Goal: Task Accomplishment & Management: Complete application form

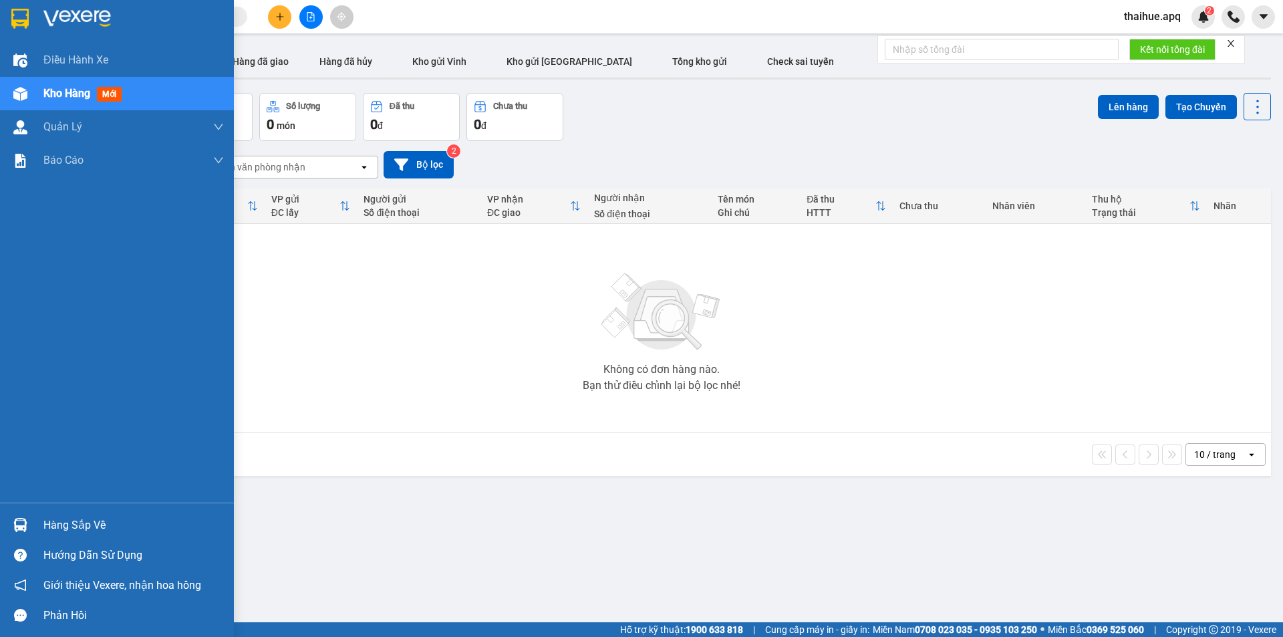
click at [71, 521] on div "Hàng sắp về" at bounding box center [133, 525] width 180 height 20
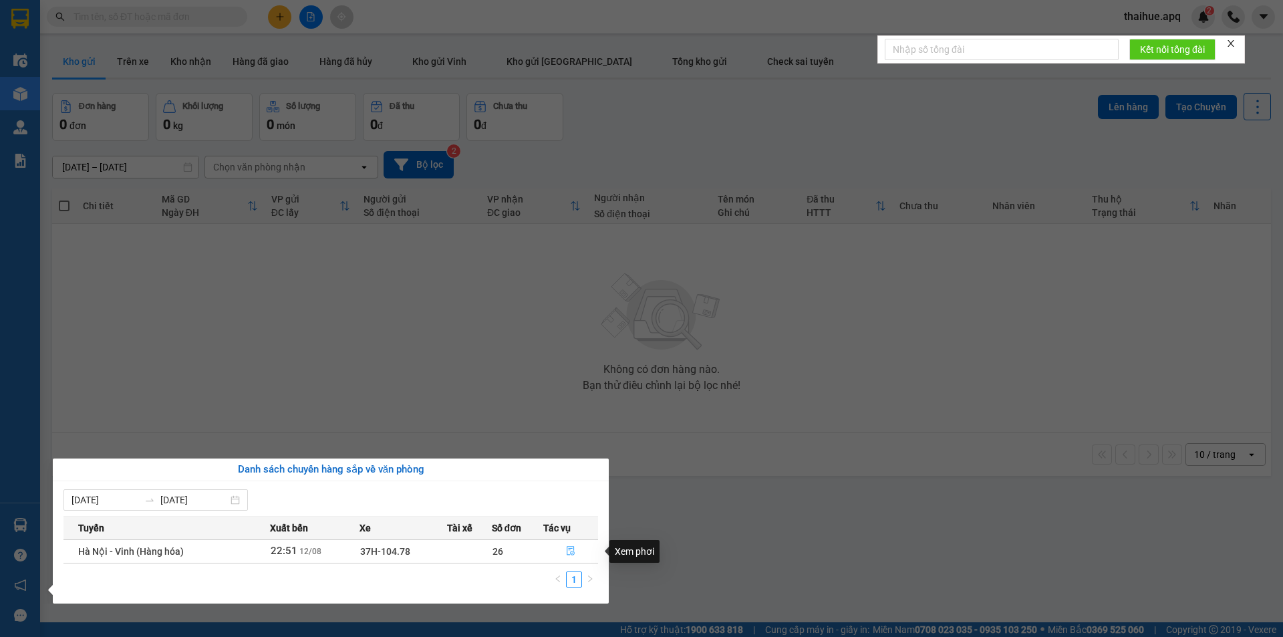
click at [568, 546] on icon "file-done" at bounding box center [570, 550] width 8 height 9
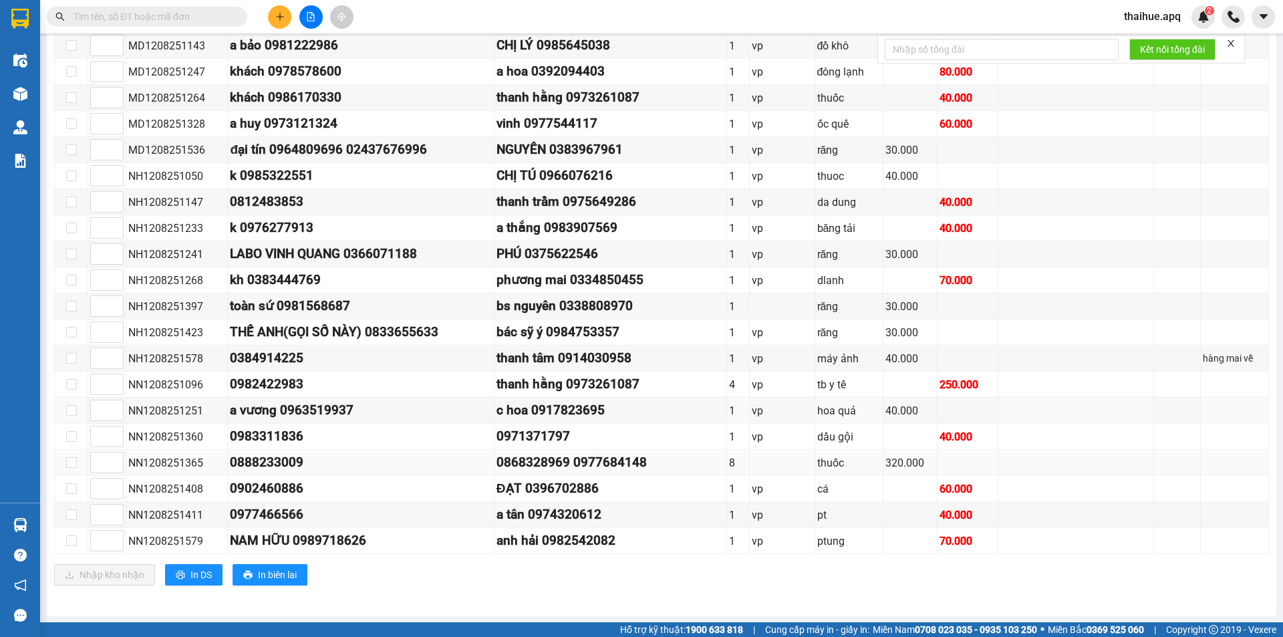
scroll to position [426, 0]
click at [187, 570] on button "In DS" at bounding box center [193, 573] width 57 height 21
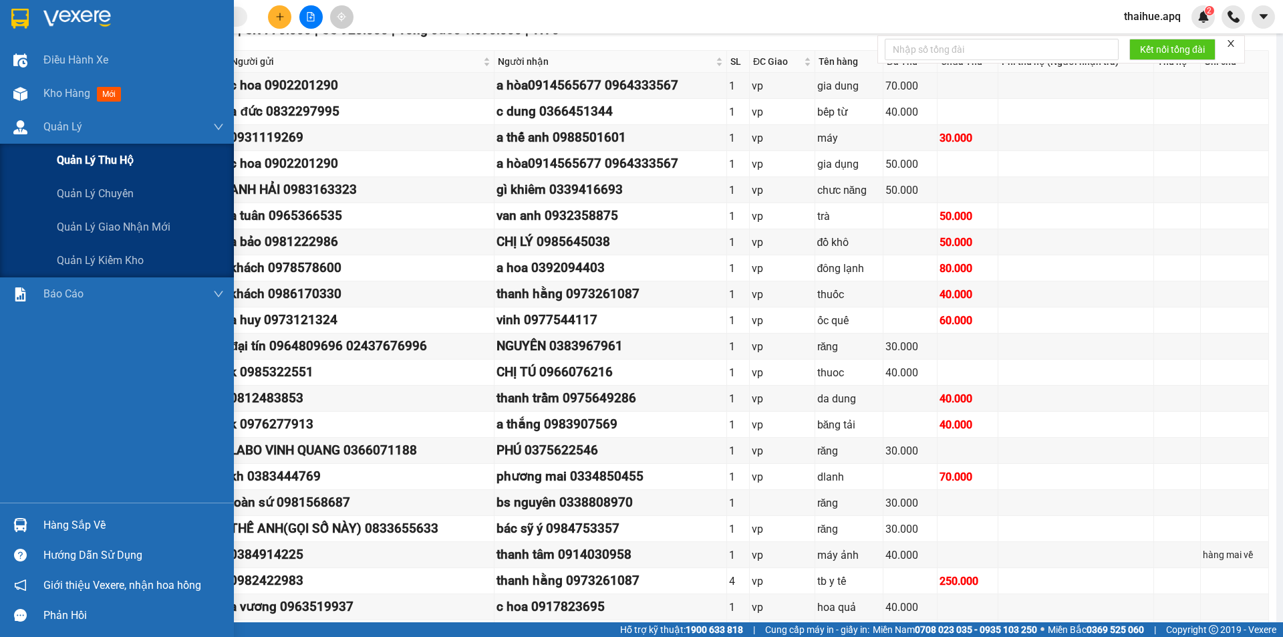
scroll to position [92, 0]
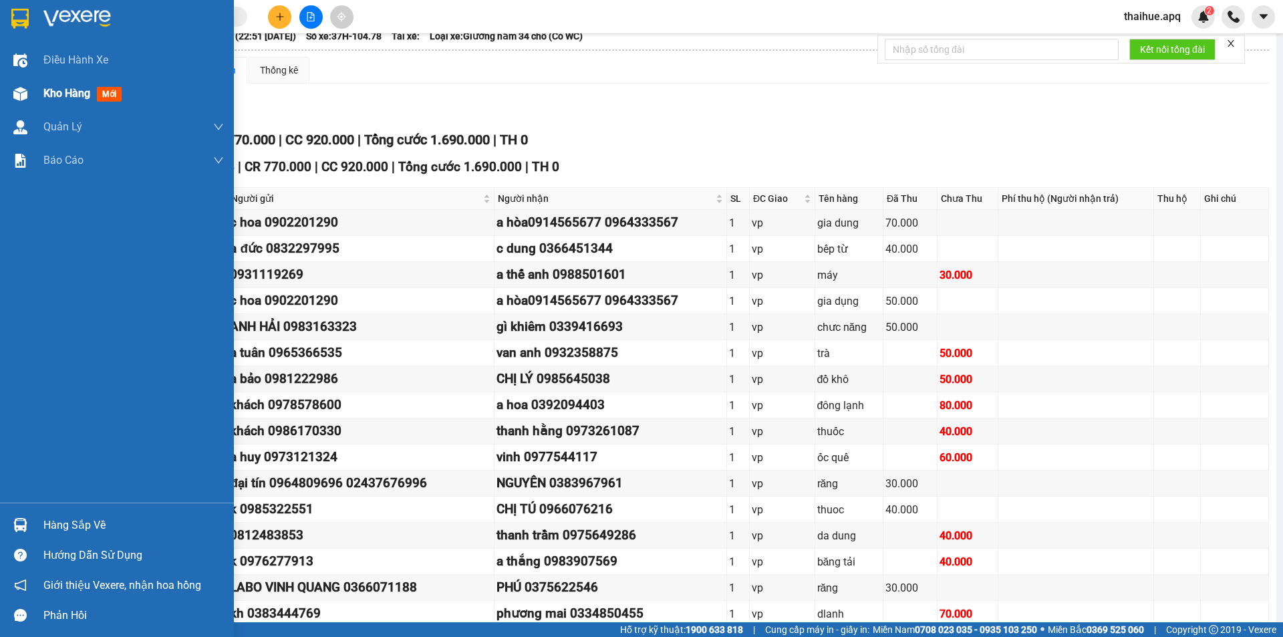
click at [65, 88] on span "Kho hàng" at bounding box center [66, 93] width 47 height 13
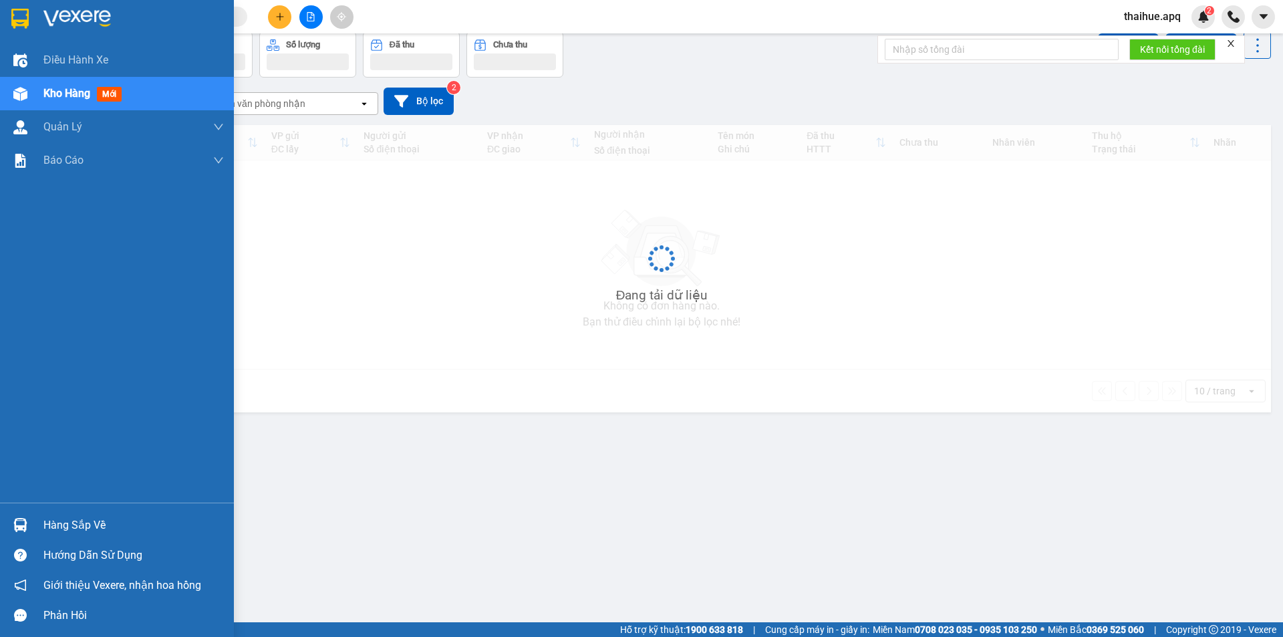
scroll to position [61, 0]
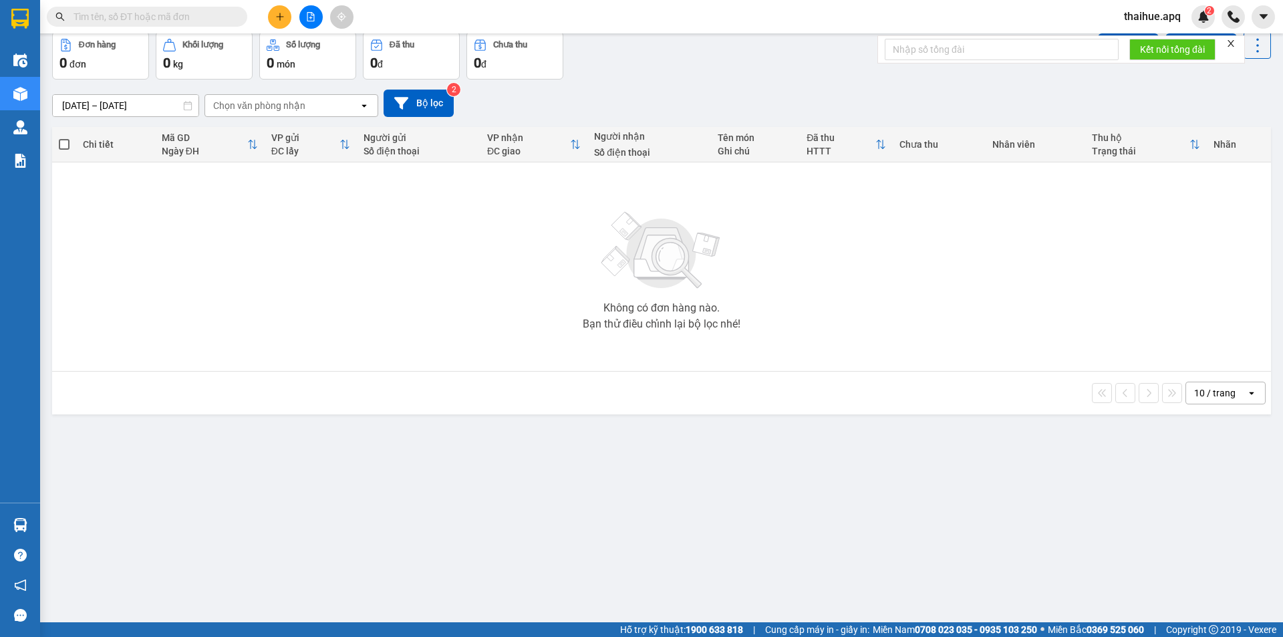
click at [203, 18] on input "text" at bounding box center [152, 16] width 158 height 15
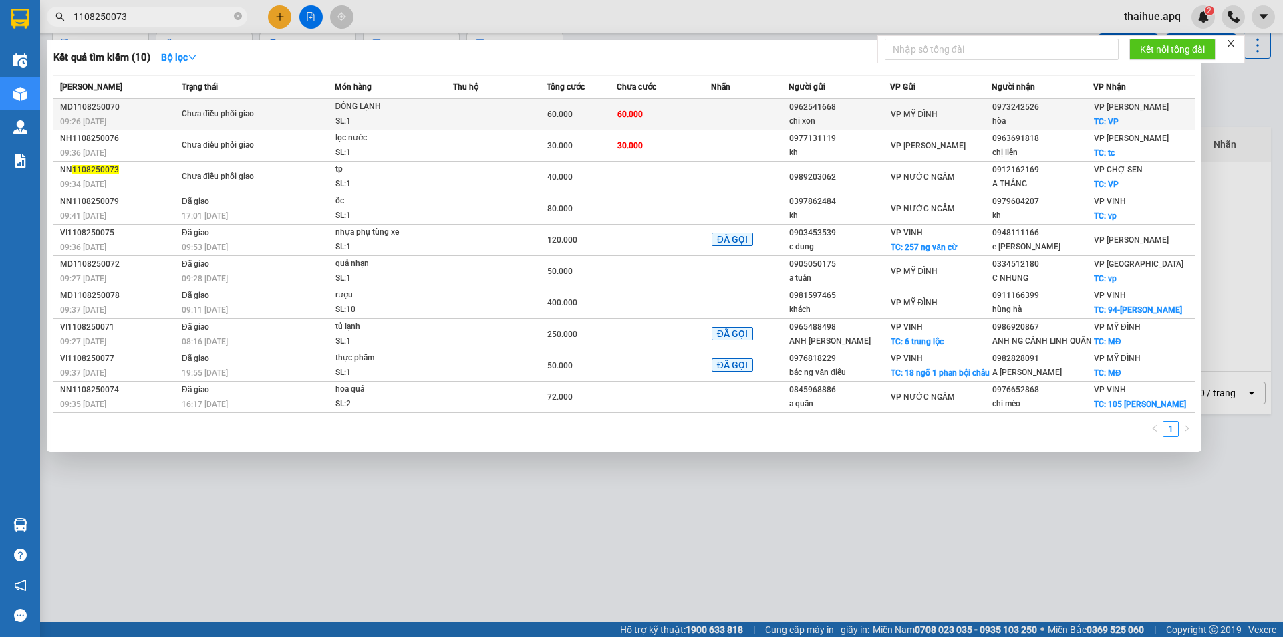
type input "1108250073"
click at [411, 110] on div "ĐÔNG LẠNH" at bounding box center [385, 107] width 100 height 15
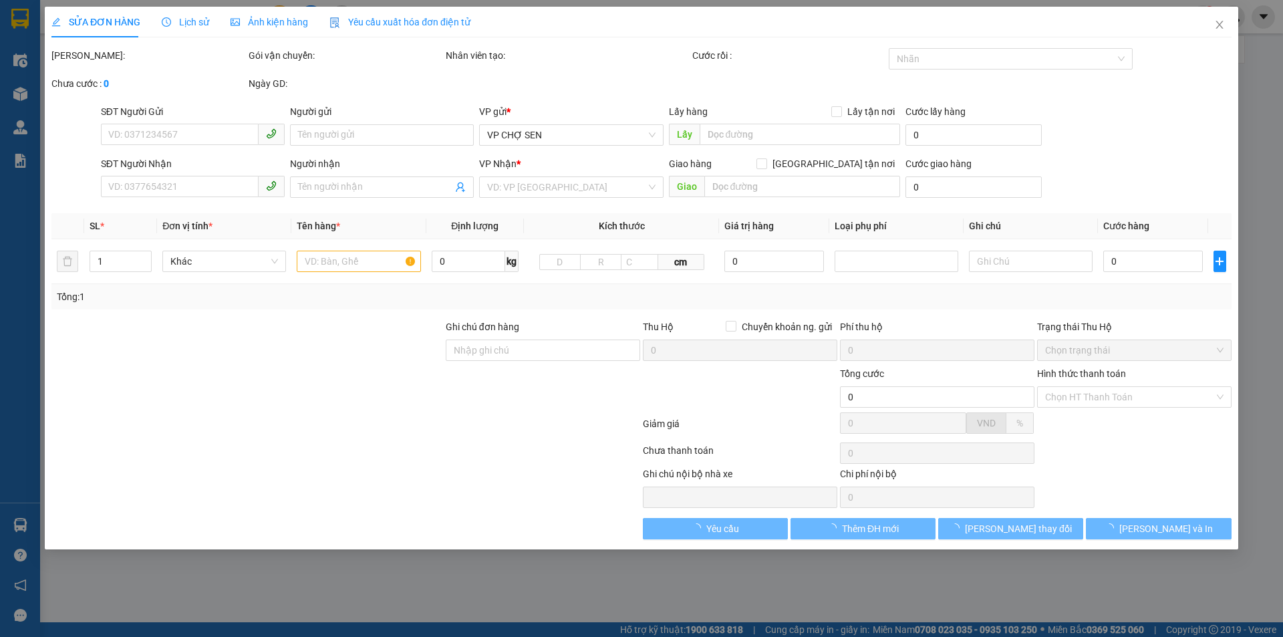
type input "0962541668"
type input "chi xon"
type input "0973242526"
type input "hòa"
checkbox input "true"
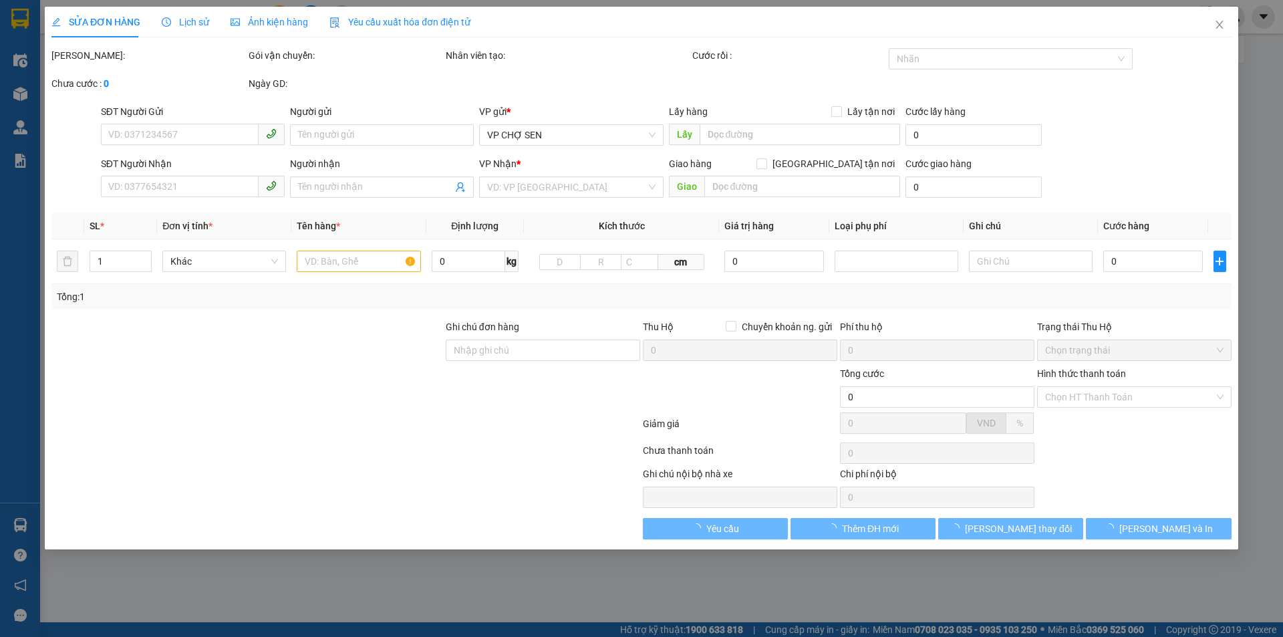
type input "VP"
type input "60.000"
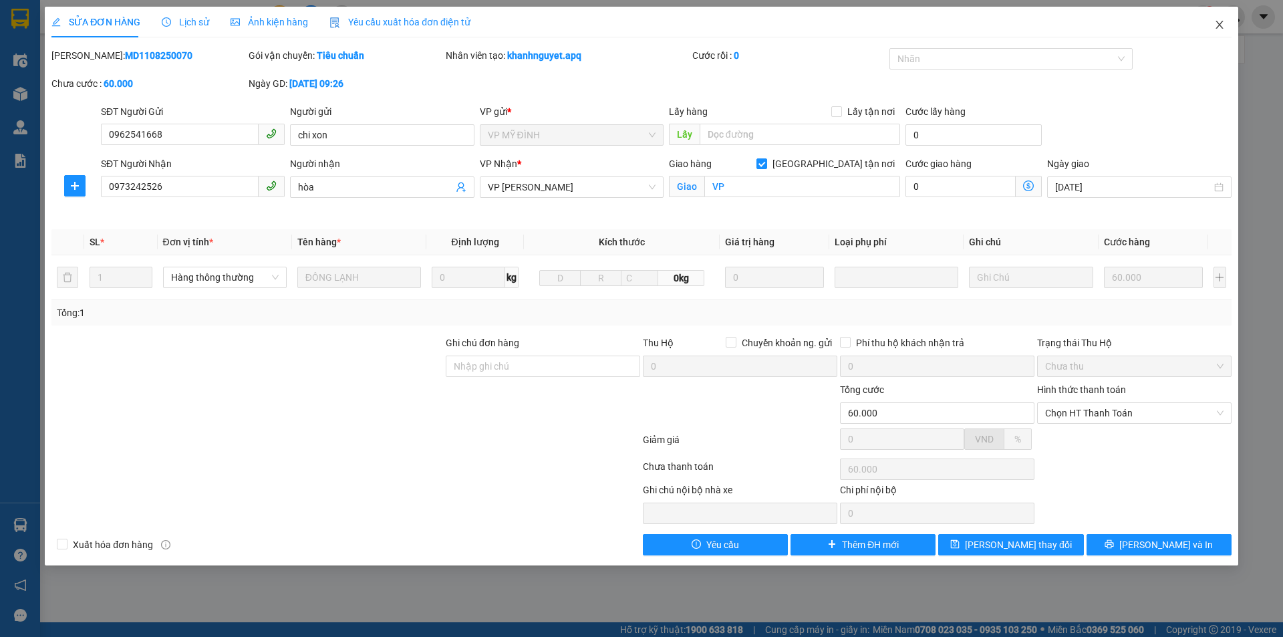
click at [1219, 17] on span "Close" at bounding box center [1218, 25] width 37 height 37
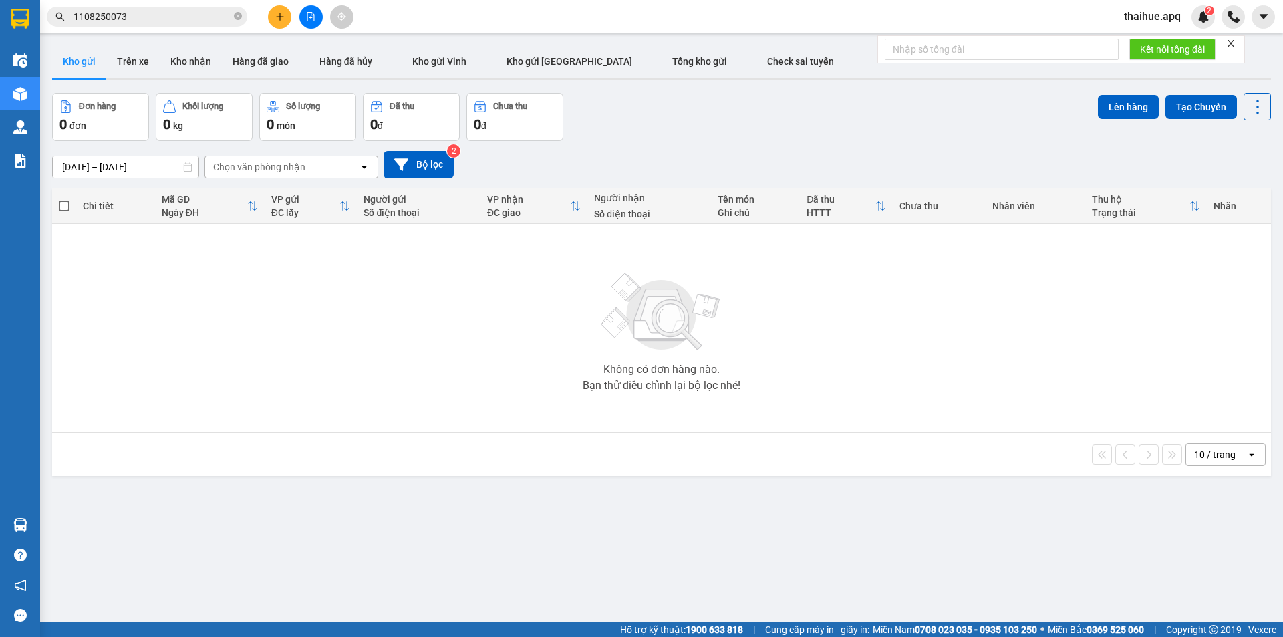
click at [155, 15] on input "1108250073" at bounding box center [152, 16] width 158 height 15
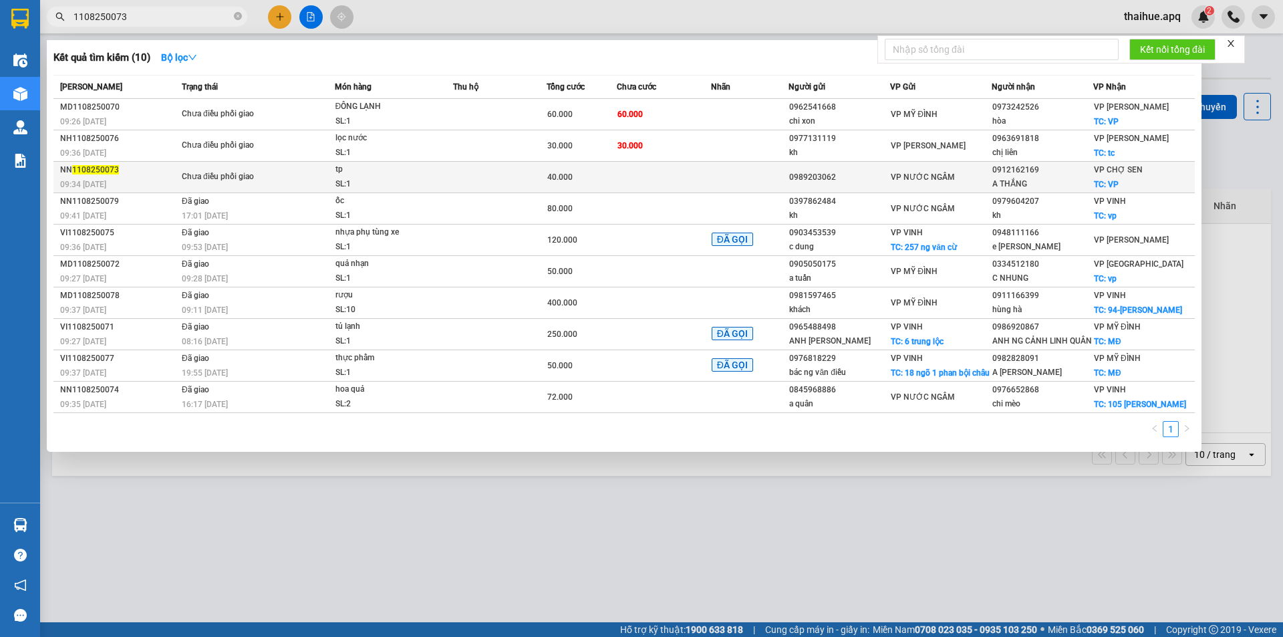
click at [387, 172] on div "tp" at bounding box center [385, 169] width 100 height 15
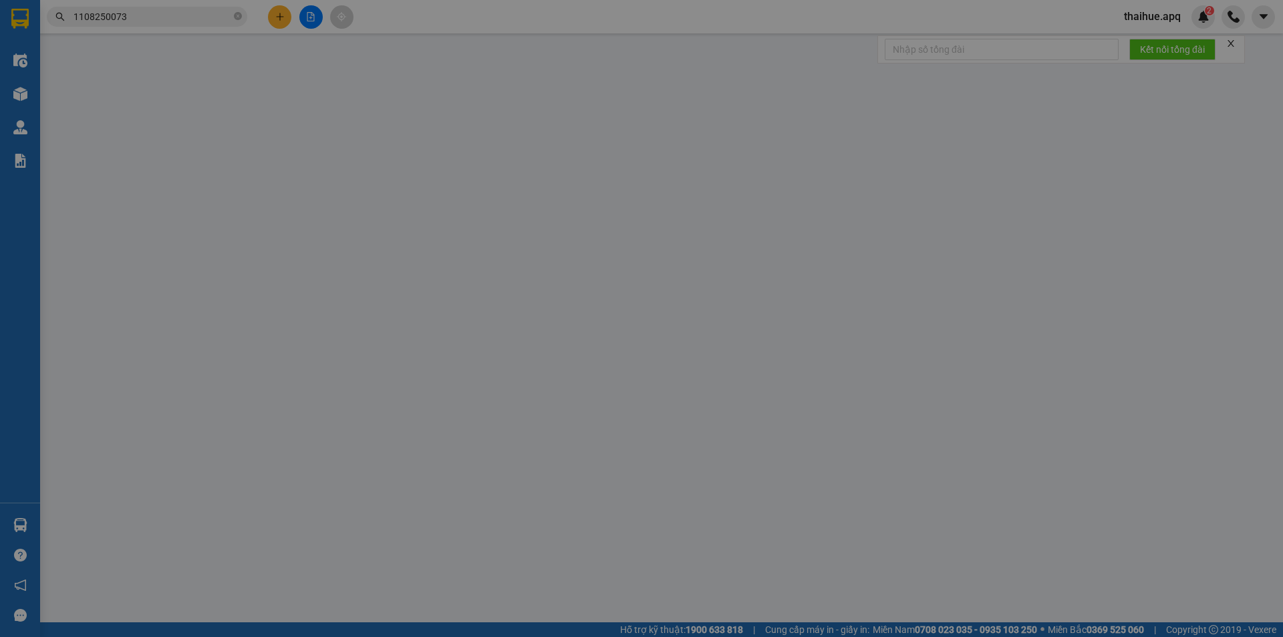
type input "0989203062"
type input "0912162169"
type input "A THẮNG"
checkbox input "true"
type input "VP"
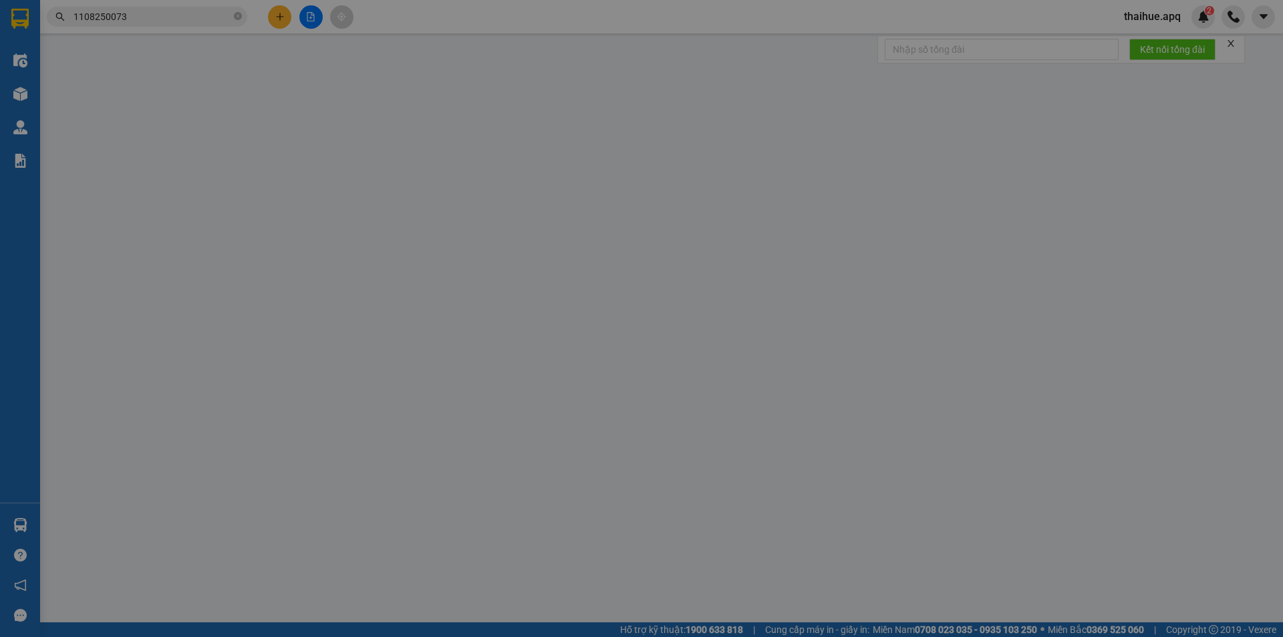
type input "40.000"
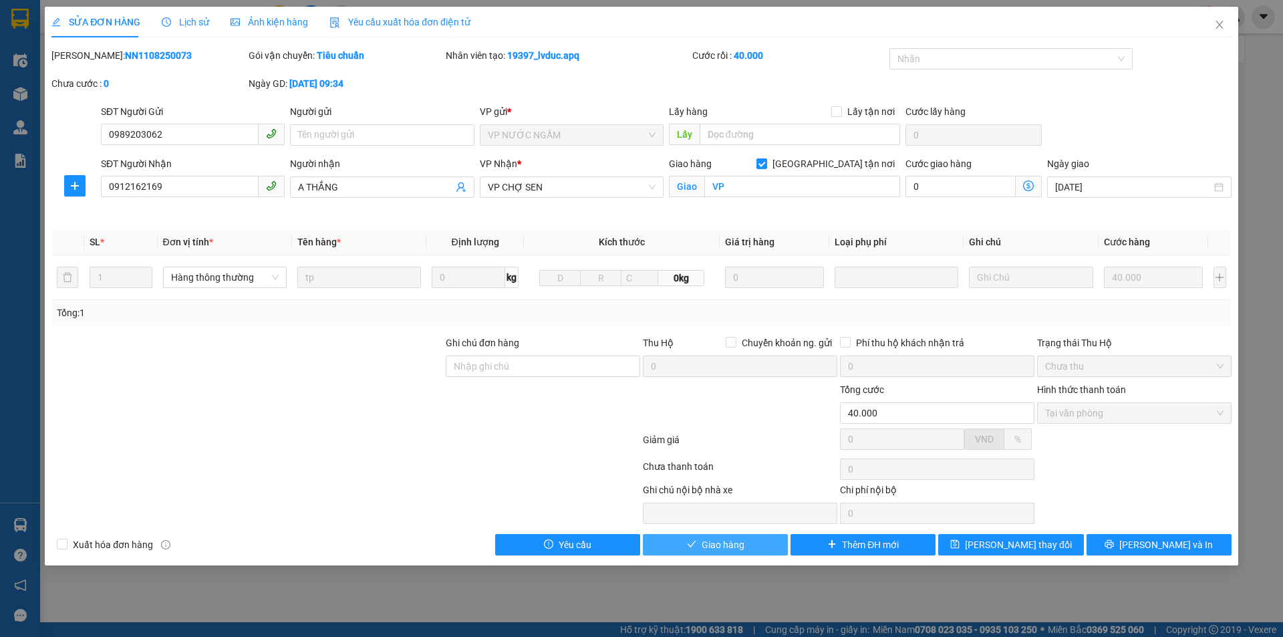
click at [723, 545] on span "Giao hàng" at bounding box center [722, 544] width 43 height 15
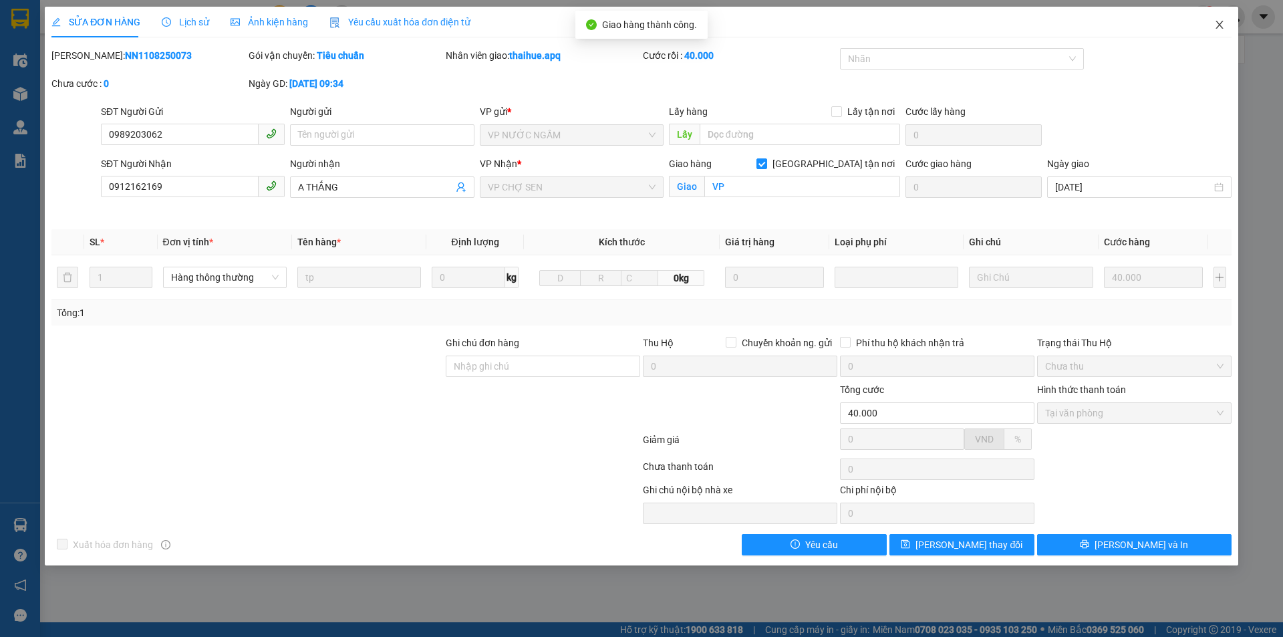
click at [1219, 24] on icon "close" at bounding box center [1219, 24] width 11 height 11
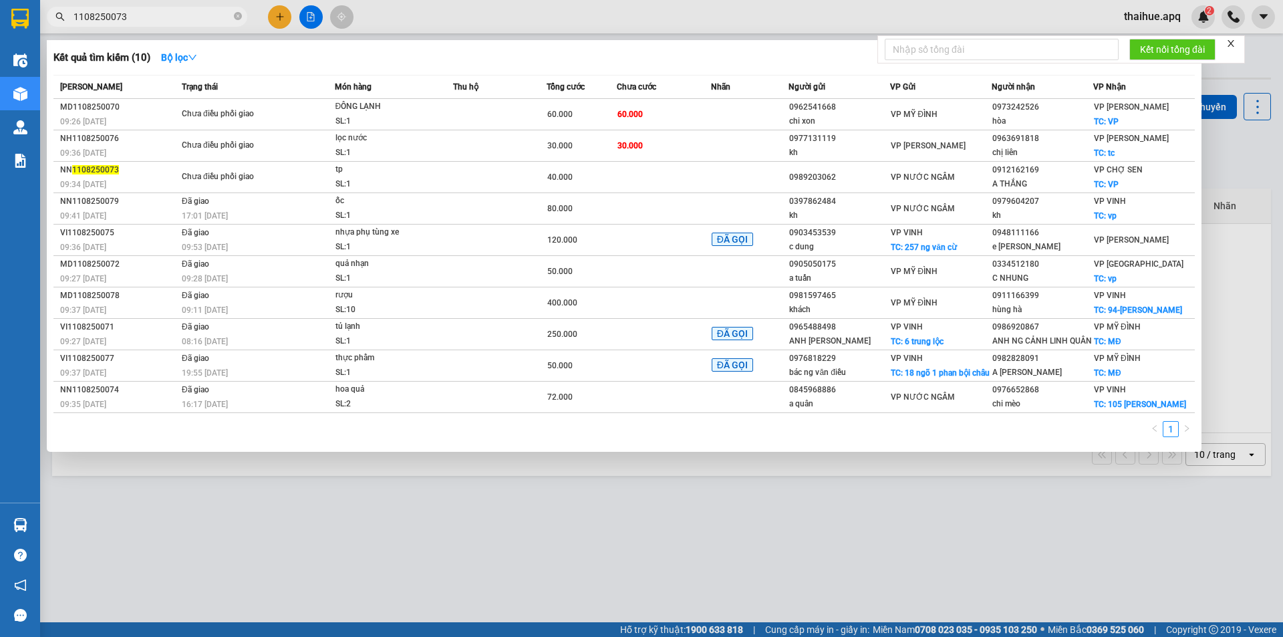
click at [140, 20] on input "1108250073" at bounding box center [152, 16] width 158 height 15
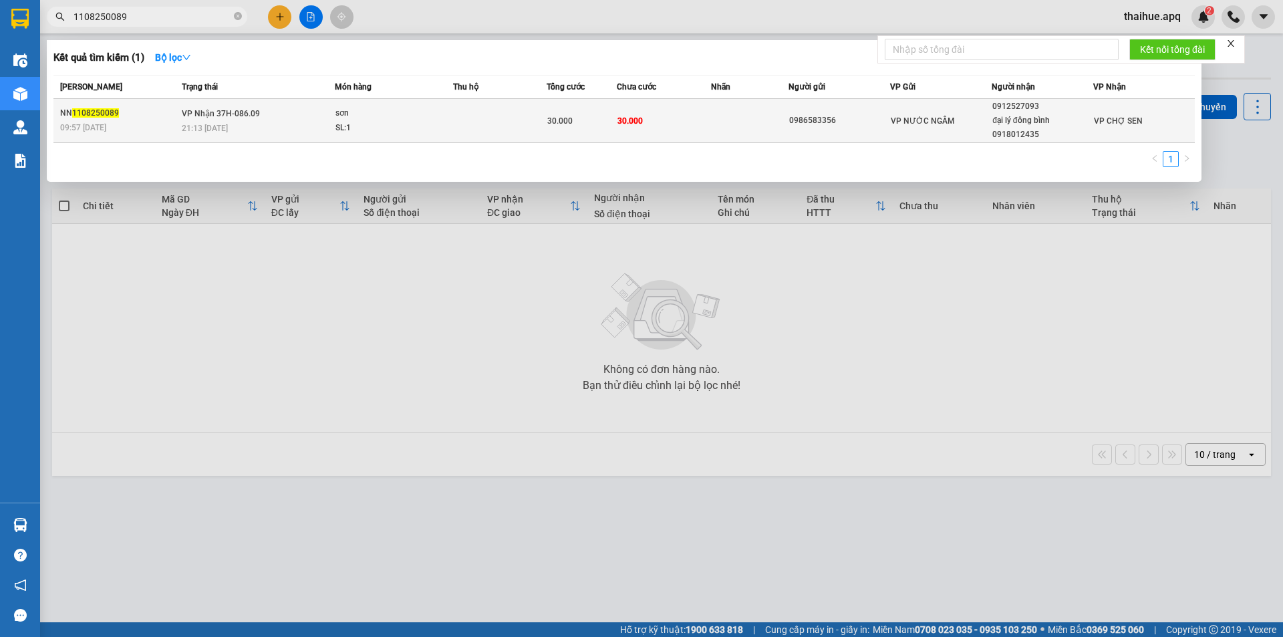
type input "1108250089"
click at [417, 110] on div "sơn" at bounding box center [385, 113] width 100 height 15
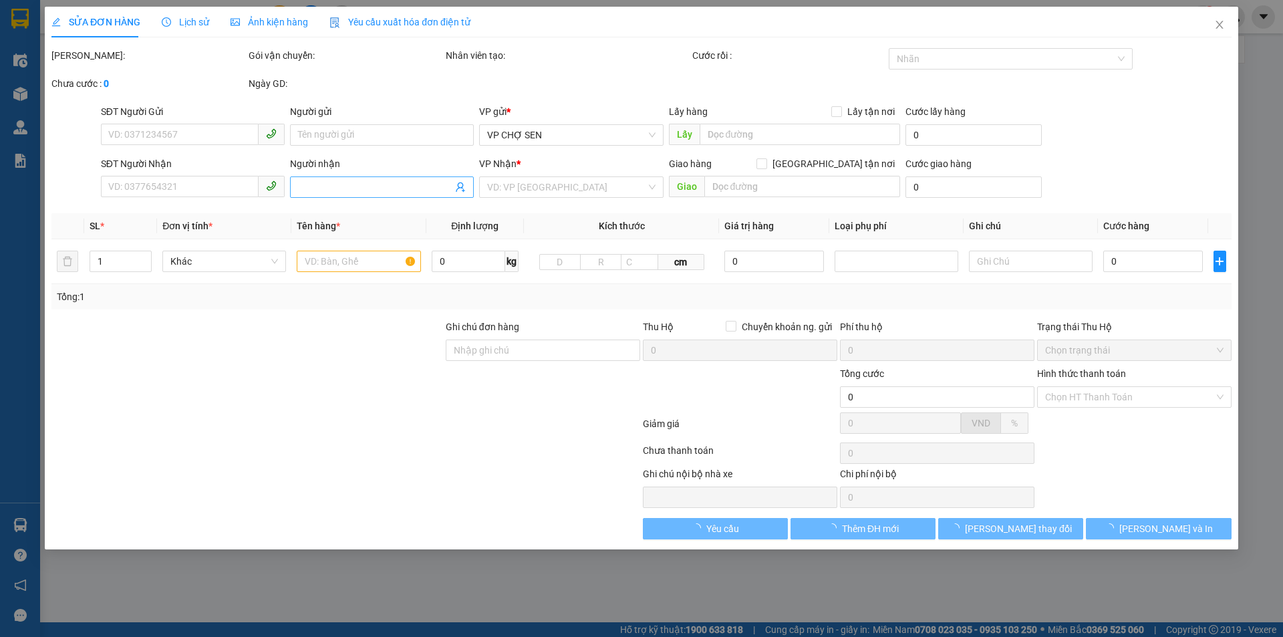
type input "0986583356"
type input "0912527093"
type input "đại lý đông bình 0918012435"
type input "30.000"
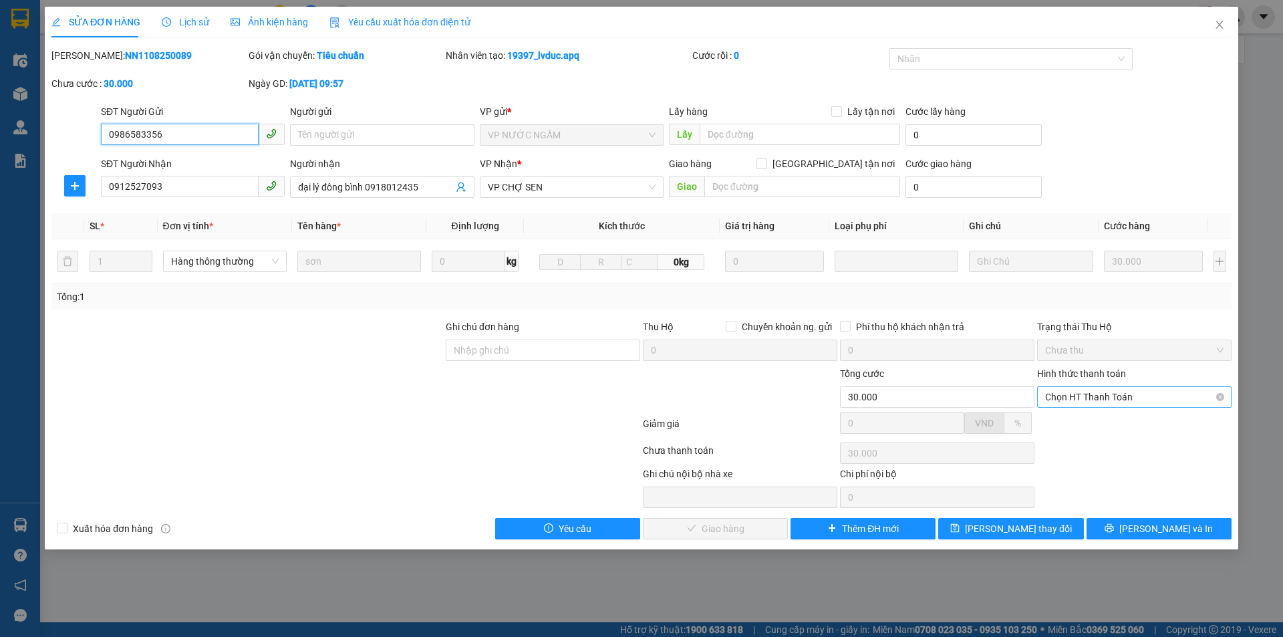
click at [1117, 398] on span "Chọn HT Thanh Toán" at bounding box center [1134, 397] width 178 height 20
drag, startPoint x: 1093, startPoint y: 424, endPoint x: 1068, endPoint y: 440, distance: 29.1
click at [1090, 429] on div "Tại văn phòng" at bounding box center [1134, 423] width 178 height 15
type input "0"
click at [737, 526] on span "[PERSON_NAME] và Giao hàng" at bounding box center [732, 528] width 128 height 15
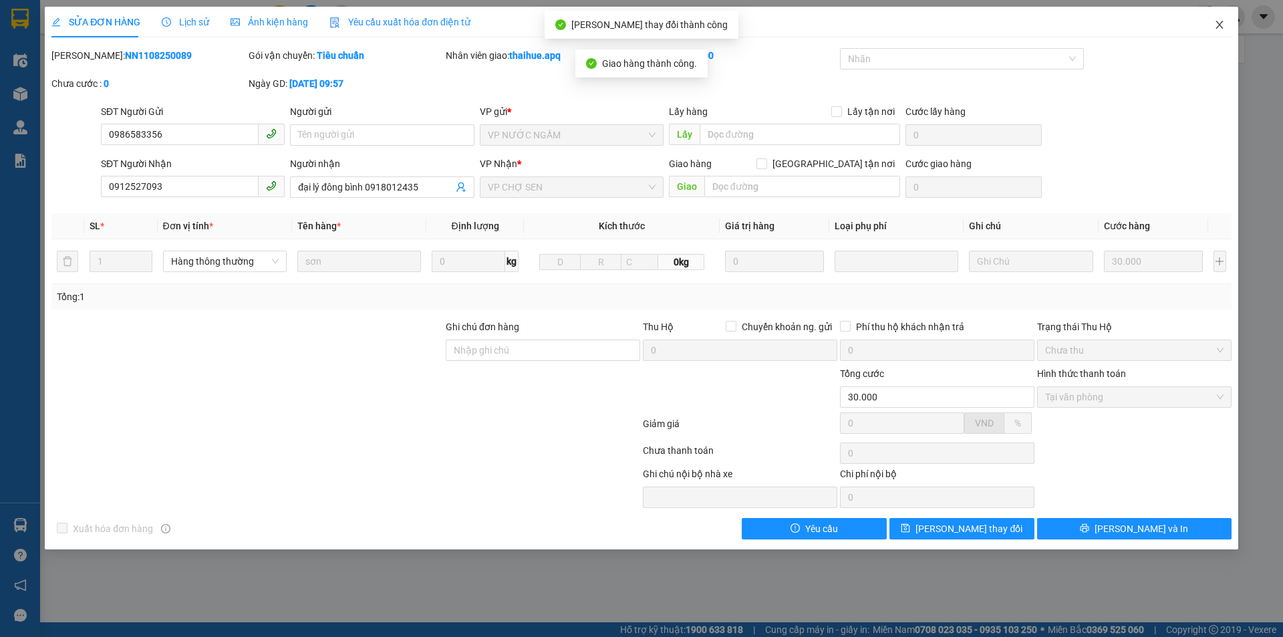
click at [1218, 28] on icon "close" at bounding box center [1219, 24] width 11 height 11
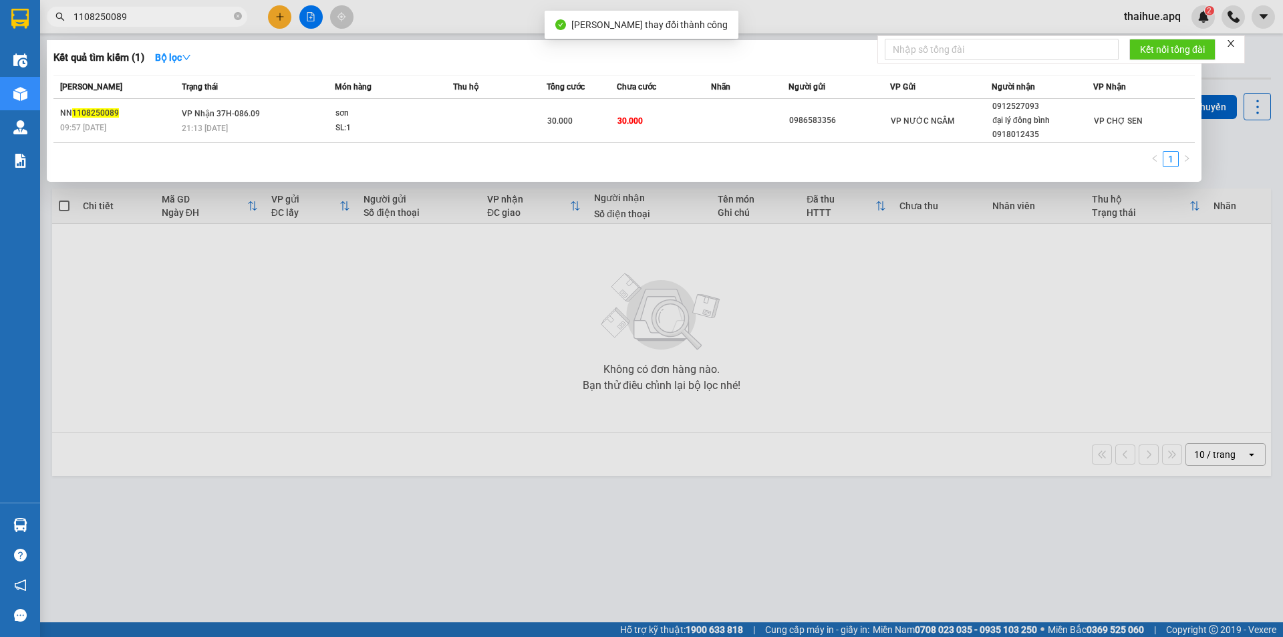
click at [142, 18] on input "1108250089" at bounding box center [152, 16] width 158 height 15
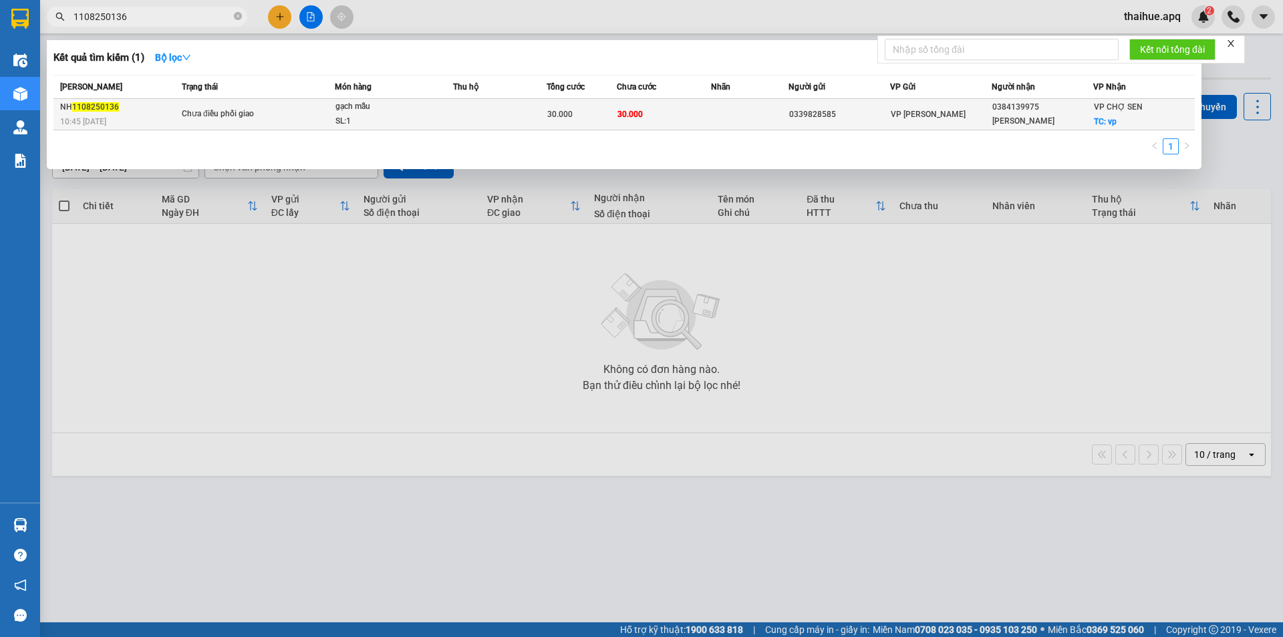
type input "1108250136"
click at [432, 116] on div "SL: 1" at bounding box center [385, 121] width 100 height 15
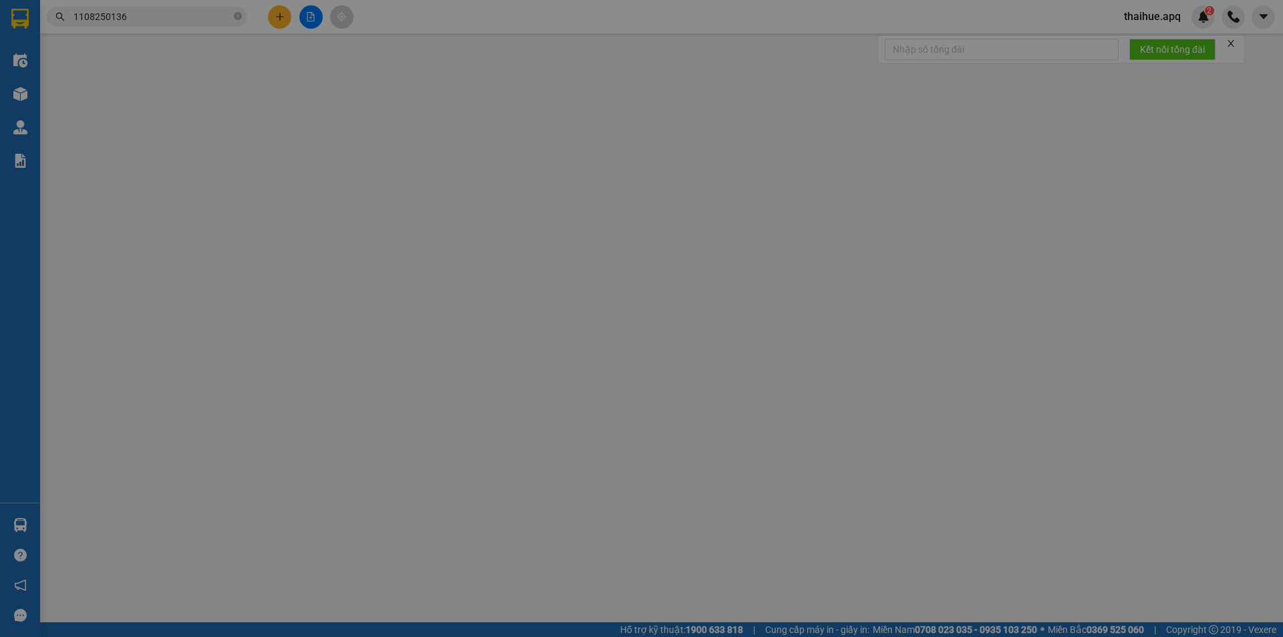
type input "0339828585"
type input "0384139975"
type input "[PERSON_NAME]"
checkbox input "true"
type input "vp"
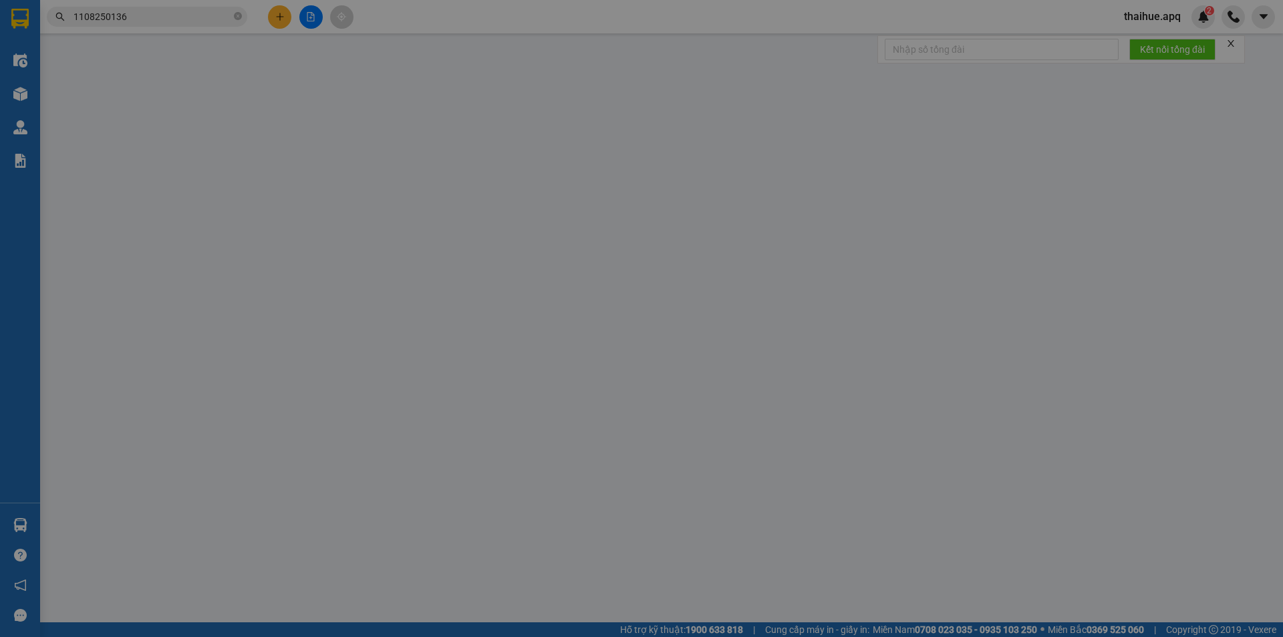
type input "30.000"
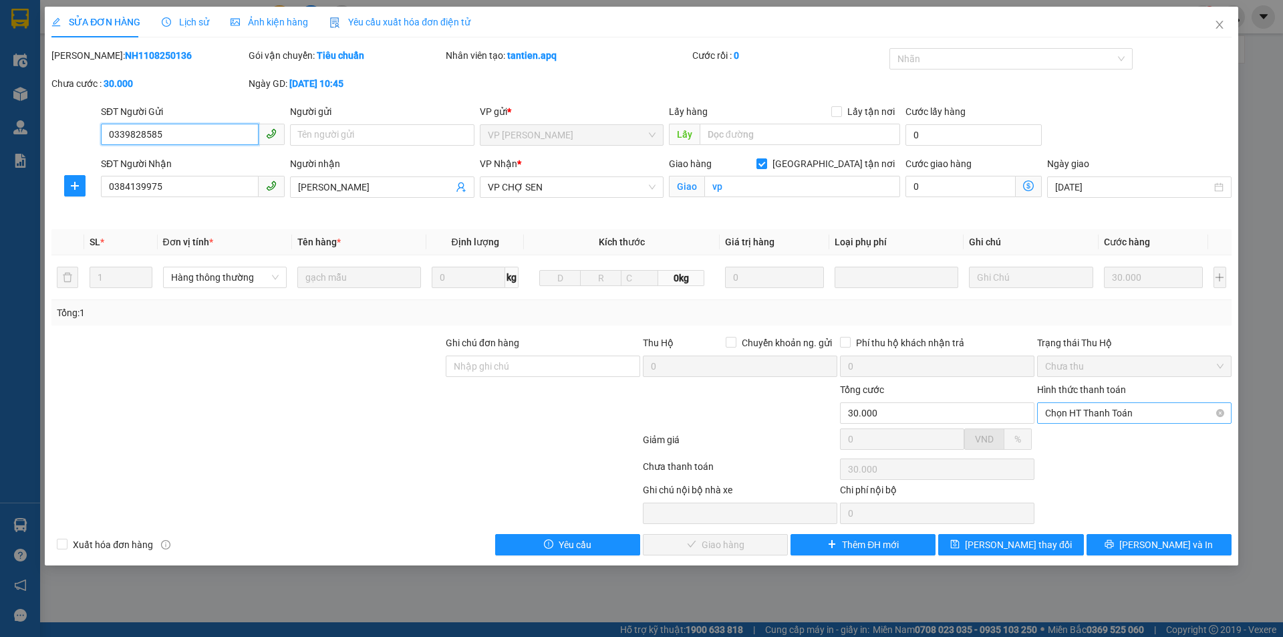
click at [1096, 408] on span "Chọn HT Thanh Toán" at bounding box center [1134, 413] width 178 height 20
click at [1089, 440] on div "Tại văn phòng" at bounding box center [1134, 439] width 178 height 15
type input "0"
click at [711, 546] on span "[PERSON_NAME] và Giao hàng" at bounding box center [732, 544] width 128 height 15
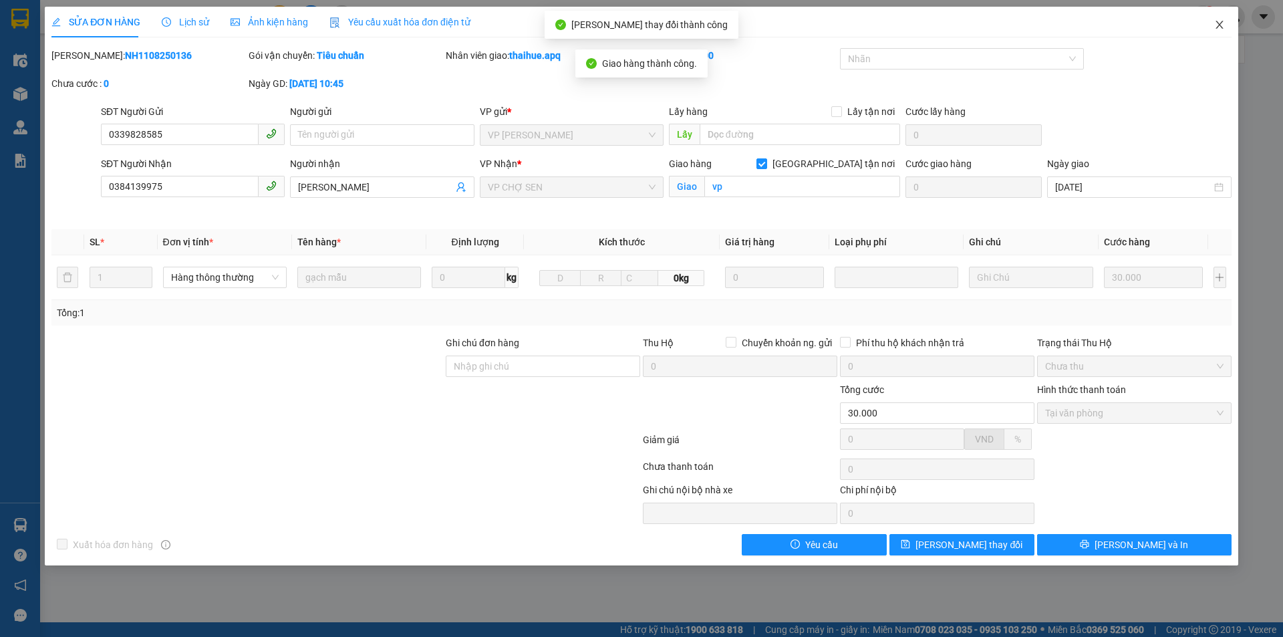
click at [1220, 24] on icon "close" at bounding box center [1218, 25] width 7 height 8
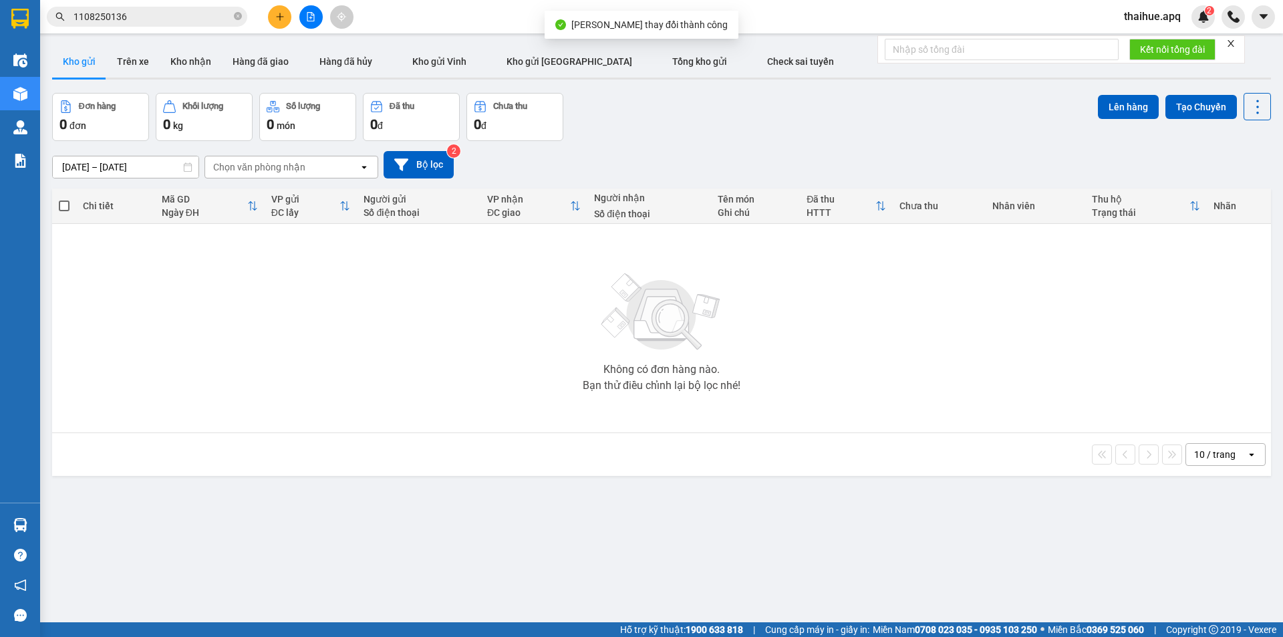
click at [149, 17] on input "1108250136" at bounding box center [152, 16] width 158 height 15
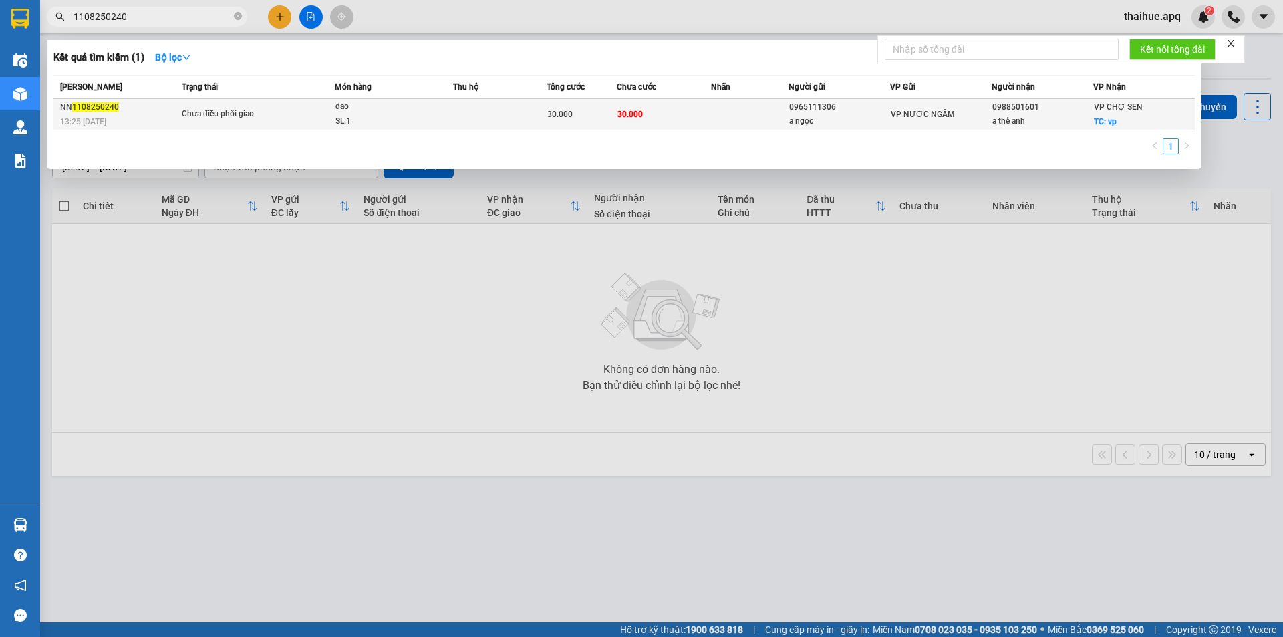
type input "1108250240"
click at [488, 108] on td at bounding box center [500, 114] width 94 height 31
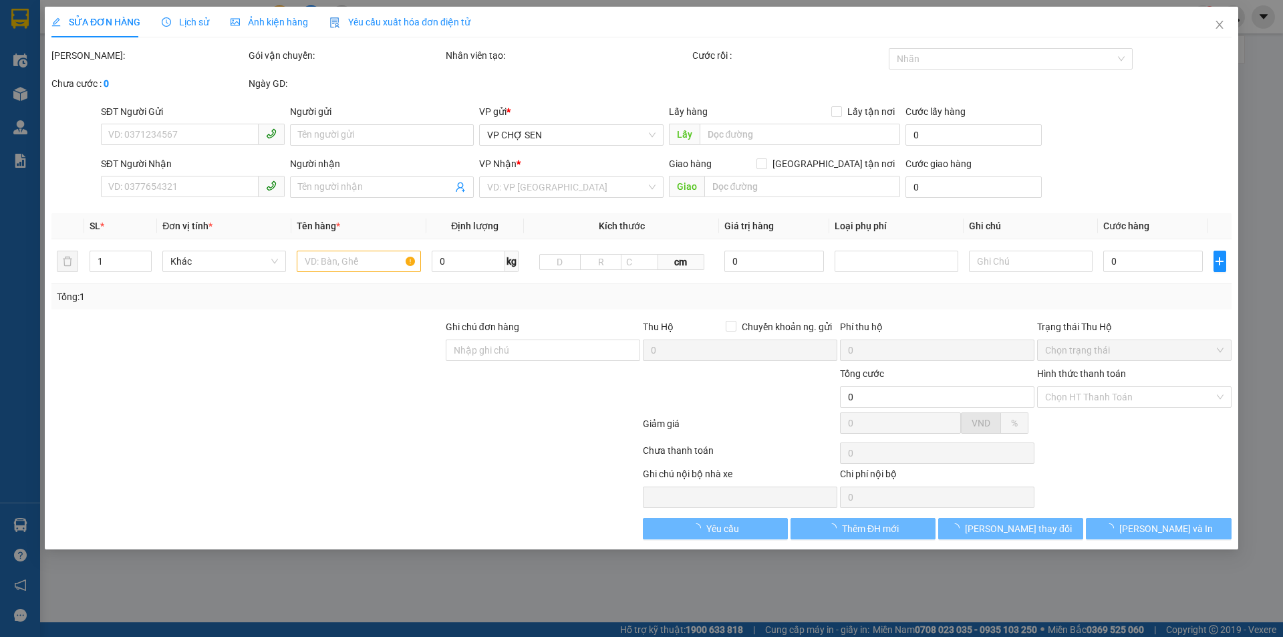
type input "0965111306"
type input "a ngọc"
type input "0988501601"
type input "a thế anh"
checkbox input "true"
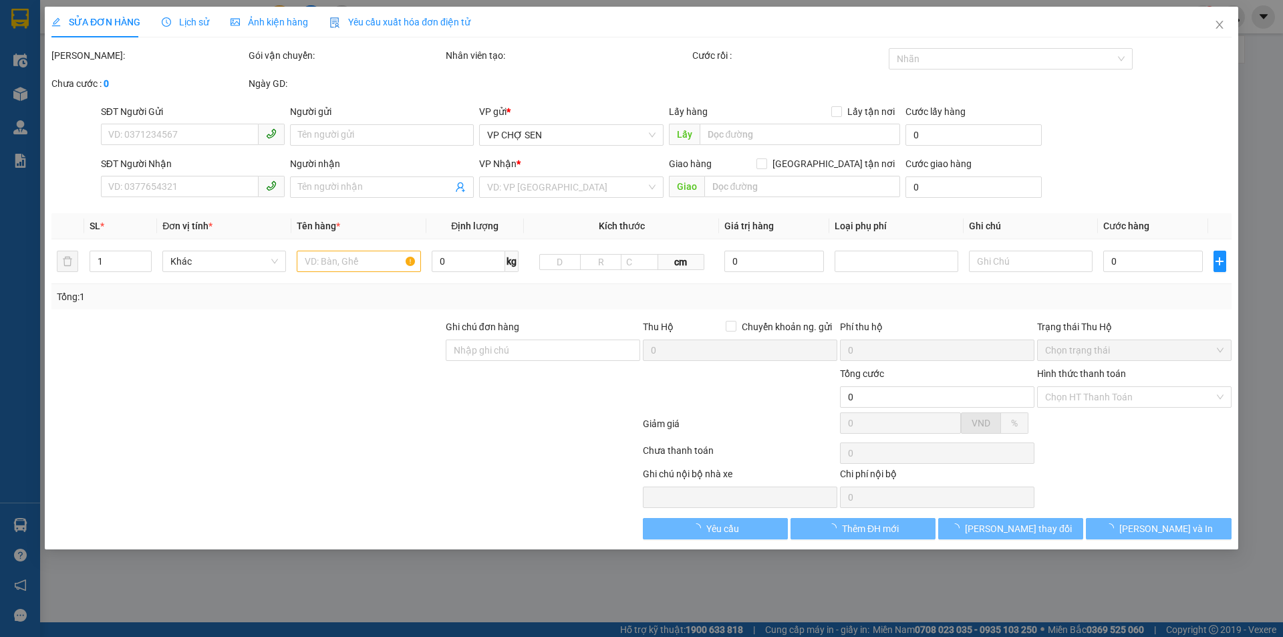
type input "vp"
type input "30.000"
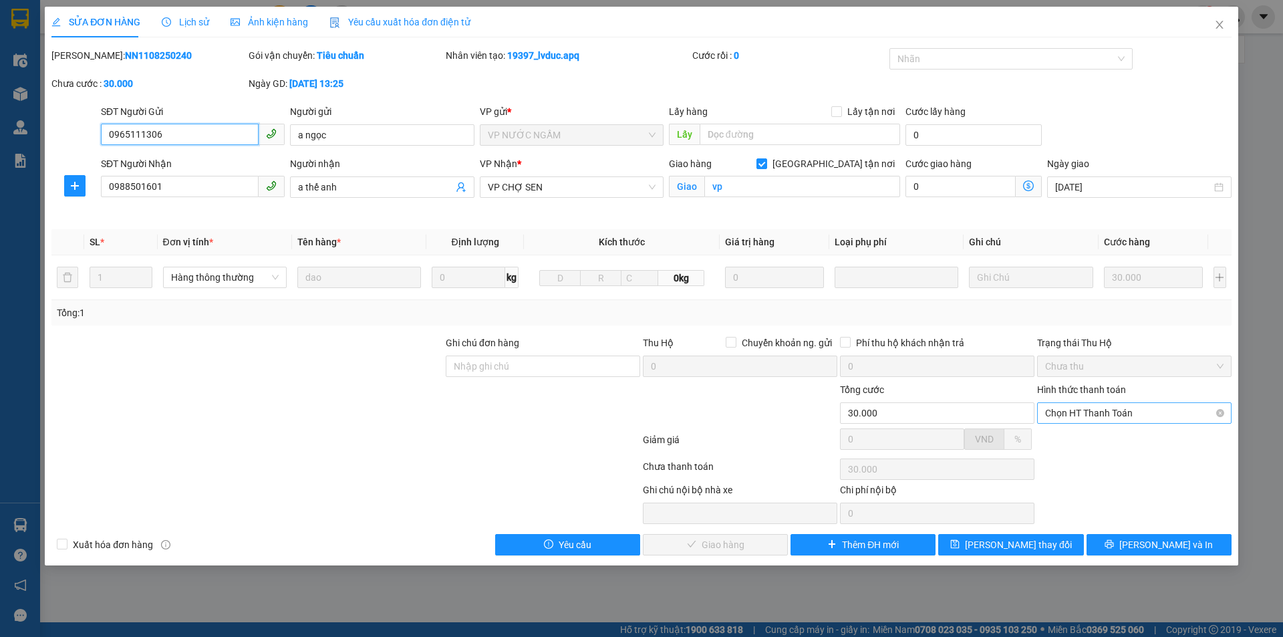
click at [1134, 408] on span "Chọn HT Thanh Toán" at bounding box center [1134, 413] width 178 height 20
click at [1078, 439] on div "Tại văn phòng" at bounding box center [1134, 439] width 178 height 15
type input "0"
click at [740, 543] on span "[PERSON_NAME] và Giao hàng" at bounding box center [732, 544] width 128 height 15
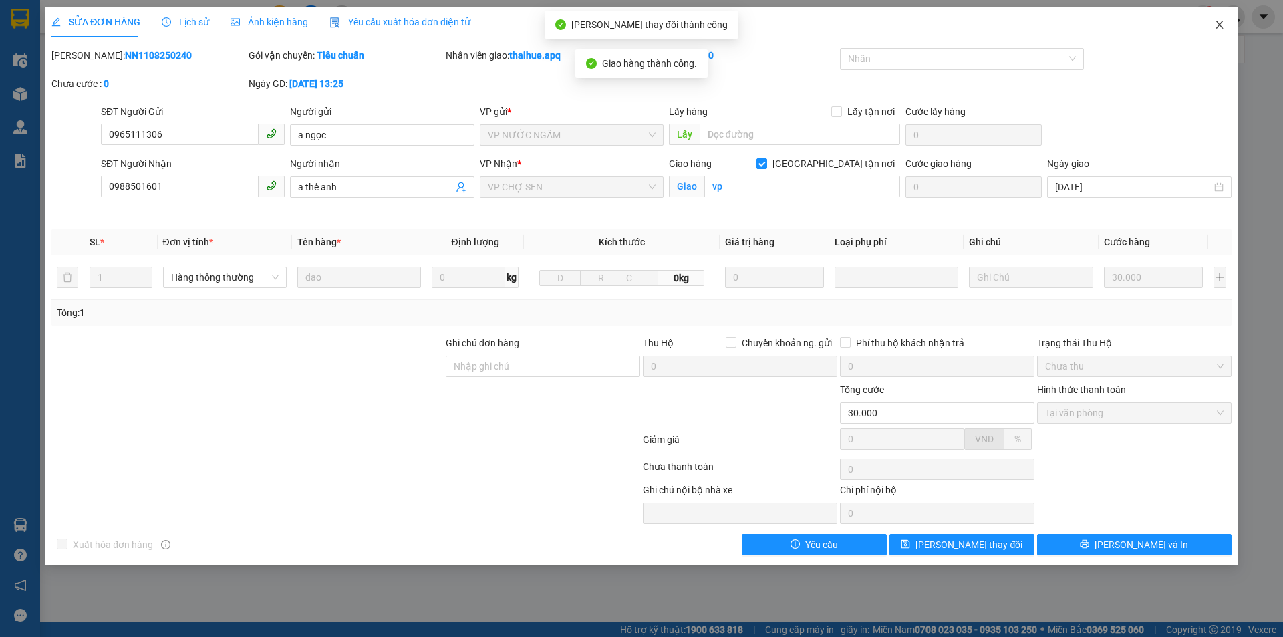
click at [1218, 23] on icon "close" at bounding box center [1219, 24] width 11 height 11
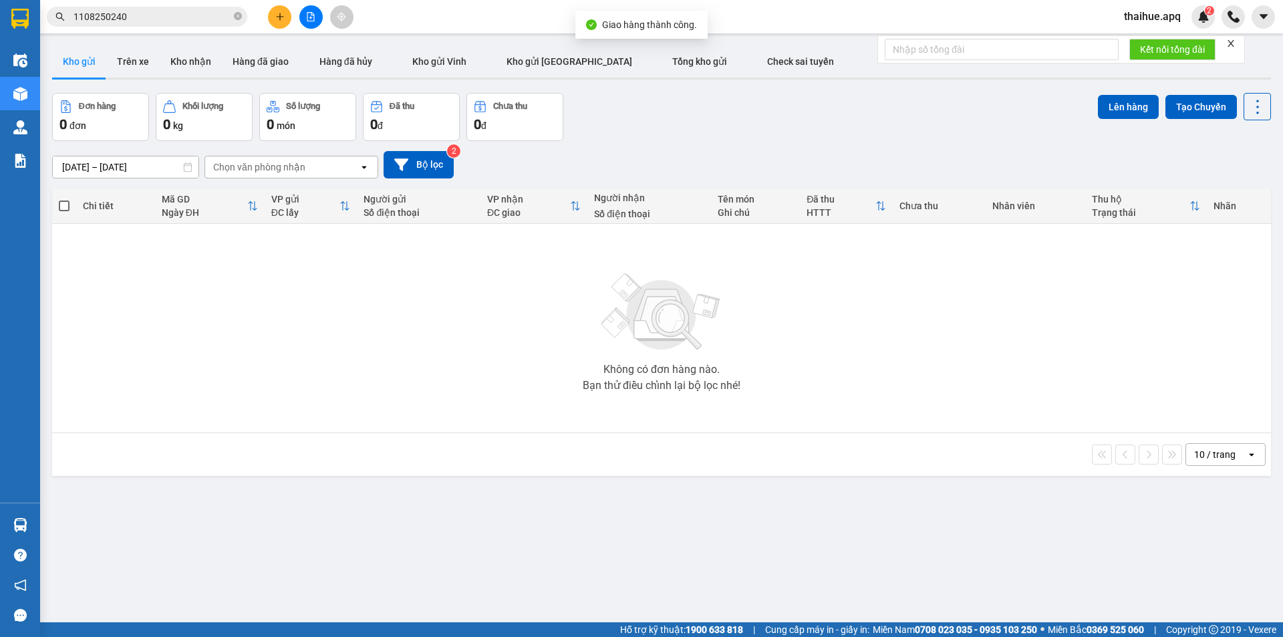
click at [140, 13] on input "1108250240" at bounding box center [152, 16] width 158 height 15
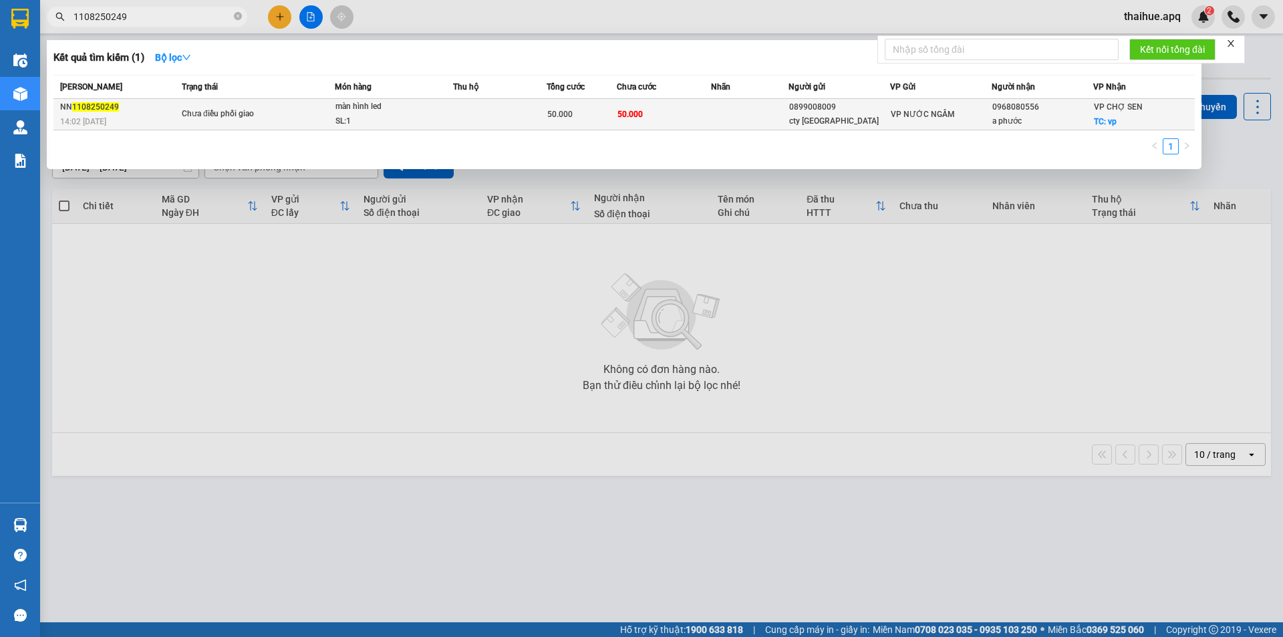
type input "1108250249"
click at [311, 106] on td "Chưa điều phối giao" at bounding box center [256, 114] width 156 height 31
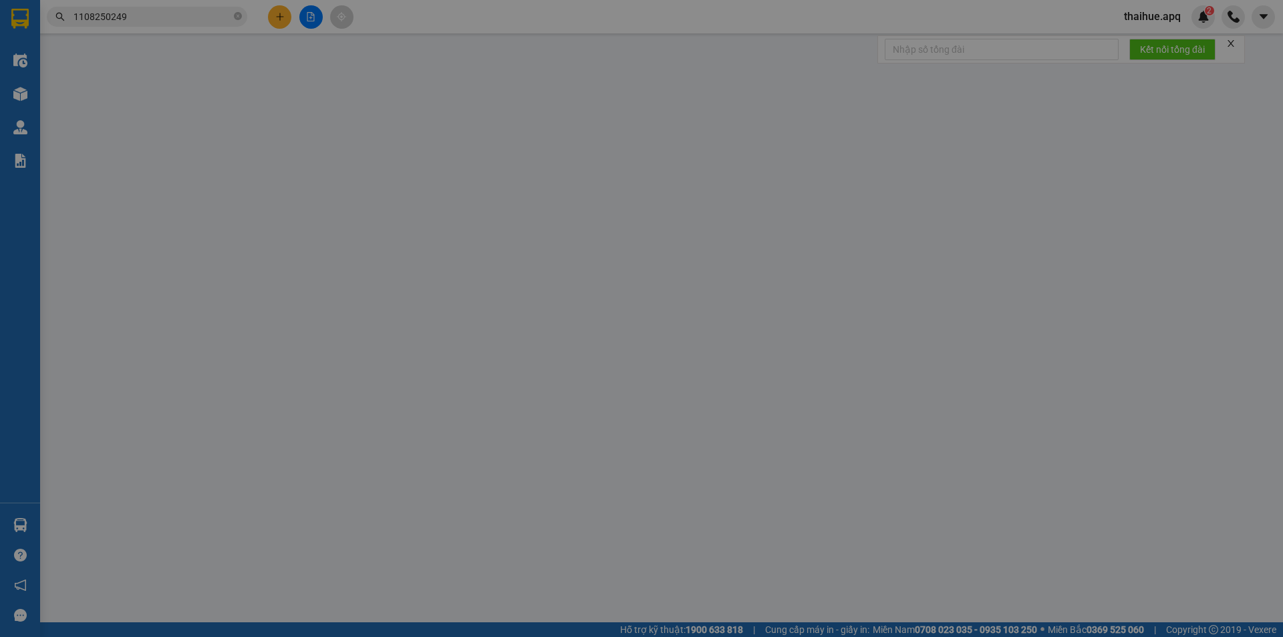
type input "0899008009"
type input "cty [GEOGRAPHIC_DATA]"
type input "0968080556"
type input "a phước"
checkbox input "true"
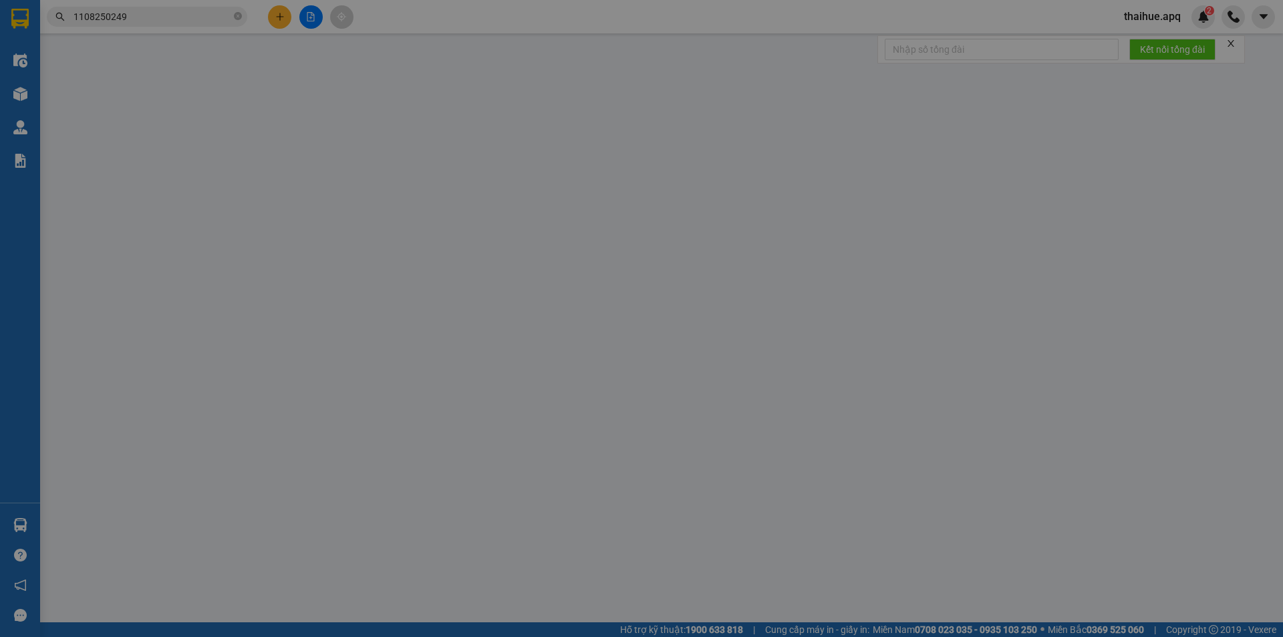
type input "vp"
type input "50.000"
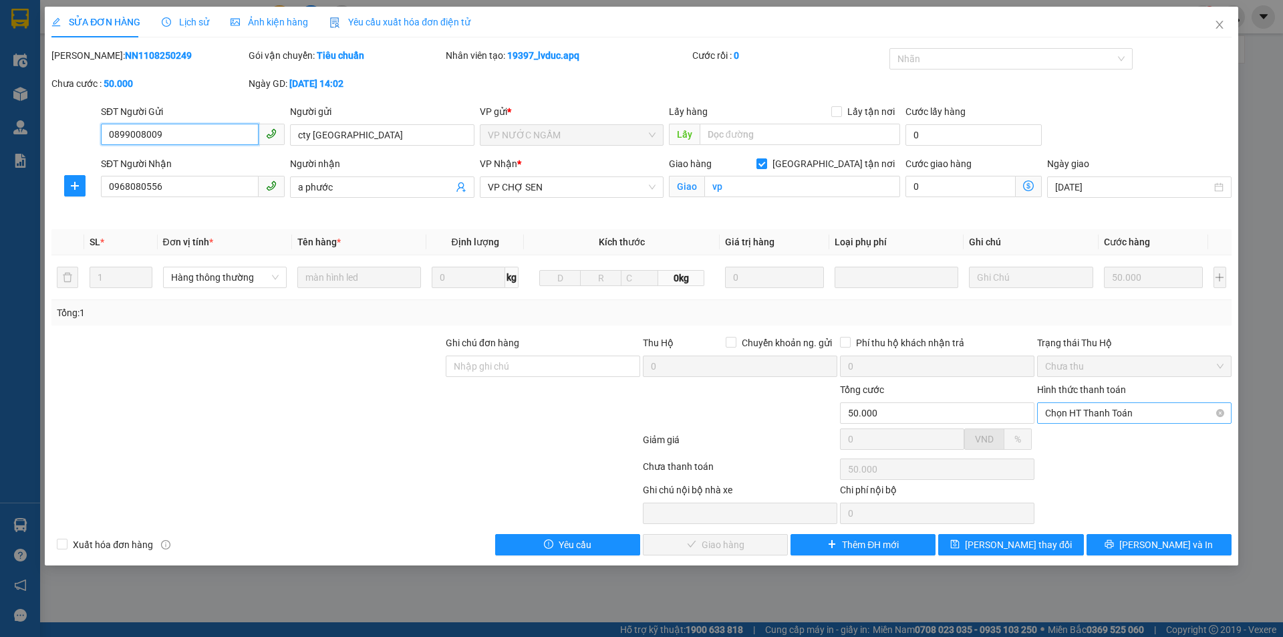
click at [1122, 409] on span "Chọn HT Thanh Toán" at bounding box center [1134, 413] width 178 height 20
click at [1101, 443] on div "Tại văn phòng" at bounding box center [1134, 439] width 178 height 15
type input "0"
click at [729, 548] on span "[PERSON_NAME] và Giao hàng" at bounding box center [732, 544] width 128 height 15
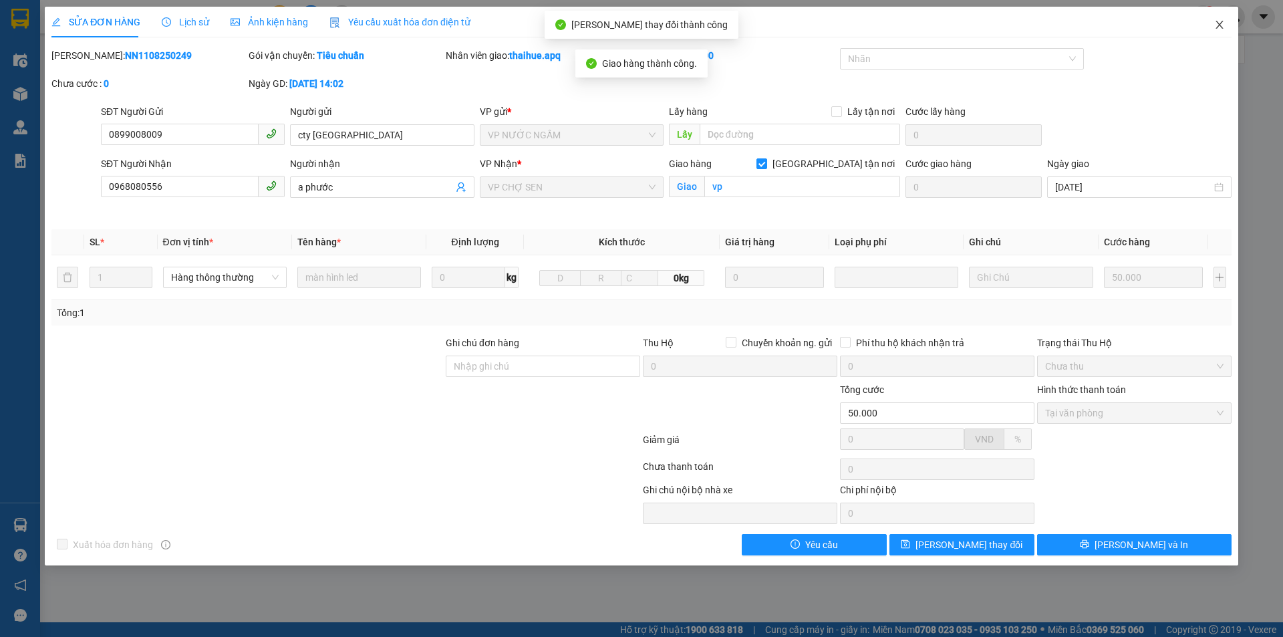
click at [1220, 25] on icon "close" at bounding box center [1219, 24] width 11 height 11
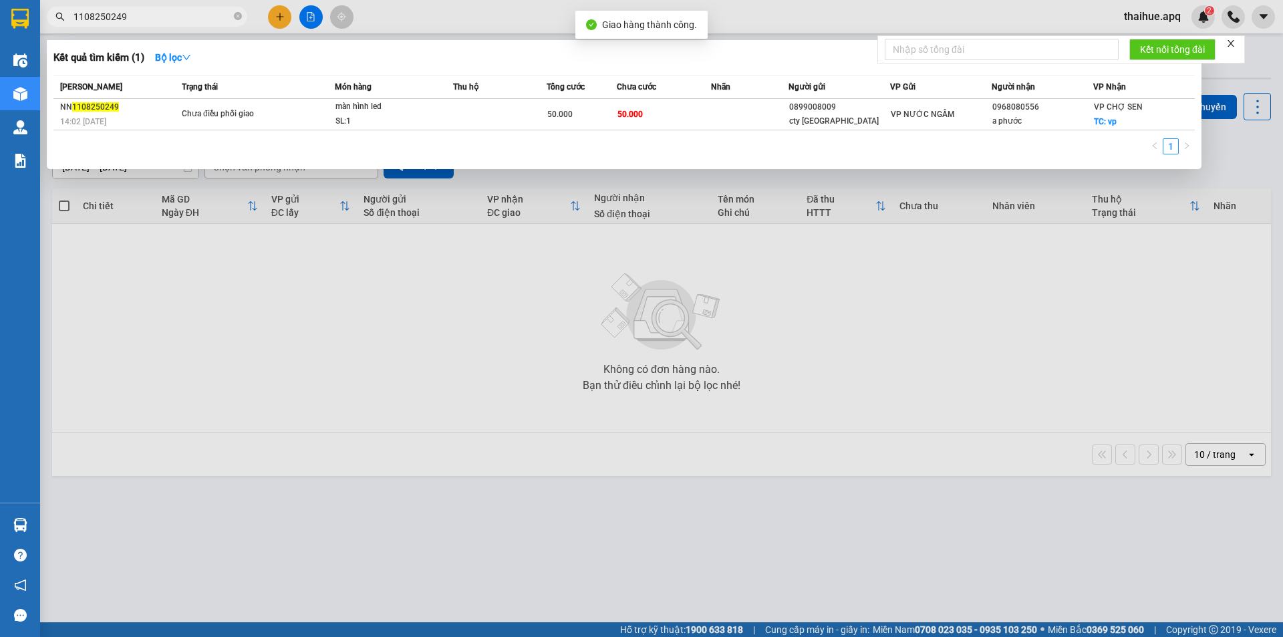
click at [139, 19] on input "1108250249" at bounding box center [152, 16] width 158 height 15
click at [150, 16] on input "1108250249" at bounding box center [152, 16] width 158 height 15
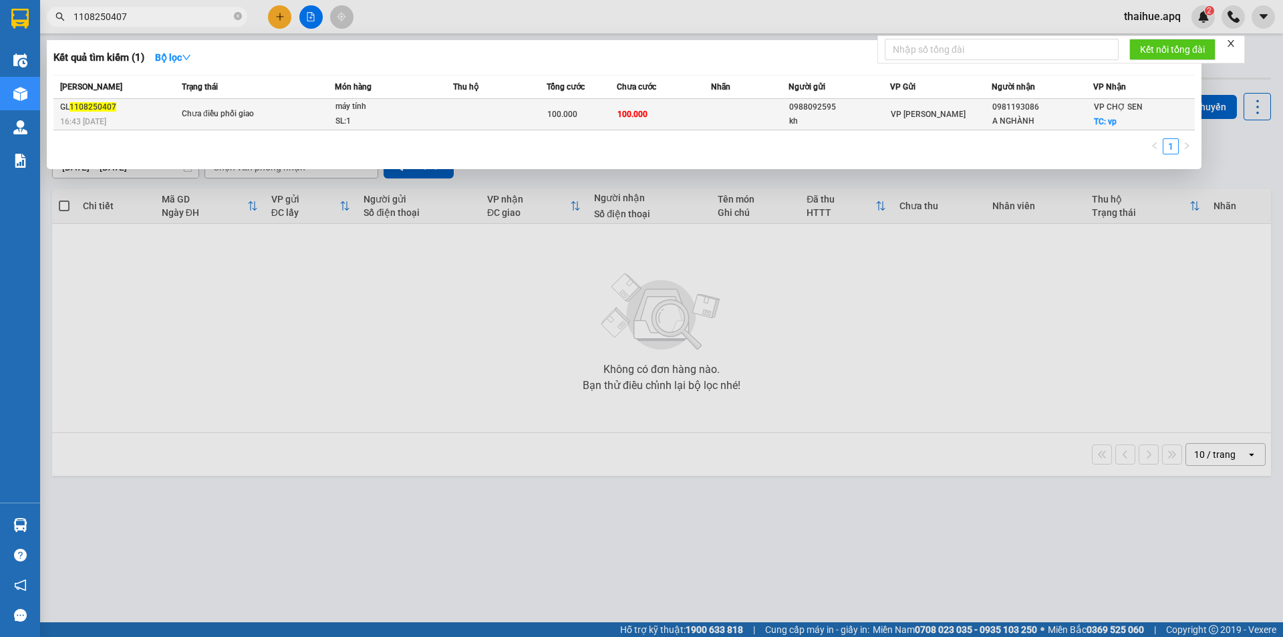
type input "1108250407"
click at [450, 108] on span "máy tính SL: 1" at bounding box center [394, 114] width 118 height 29
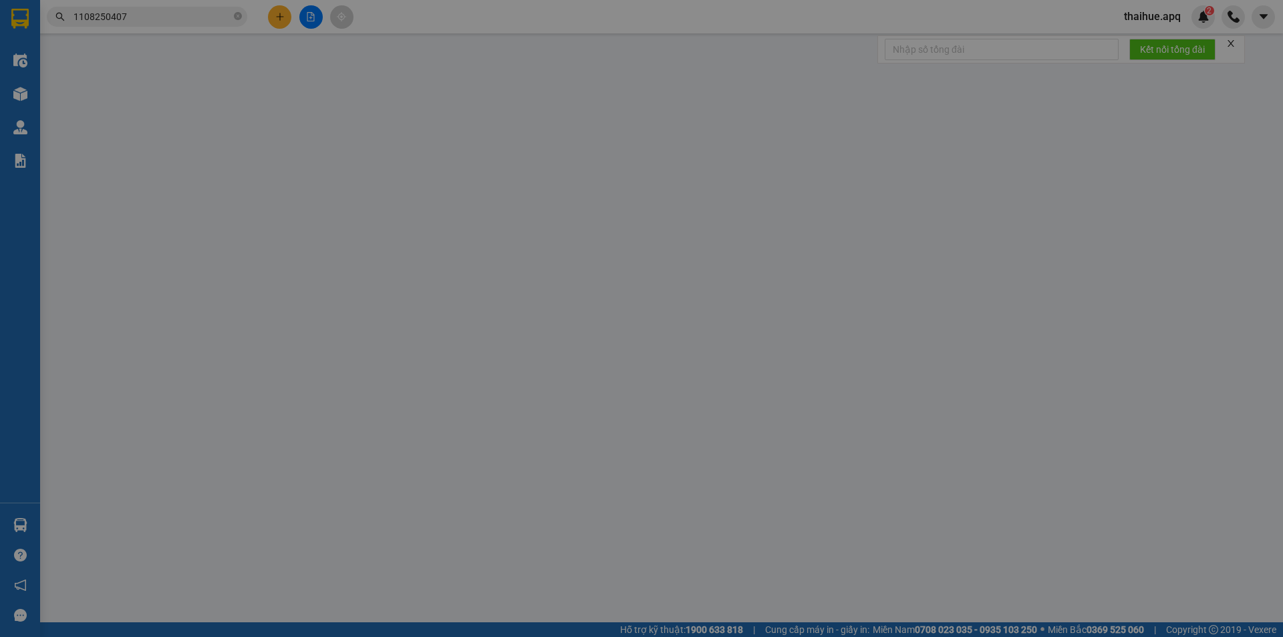
type input "0988092595"
type input "kh"
type input "0981193086"
type input "A NGHÀNH"
checkbox input "true"
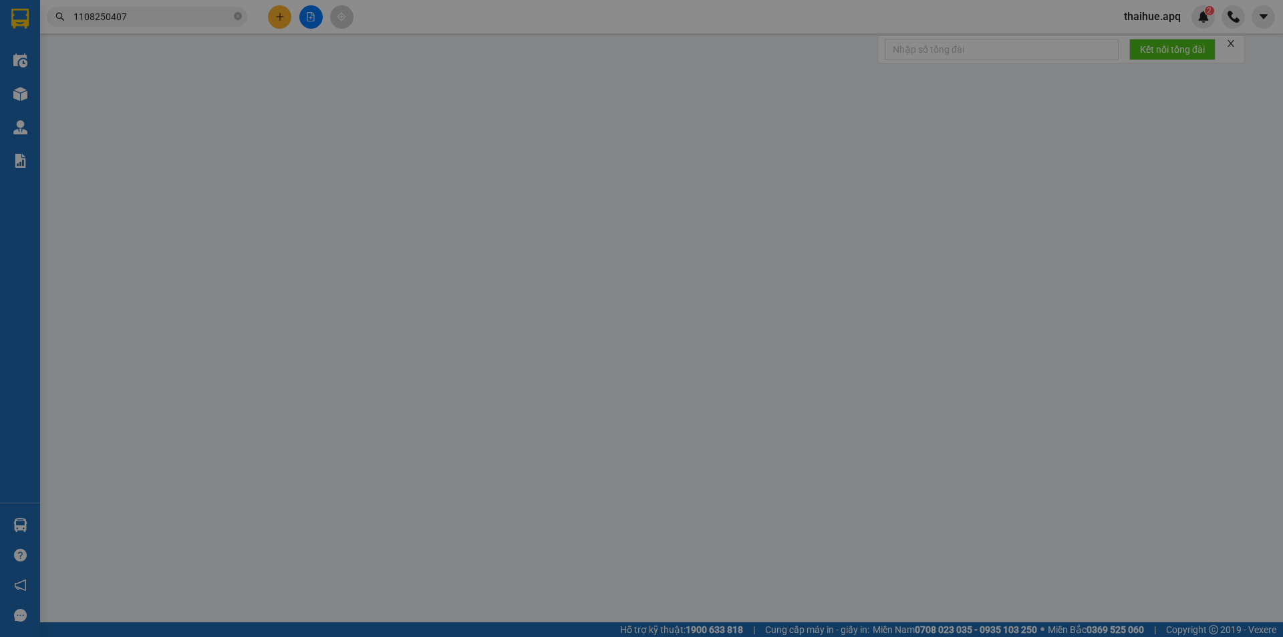
type input "vp"
type input "100.000"
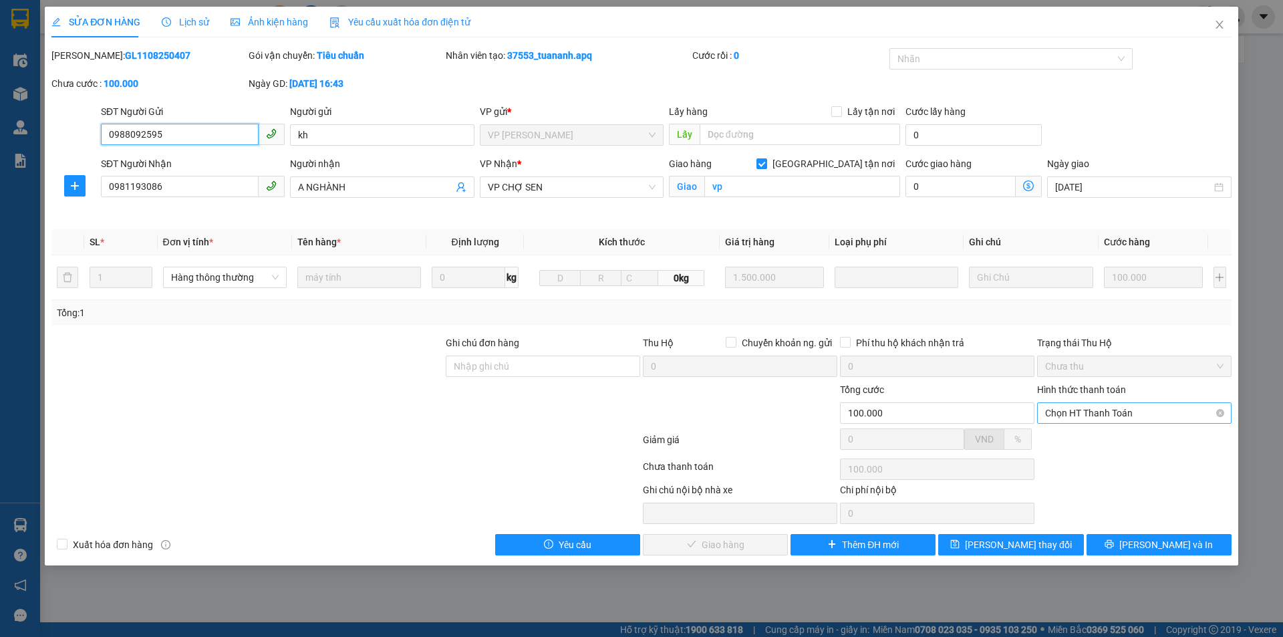
click at [1112, 408] on span "Chọn HT Thanh Toán" at bounding box center [1134, 413] width 178 height 20
click at [1096, 436] on div "Tại văn phòng" at bounding box center [1134, 439] width 178 height 15
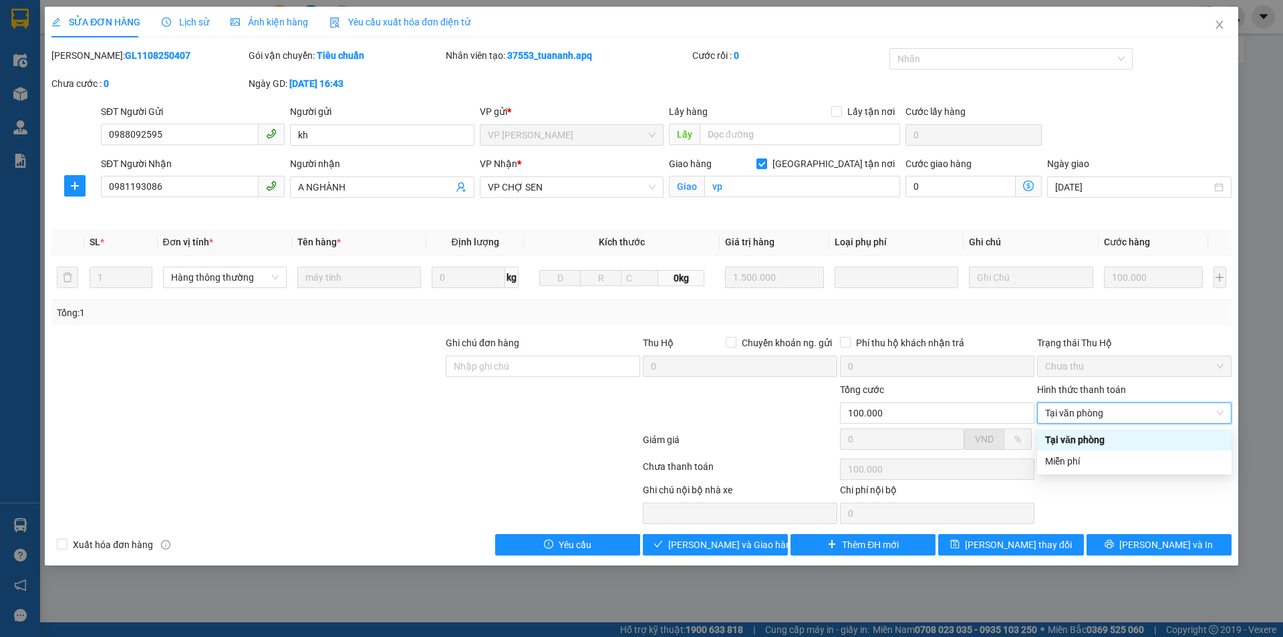
type input "0"
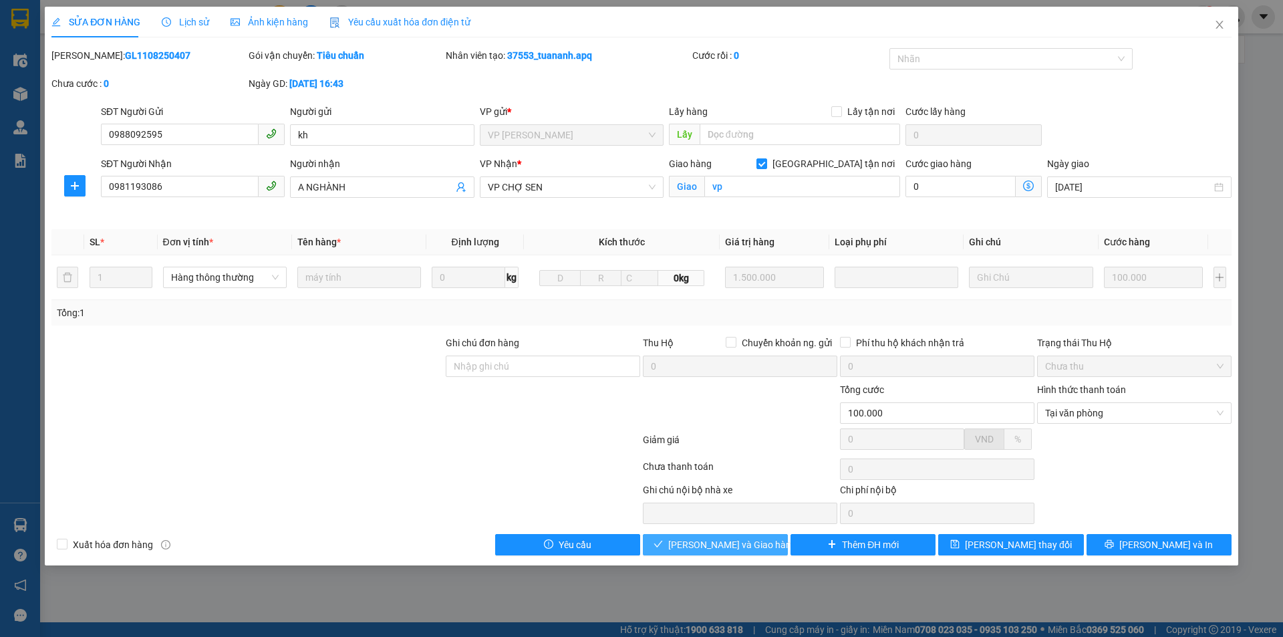
click at [723, 548] on span "[PERSON_NAME] và Giao hàng" at bounding box center [732, 544] width 128 height 15
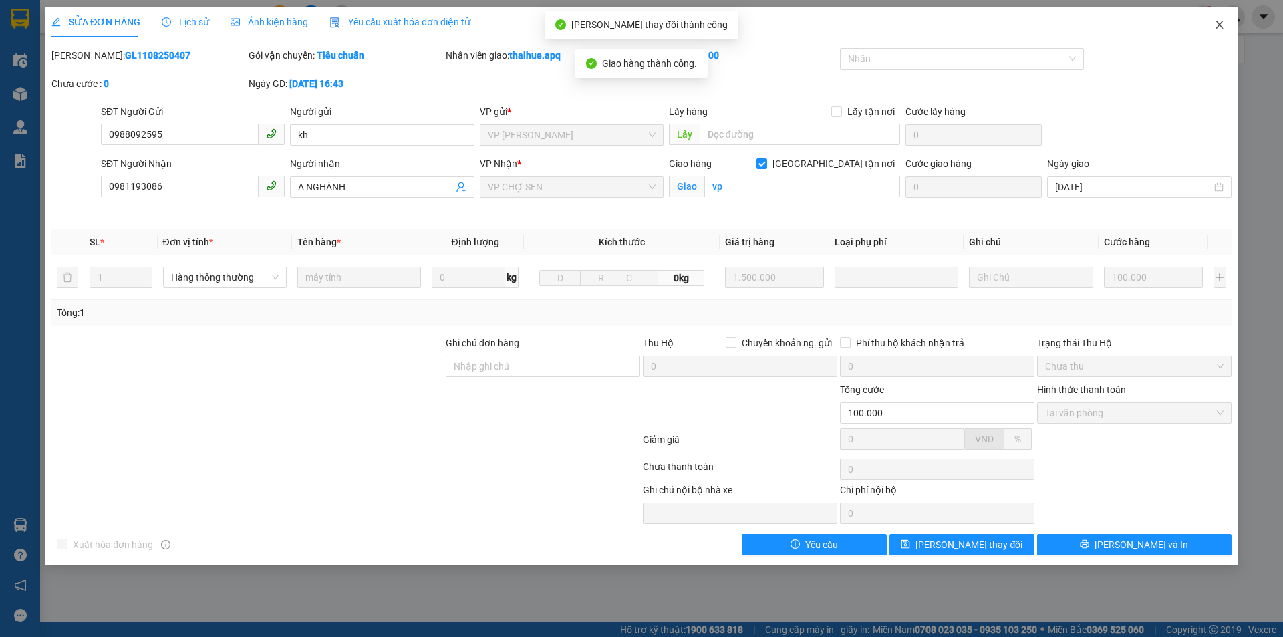
click at [1216, 23] on icon "close" at bounding box center [1219, 24] width 11 height 11
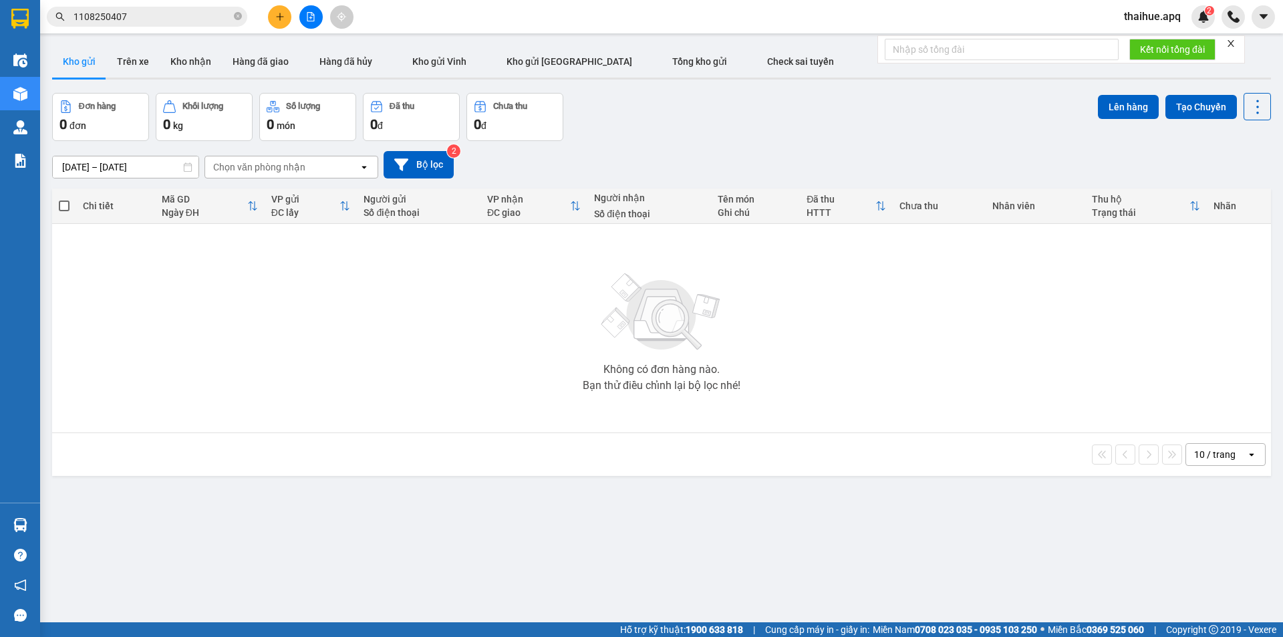
click at [141, 16] on input "1108250407" at bounding box center [152, 16] width 158 height 15
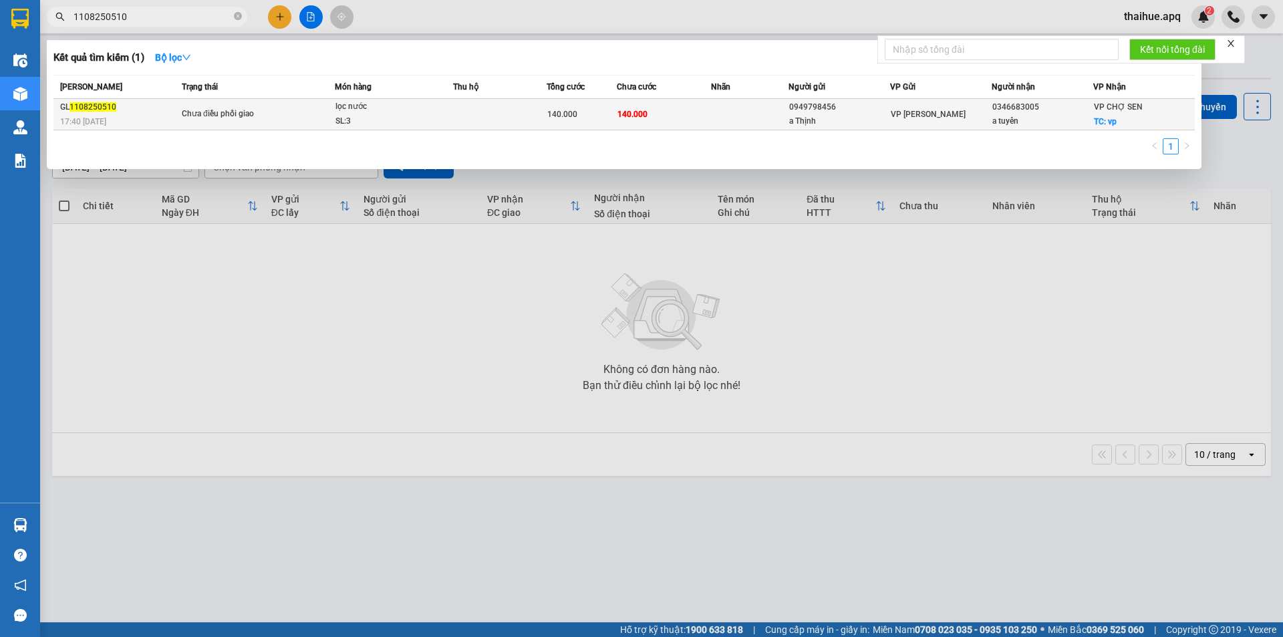
type input "1108250510"
click at [292, 111] on span "Chưa điều phối giao" at bounding box center [258, 114] width 152 height 15
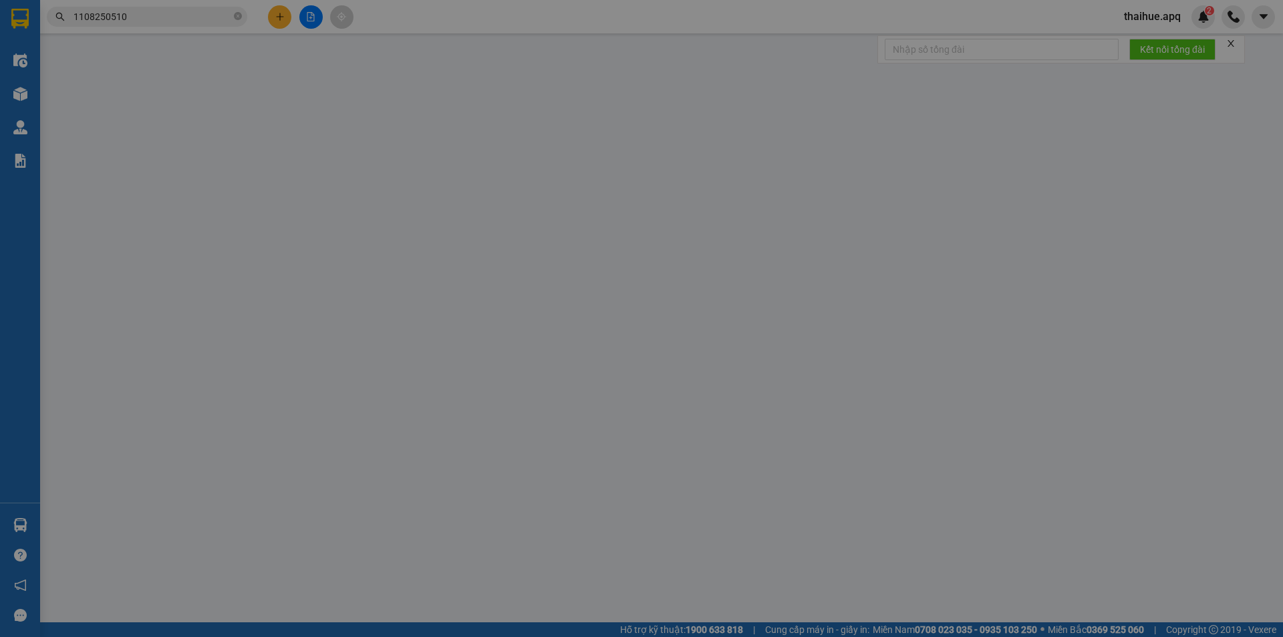
type input "0949798456"
type input "a Thịnh"
type input "0346683005"
type input "a tuyên"
checkbox input "true"
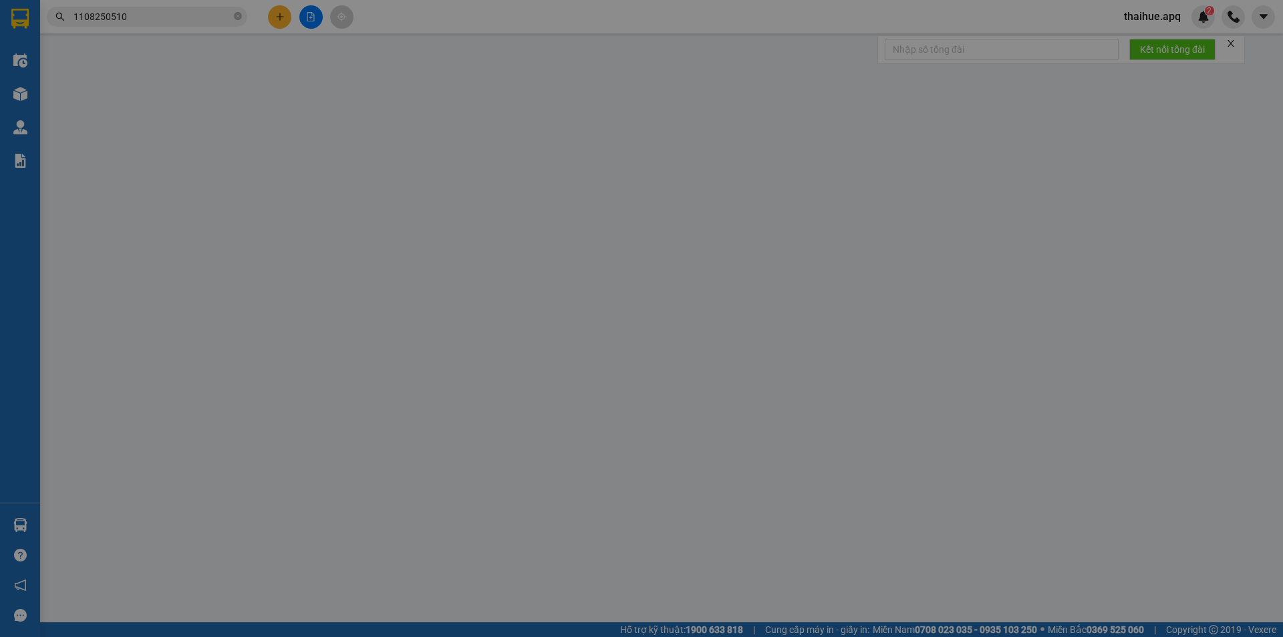
type input "vp"
type input "140.000"
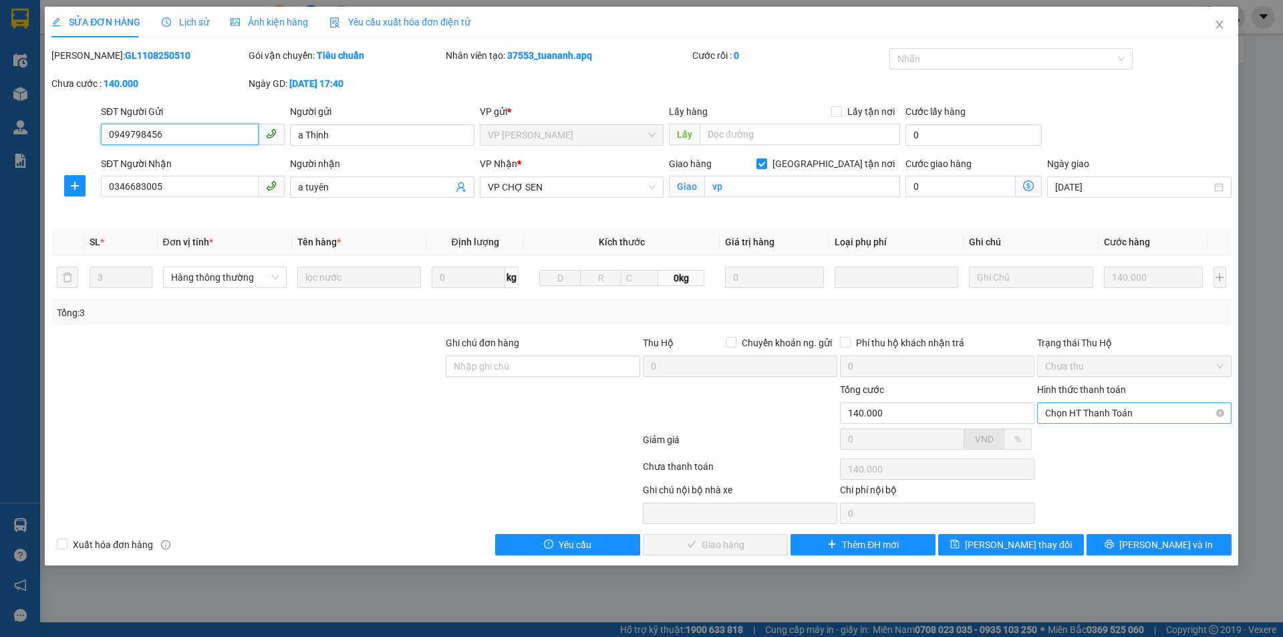
click at [1104, 409] on span "Chọn HT Thanh Toán" at bounding box center [1134, 413] width 178 height 20
click at [1097, 439] on div "Tại văn phòng" at bounding box center [1134, 439] width 178 height 15
type input "0"
click at [727, 542] on span "[PERSON_NAME] và Giao hàng" at bounding box center [732, 544] width 128 height 15
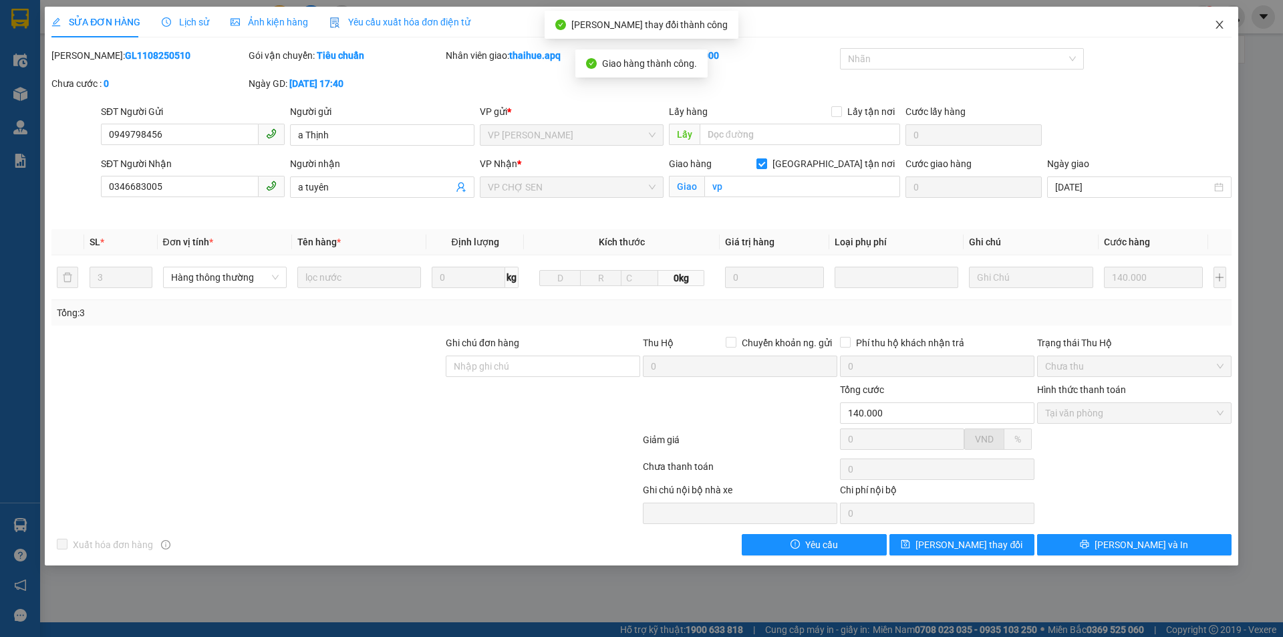
click at [1215, 21] on icon "close" at bounding box center [1219, 24] width 11 height 11
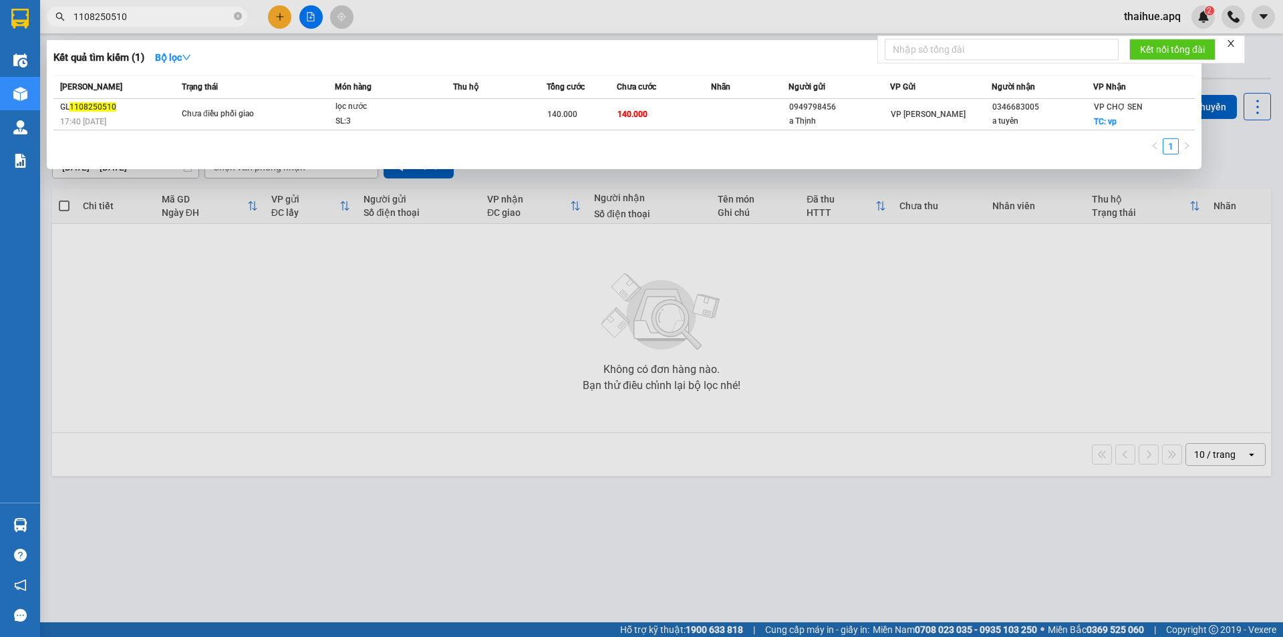
click at [160, 18] on input "1108250510" at bounding box center [152, 16] width 158 height 15
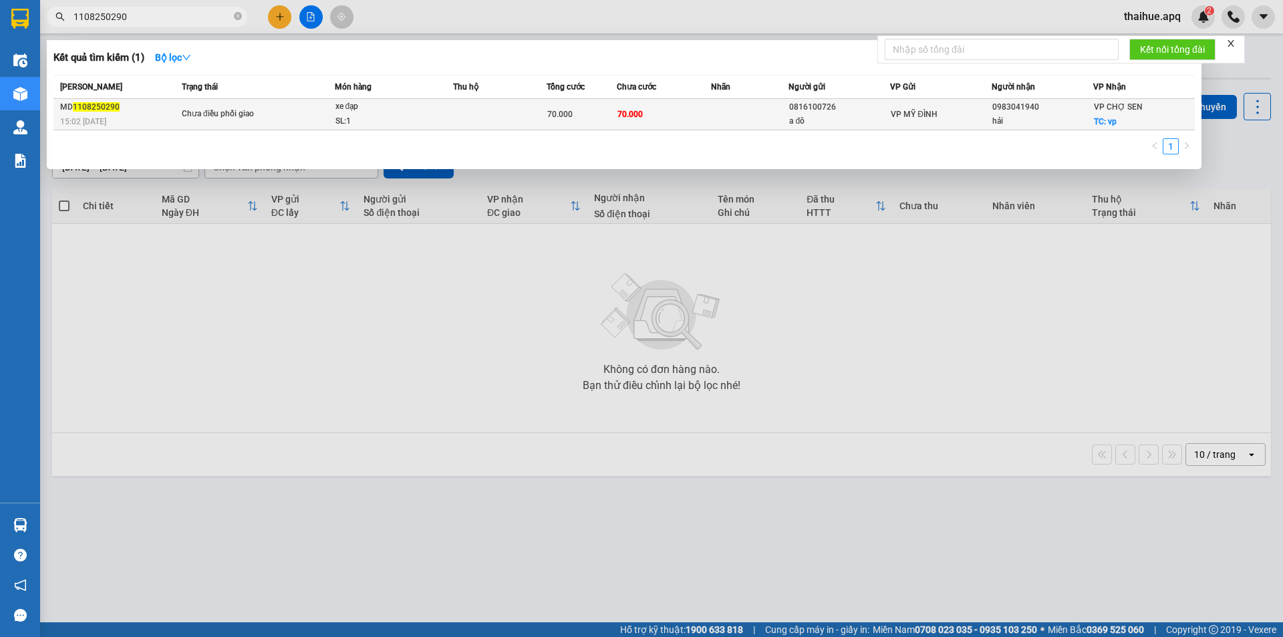
type input "1108250290"
click at [315, 109] on span "Chưa điều phối giao" at bounding box center [258, 114] width 152 height 15
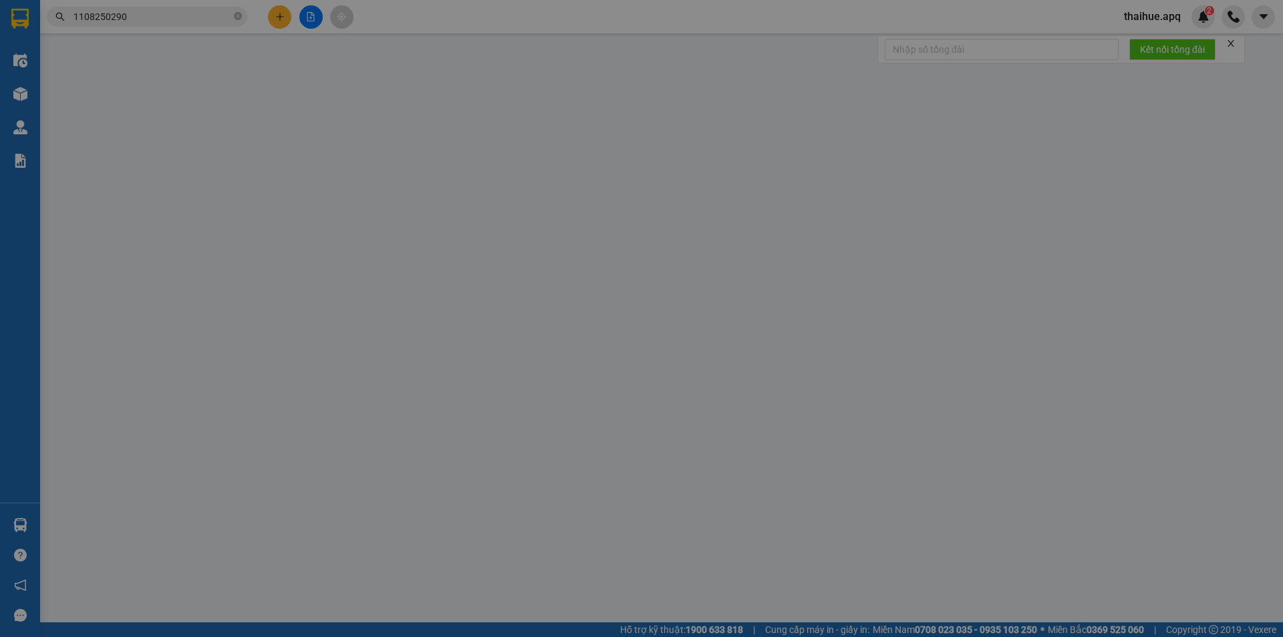
type input "0816100726"
type input "a đô"
type input "0983041940"
type input "hải"
checkbox input "true"
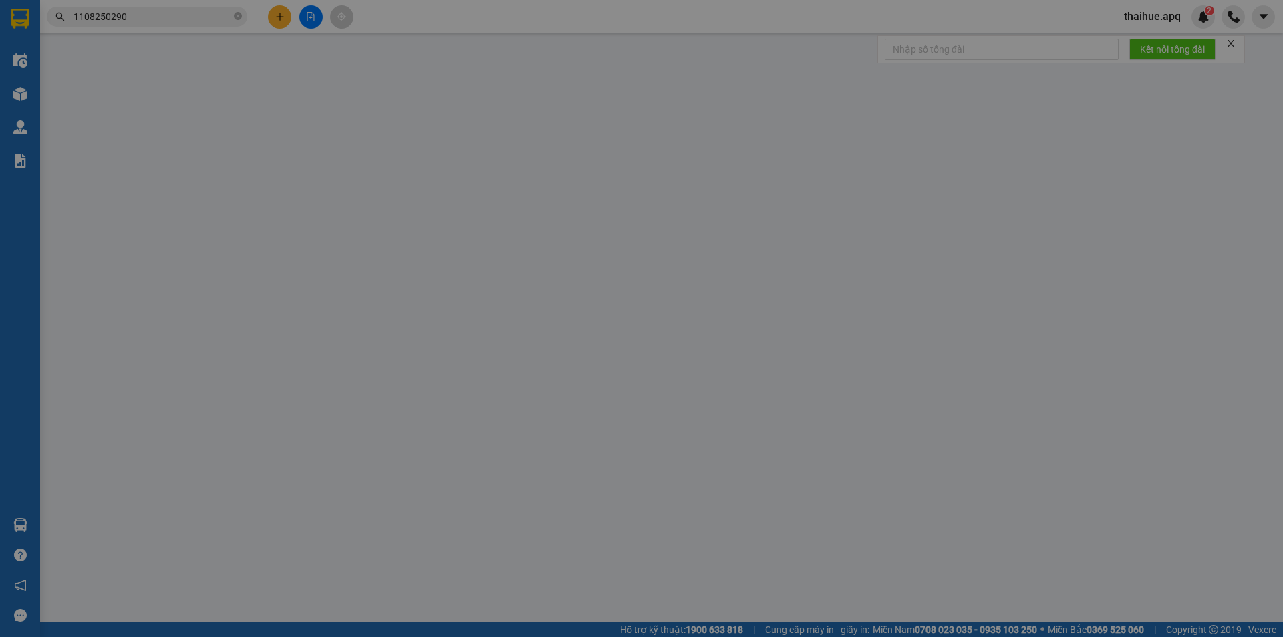
type input "vp"
type input "70.000"
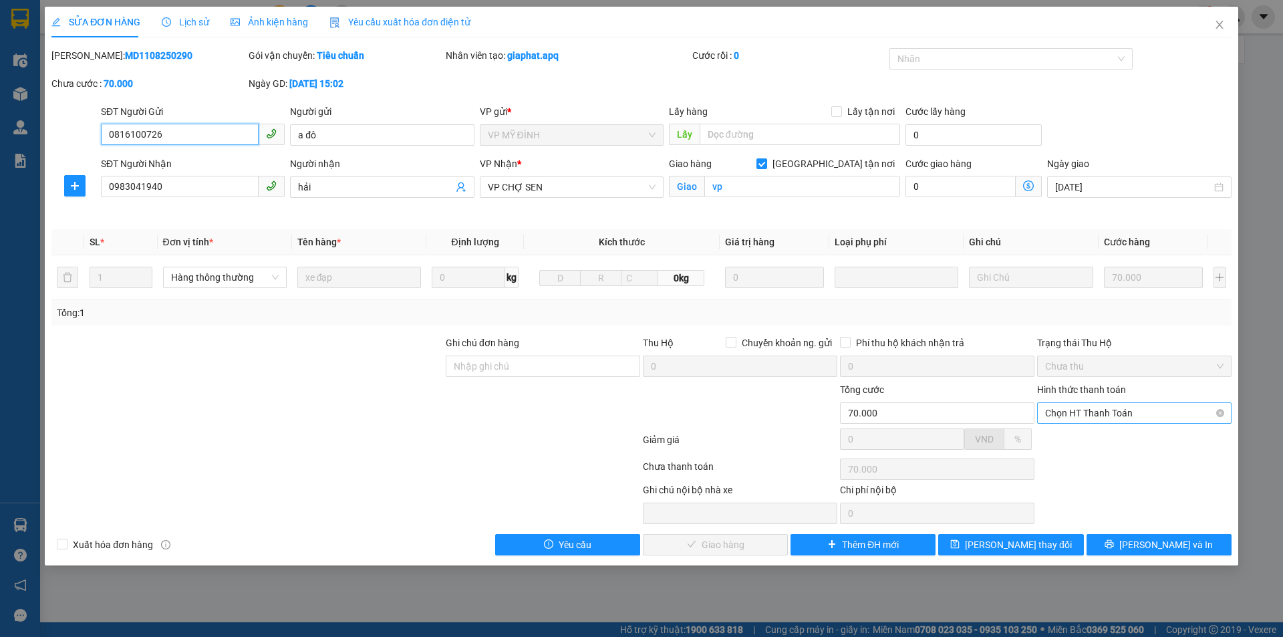
click at [1130, 409] on span "Chọn HT Thanh Toán" at bounding box center [1134, 413] width 178 height 20
drag, startPoint x: 1084, startPoint y: 434, endPoint x: 1082, endPoint y: 442, distance: 7.8
click at [1084, 436] on div "Tại văn phòng" at bounding box center [1134, 439] width 178 height 15
type input "0"
click at [700, 542] on span "[PERSON_NAME] và Giao hàng" at bounding box center [732, 544] width 128 height 15
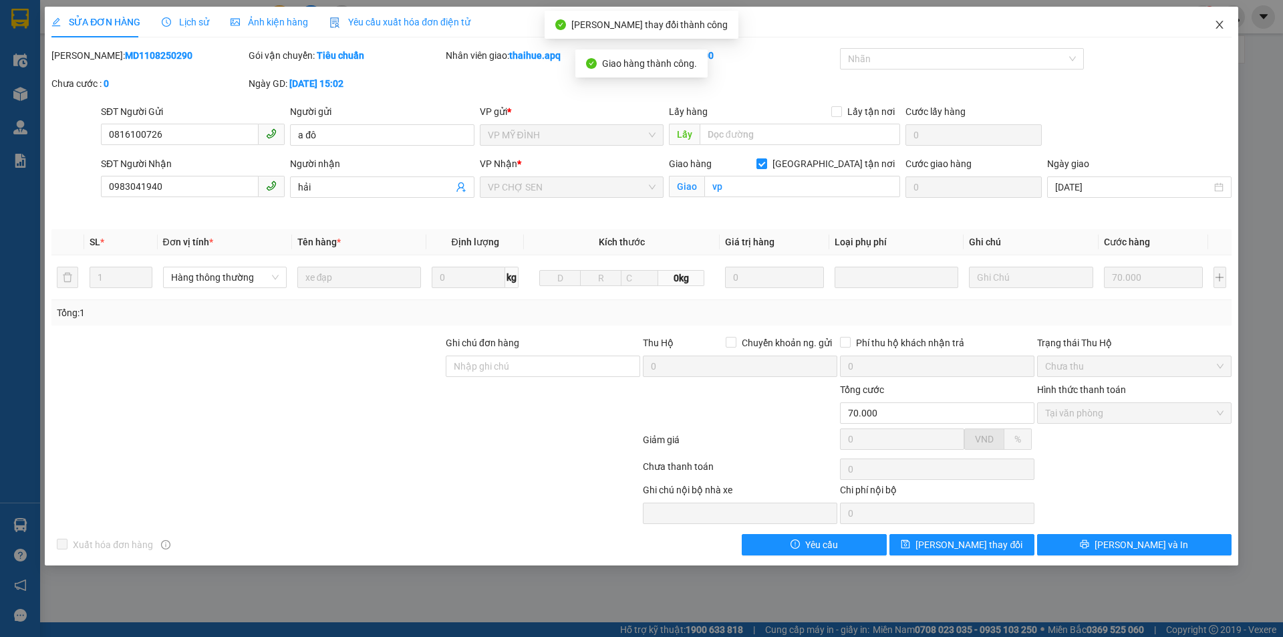
click at [1218, 22] on icon "close" at bounding box center [1219, 24] width 11 height 11
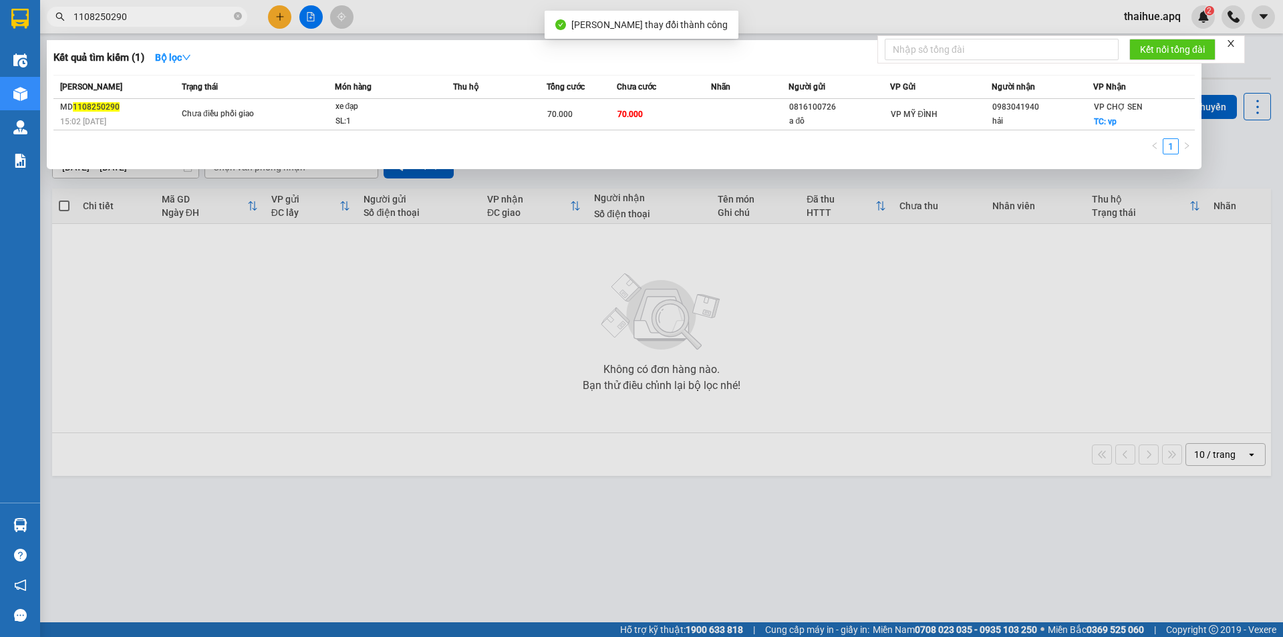
click at [146, 18] on input "1108250290" at bounding box center [152, 16] width 158 height 15
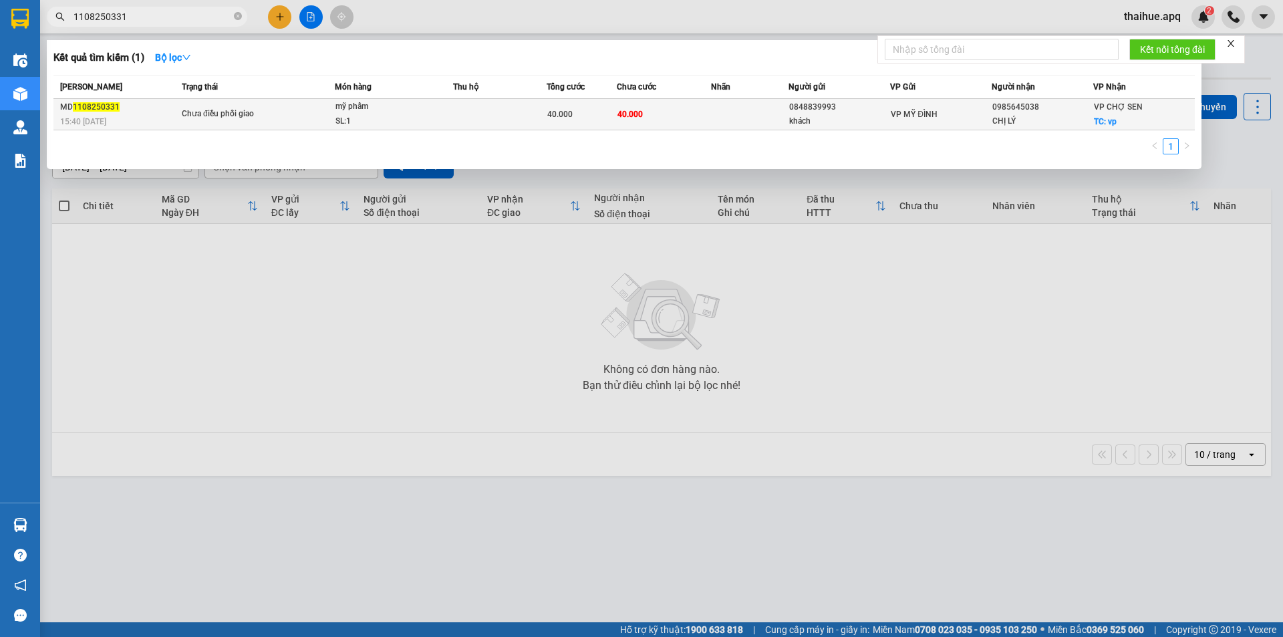
type input "1108250331"
click at [295, 109] on span "Chưa điều phối giao" at bounding box center [258, 114] width 152 height 15
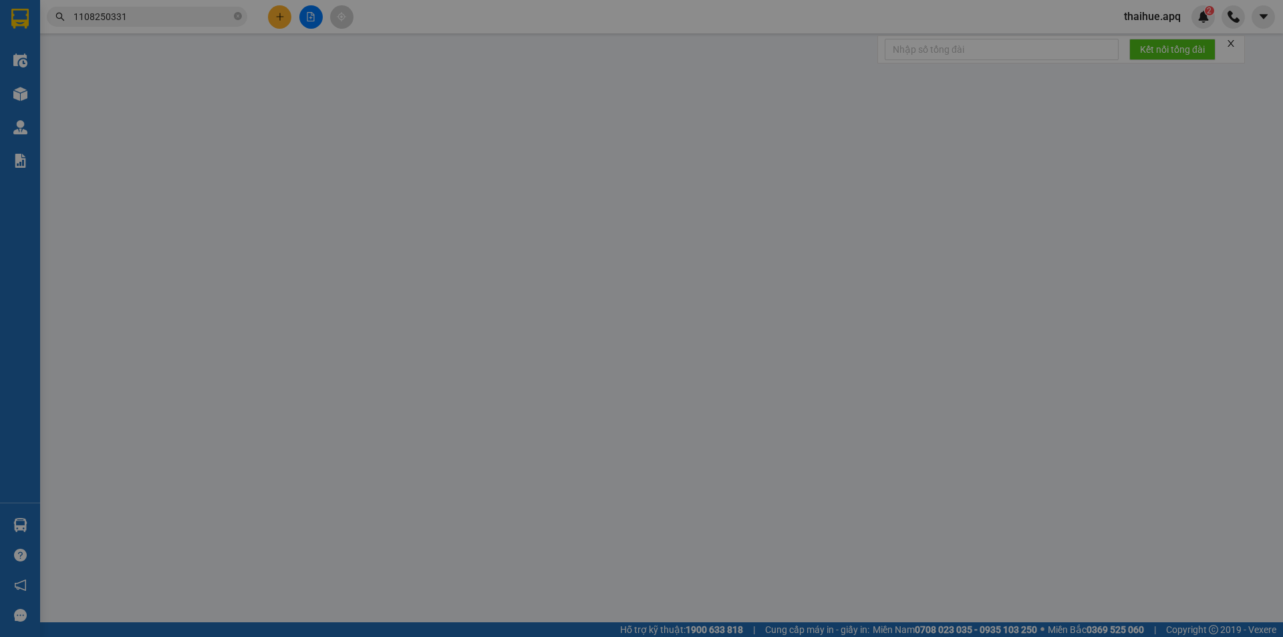
type input "0848839993"
type input "khách"
type input "0985645038"
type input "CHỊ LÝ"
checkbox input "true"
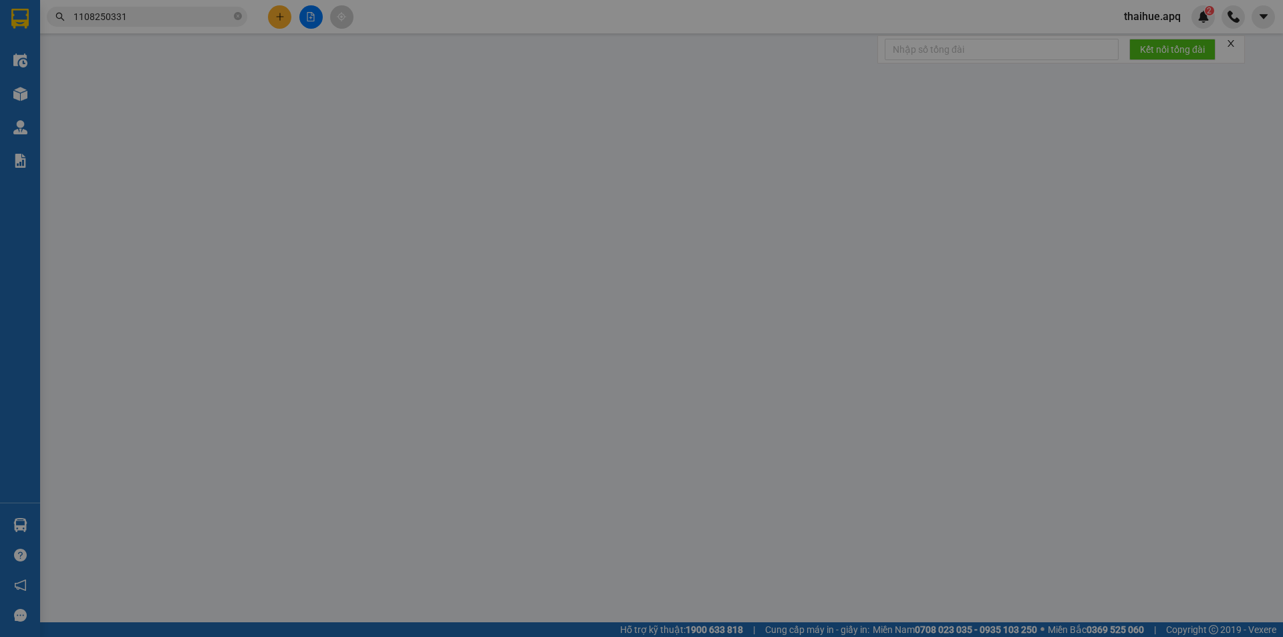
type input "vp"
type input "40.000"
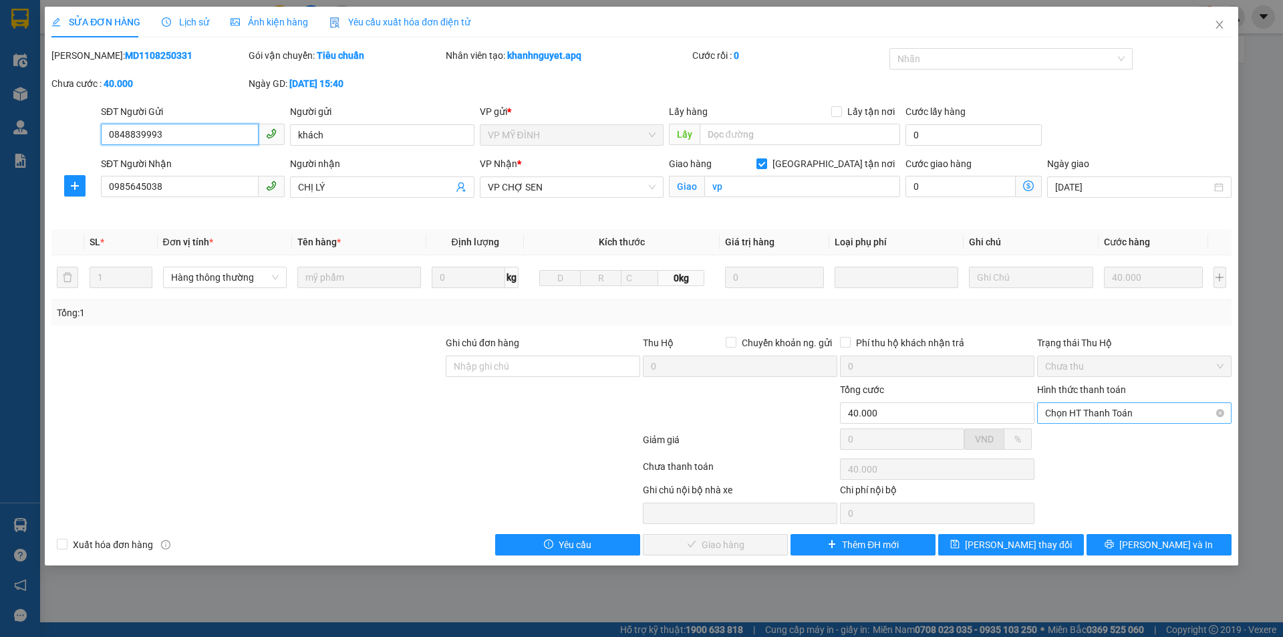
click at [1132, 411] on span "Chọn HT Thanh Toán" at bounding box center [1134, 413] width 178 height 20
click at [1100, 438] on div "Tại văn phòng" at bounding box center [1134, 439] width 178 height 15
type input "0"
click at [721, 544] on span "[PERSON_NAME] và Giao hàng" at bounding box center [732, 544] width 128 height 15
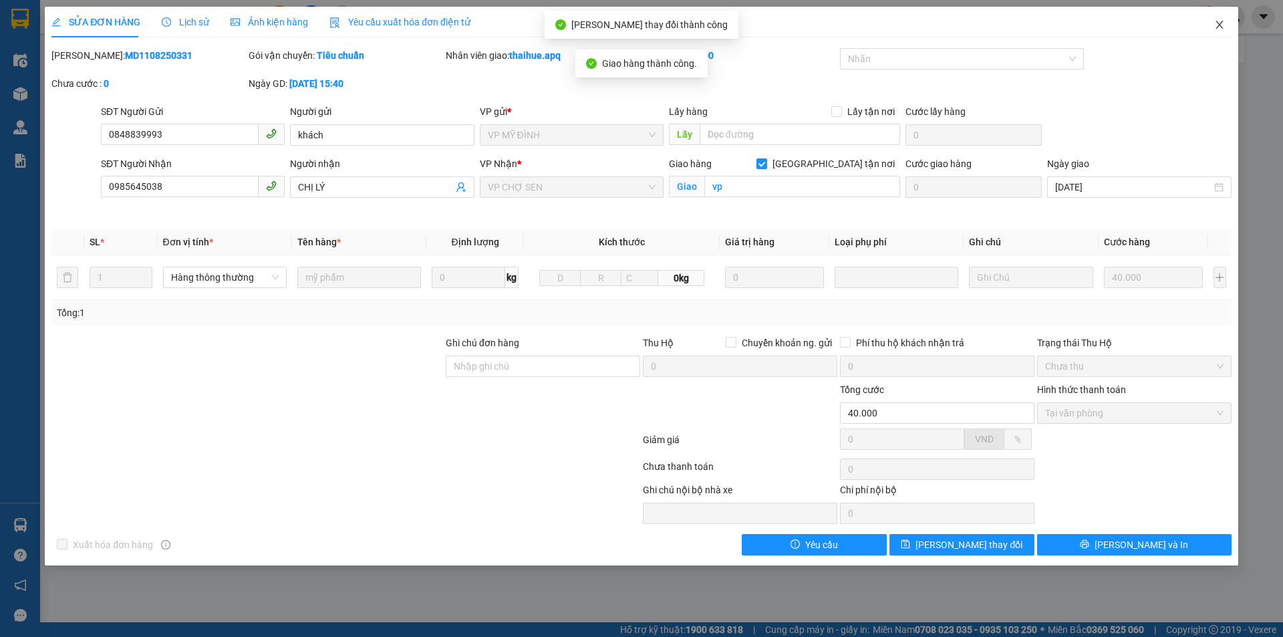
click at [1222, 24] on icon "close" at bounding box center [1219, 24] width 11 height 11
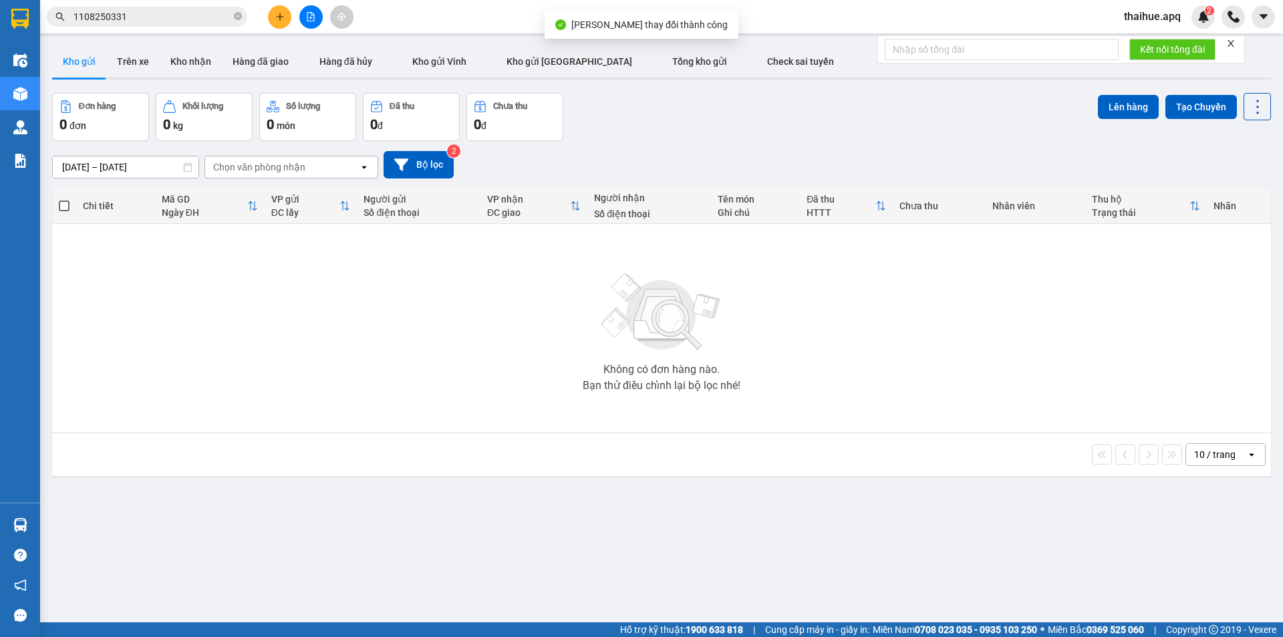
click at [139, 19] on input "1108250331" at bounding box center [152, 16] width 158 height 15
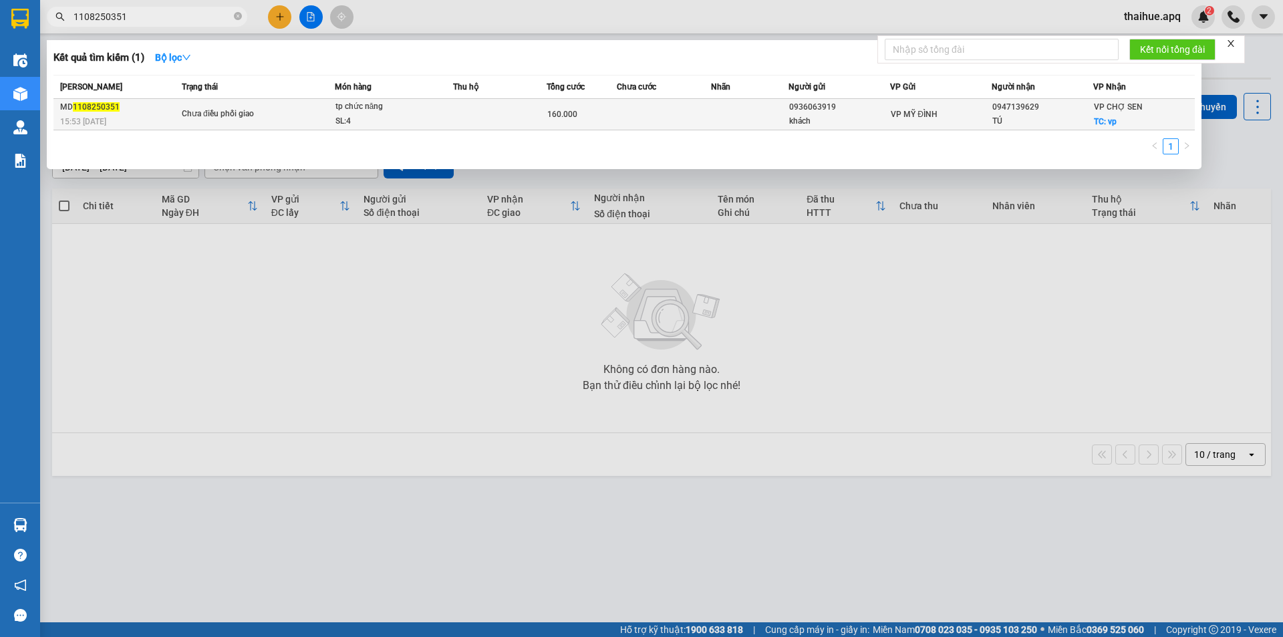
type input "1108250351"
click at [314, 110] on span "Chưa điều phối giao" at bounding box center [258, 114] width 152 height 15
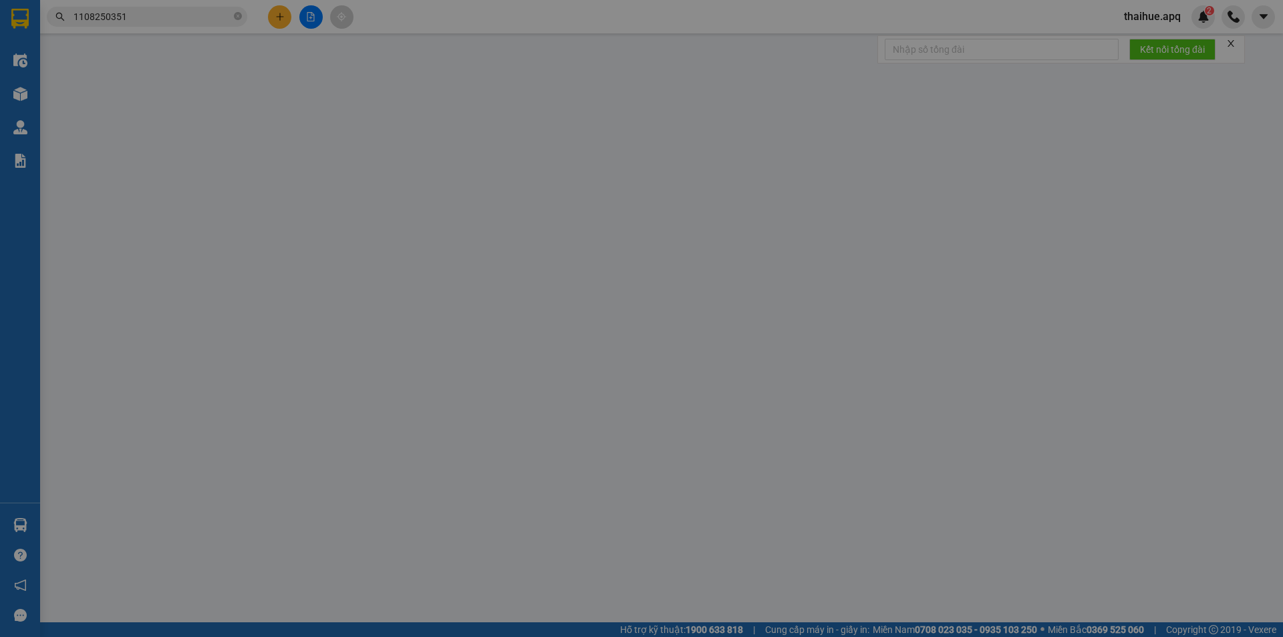
type input "0936063919"
type input "khách"
type input "0947139629"
type input "TÚ"
checkbox input "true"
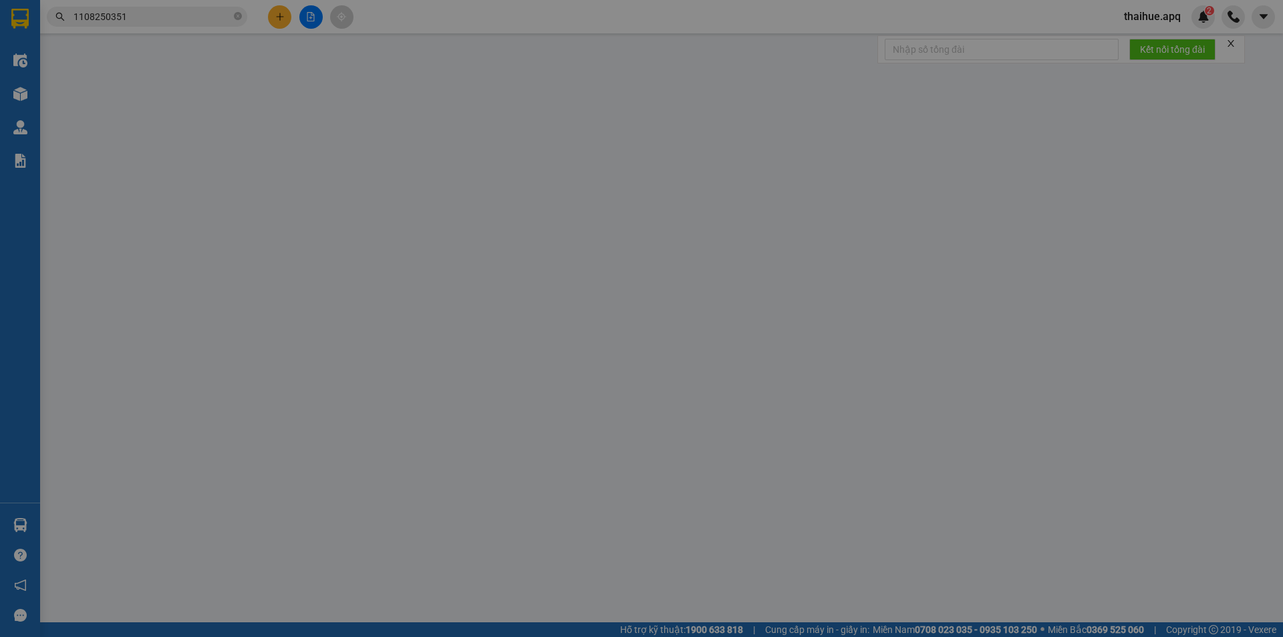
type input "vp"
type input "160.000"
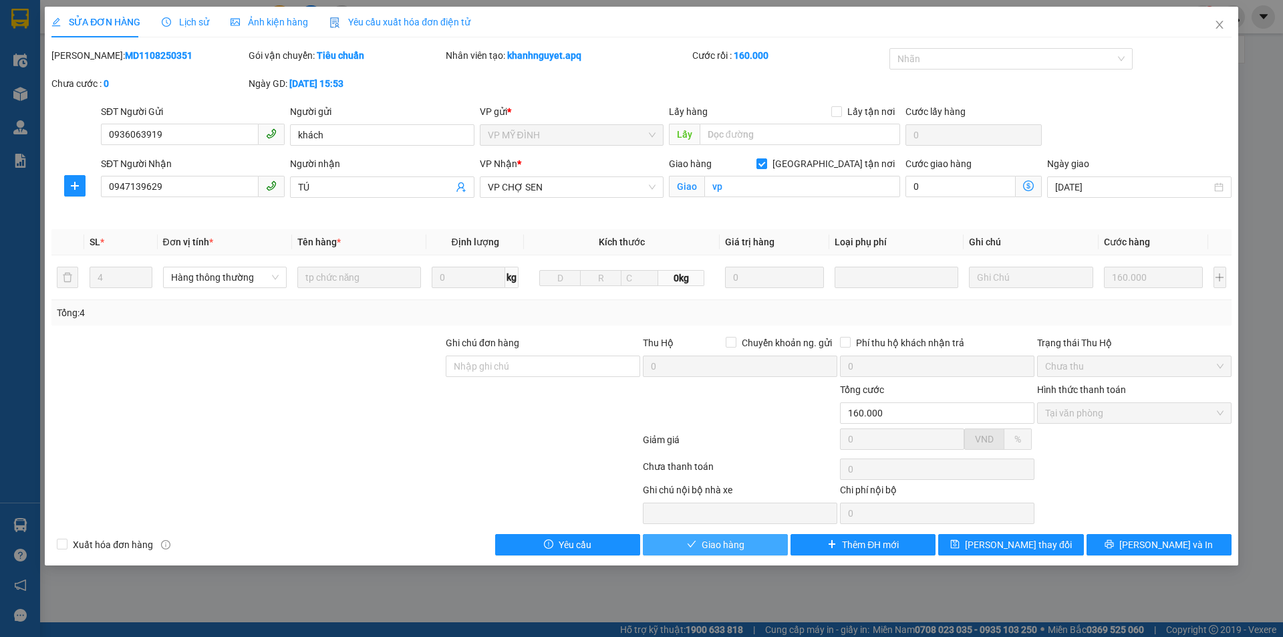
click at [716, 538] on span "Giao hàng" at bounding box center [722, 544] width 43 height 15
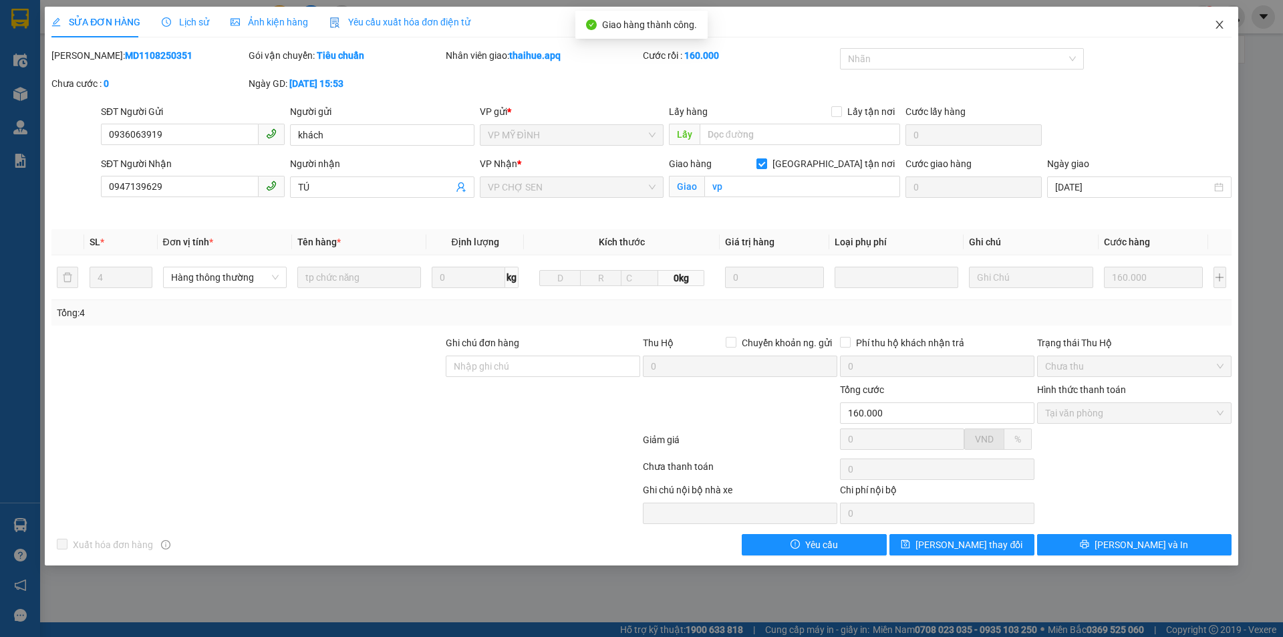
click at [1216, 20] on icon "close" at bounding box center [1219, 24] width 11 height 11
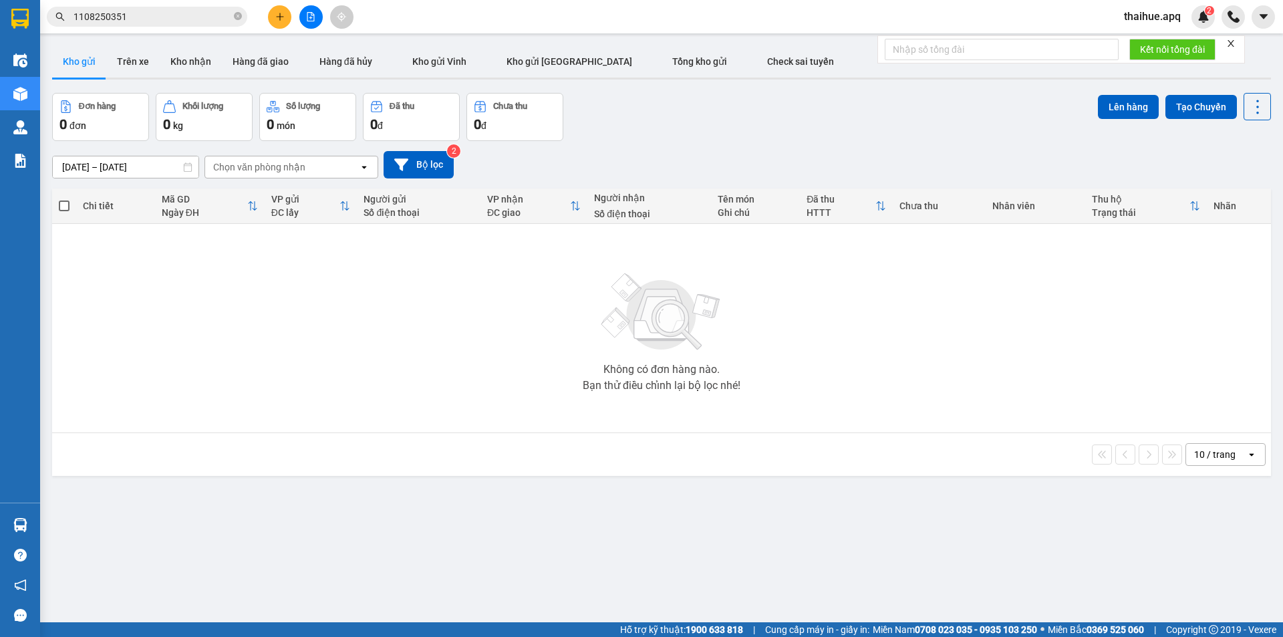
click at [133, 15] on input "1108250351" at bounding box center [152, 16] width 158 height 15
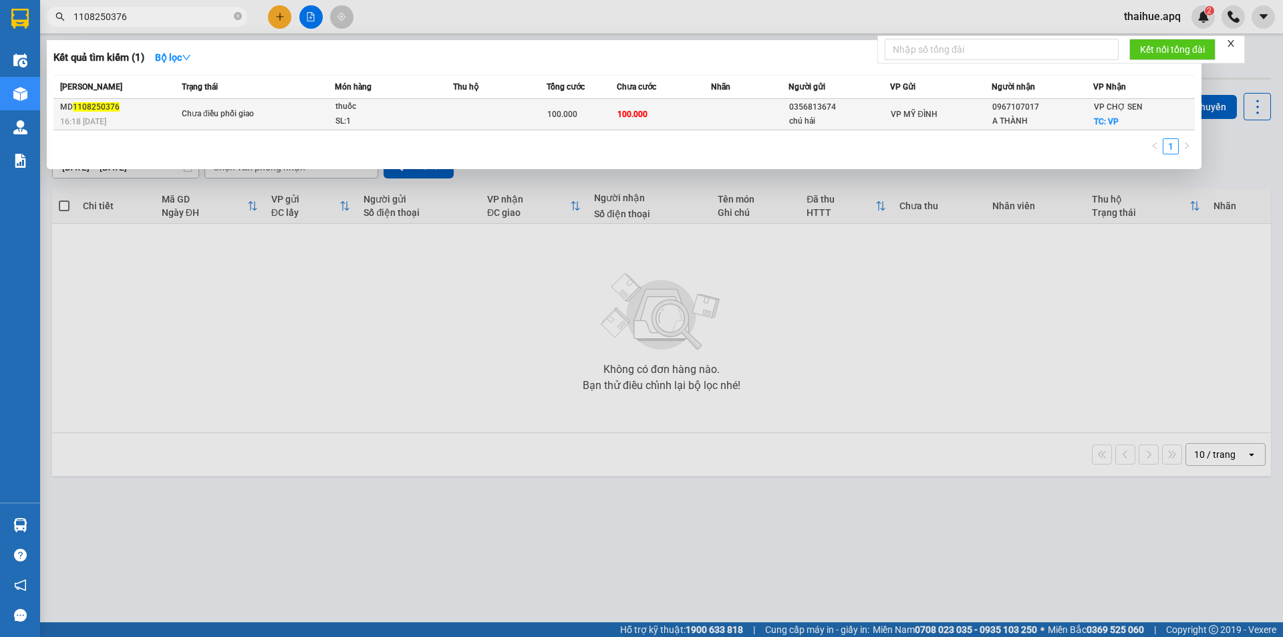
type input "1108250376"
click at [304, 112] on span "Chưa điều phối giao" at bounding box center [258, 114] width 152 height 15
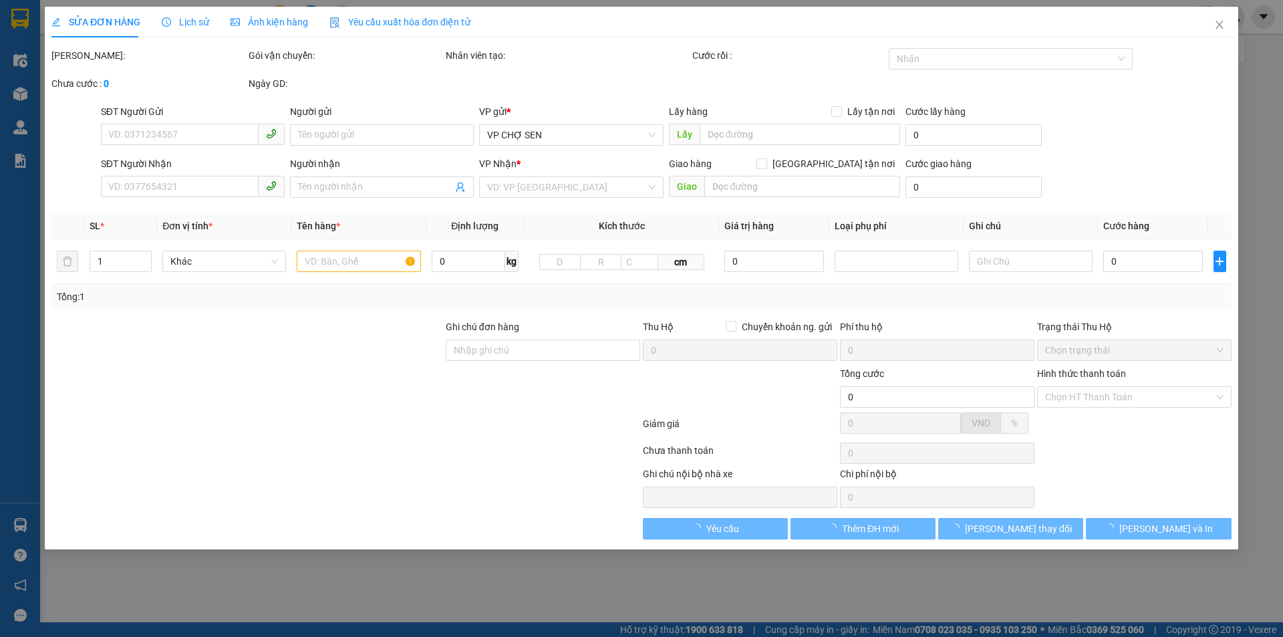
type input "0356813674"
type input "chú hải"
type input "0967107017"
type input "A THÀNH"
checkbox input "true"
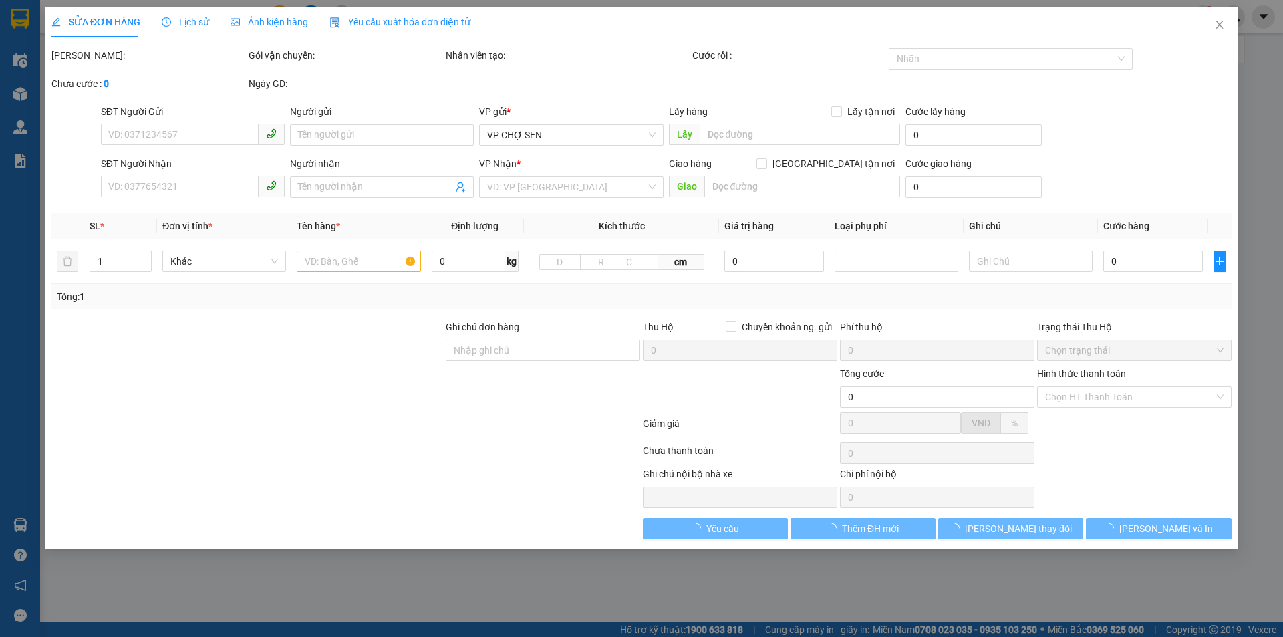
type input "VP"
type input "100.000"
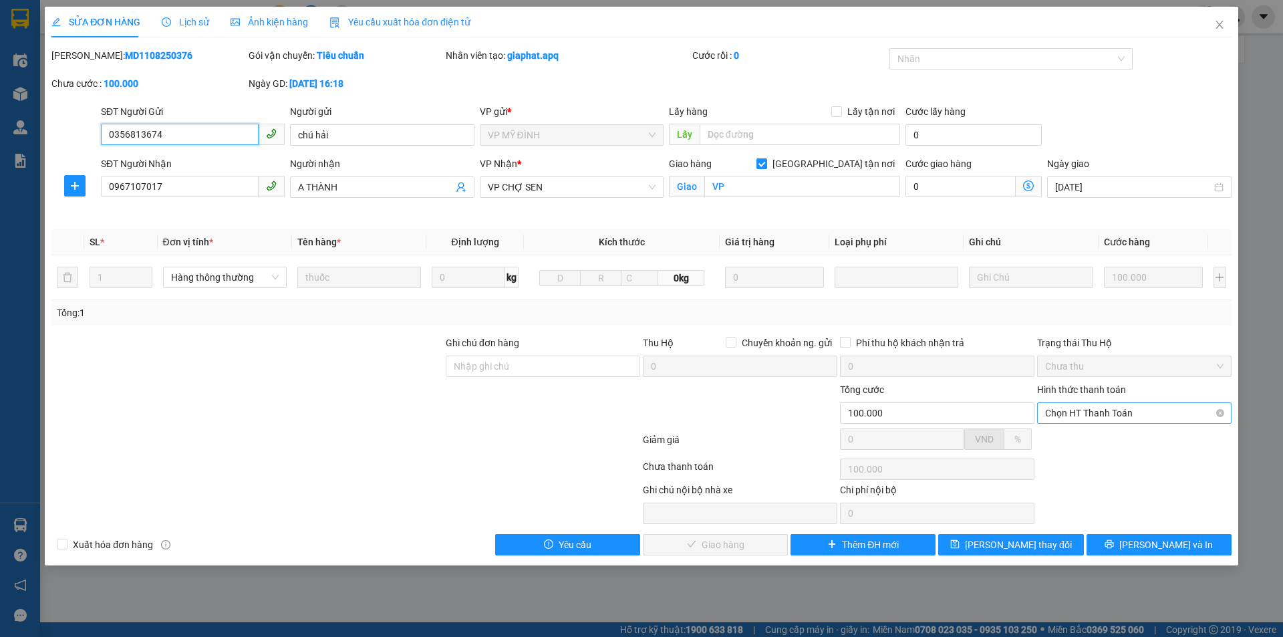
click at [1128, 410] on span "Chọn HT Thanh Toán" at bounding box center [1134, 413] width 178 height 20
click at [1101, 440] on div "Tại văn phòng" at bounding box center [1134, 439] width 178 height 15
type input "0"
click at [736, 548] on span "[PERSON_NAME] và Giao hàng" at bounding box center [732, 544] width 128 height 15
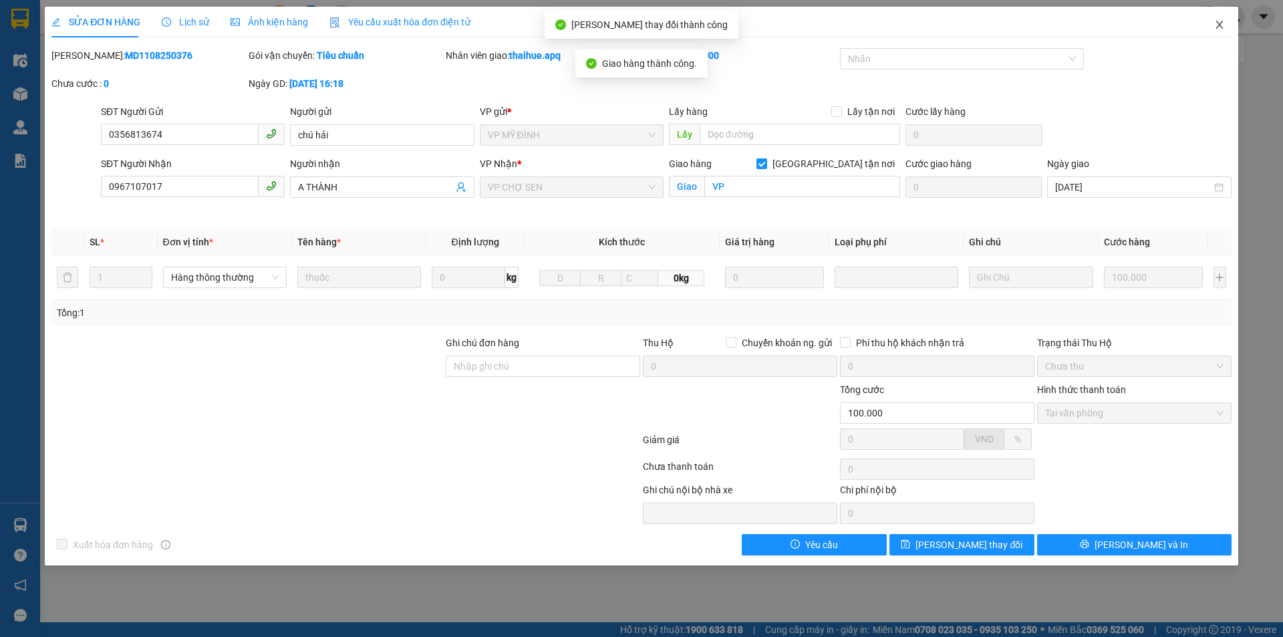
click at [1216, 21] on icon "close" at bounding box center [1219, 24] width 11 height 11
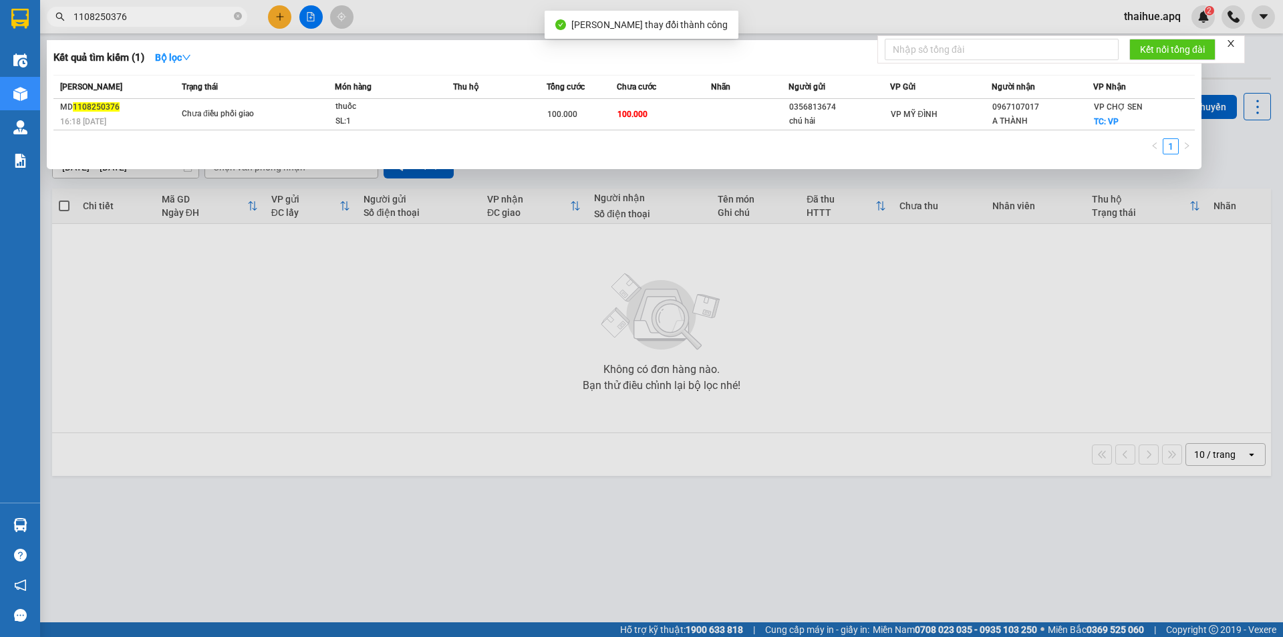
click at [142, 19] on input "1108250376" at bounding box center [152, 16] width 158 height 15
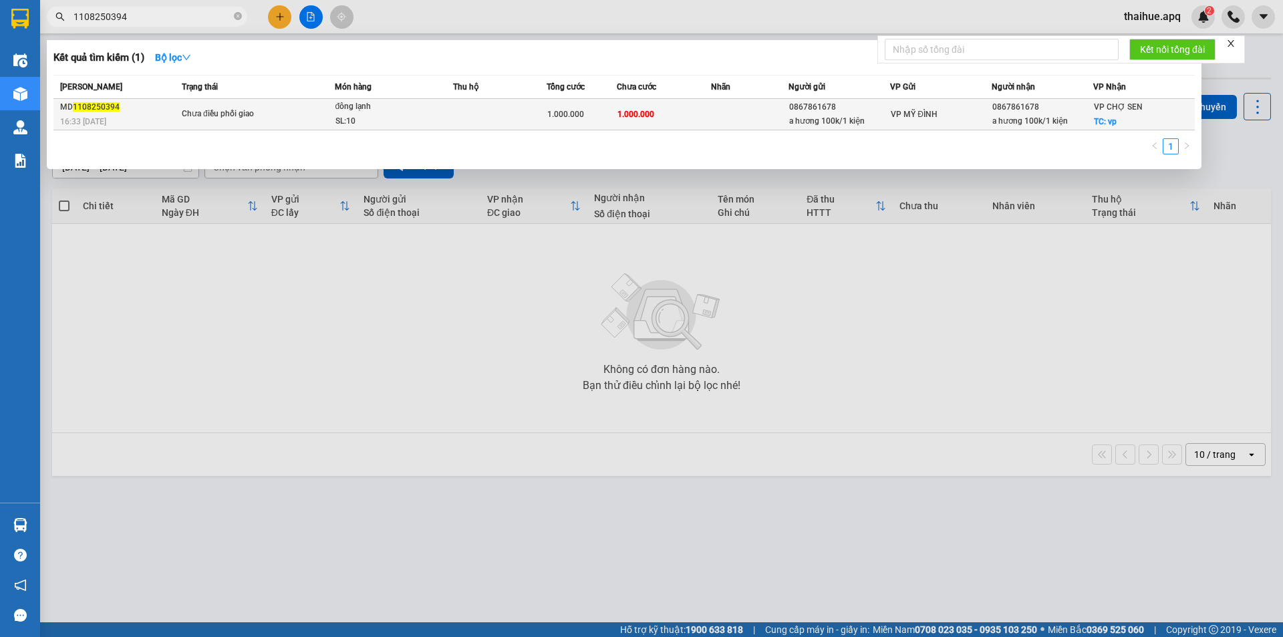
type input "1108250394"
click at [274, 110] on div "Chưa điều phối giao" at bounding box center [232, 114] width 100 height 15
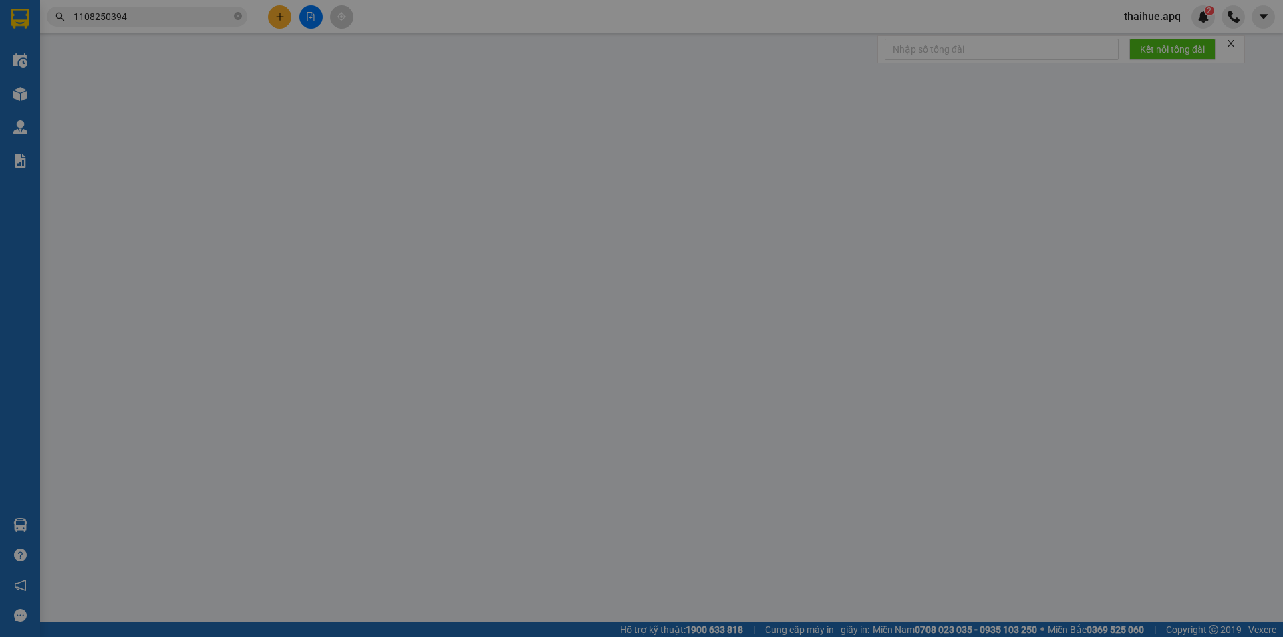
type input "0867861678"
type input "a hương 100k/1 kiện"
type input "0867861678"
type input "a hương 100k/1 kiện"
checkbox input "true"
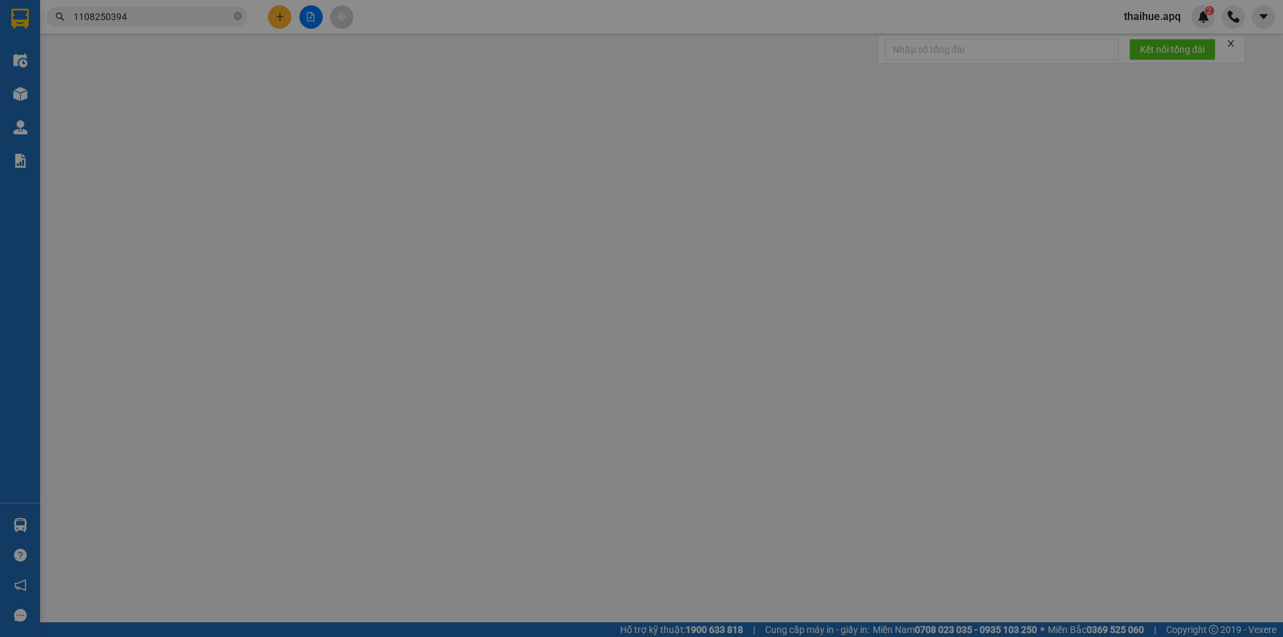
type input "vp"
type input "1.000.000"
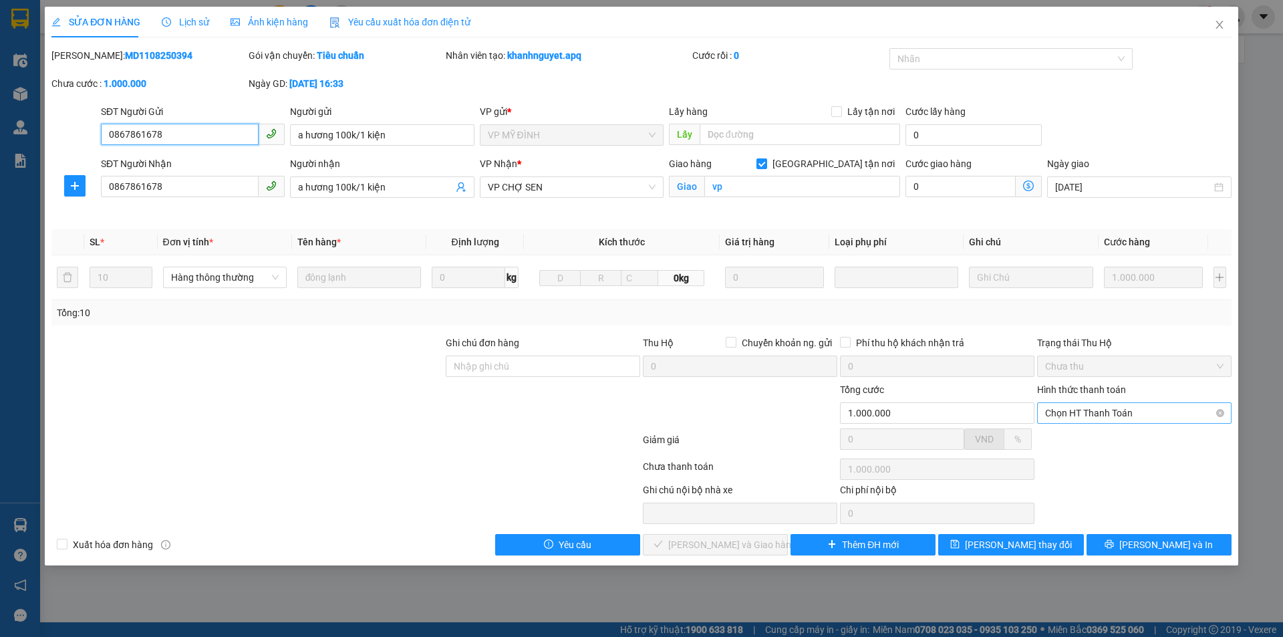
click at [1109, 411] on span "Chọn HT Thanh Toán" at bounding box center [1134, 413] width 178 height 20
click at [1101, 438] on div "Tại văn phòng" at bounding box center [1134, 439] width 178 height 15
type input "0"
click at [731, 543] on span "[PERSON_NAME] và Giao hàng" at bounding box center [732, 544] width 128 height 15
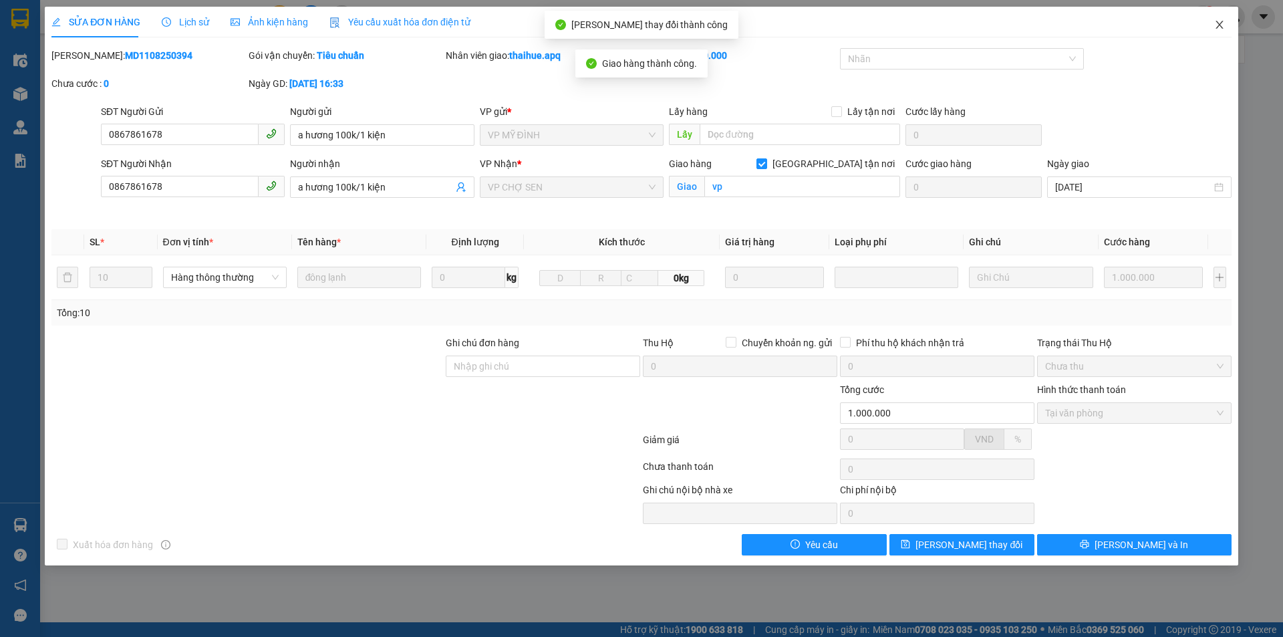
click at [1220, 23] on icon "close" at bounding box center [1219, 24] width 11 height 11
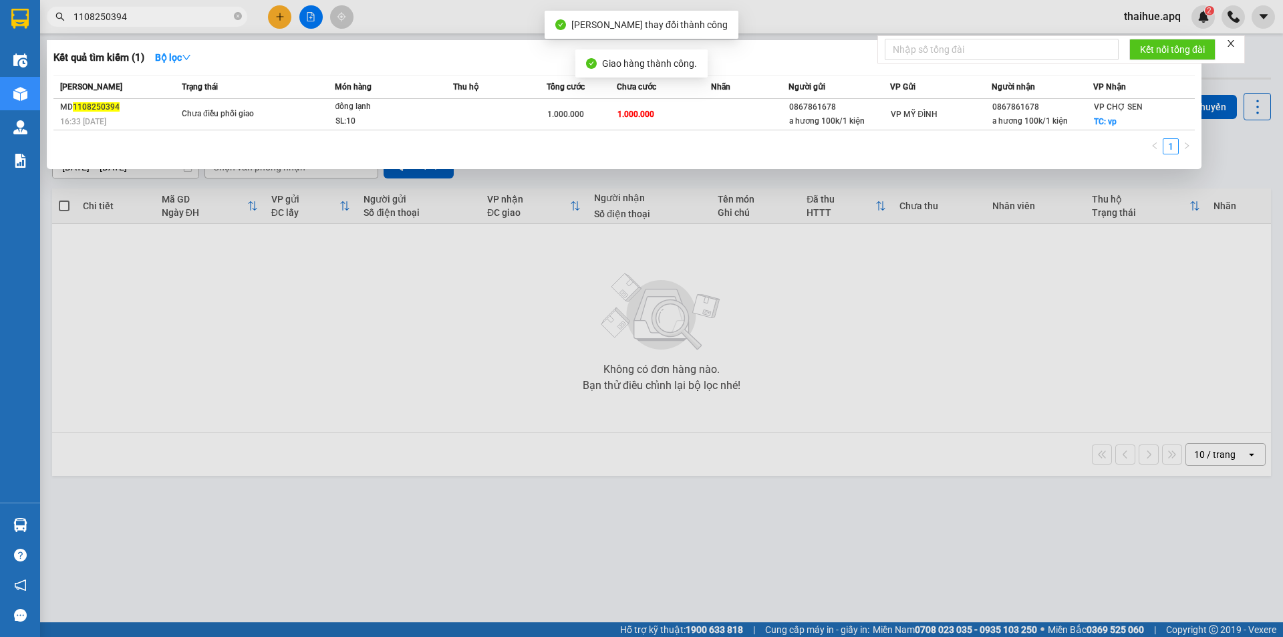
click at [142, 19] on input "1108250394" at bounding box center [152, 16] width 158 height 15
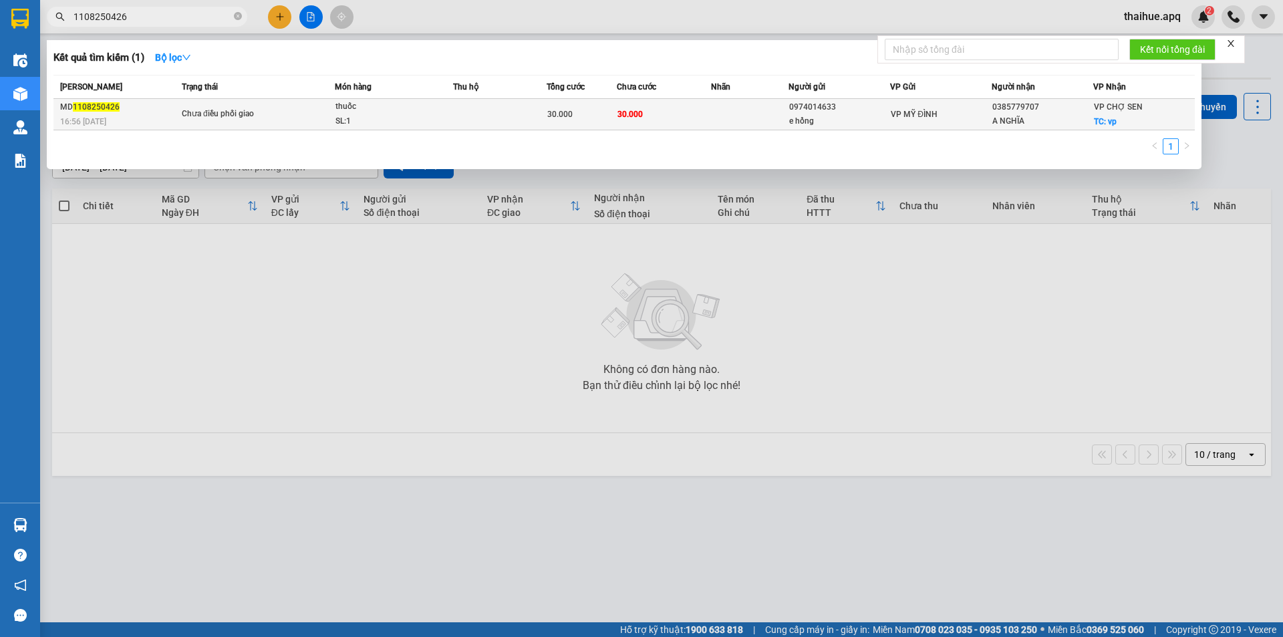
type input "1108250426"
click at [434, 103] on div "thuốc" at bounding box center [385, 107] width 100 height 15
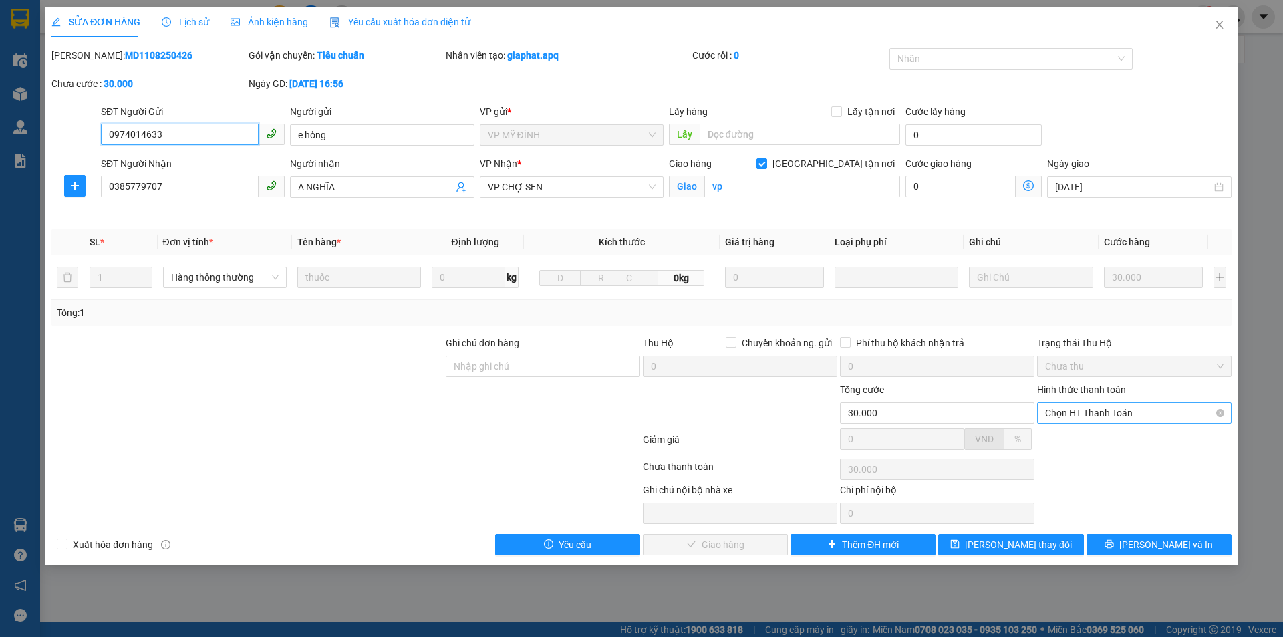
click at [1124, 411] on span "Chọn HT Thanh Toán" at bounding box center [1134, 413] width 178 height 20
click at [1095, 441] on div "Tại văn phòng" at bounding box center [1134, 439] width 178 height 15
type input "0"
drag, startPoint x: 731, startPoint y: 544, endPoint x: 735, endPoint y: 533, distance: 12.0
click at [733, 542] on span "[PERSON_NAME] và Giao hàng" at bounding box center [732, 544] width 128 height 15
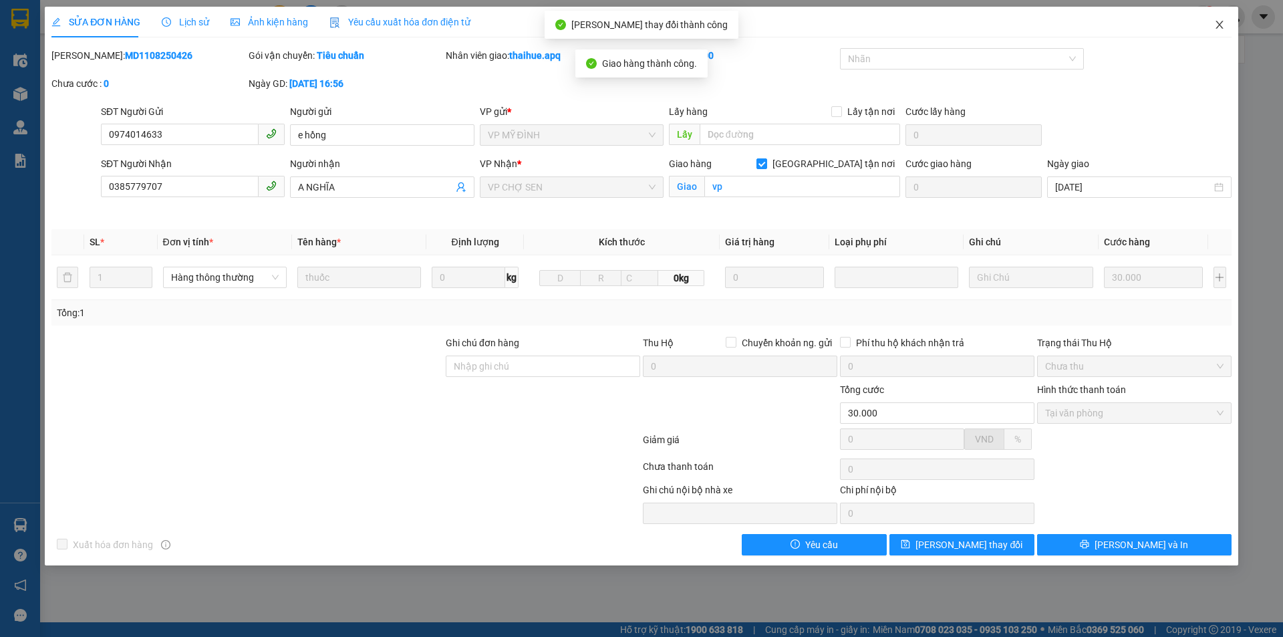
click at [1218, 21] on icon "close" at bounding box center [1219, 24] width 11 height 11
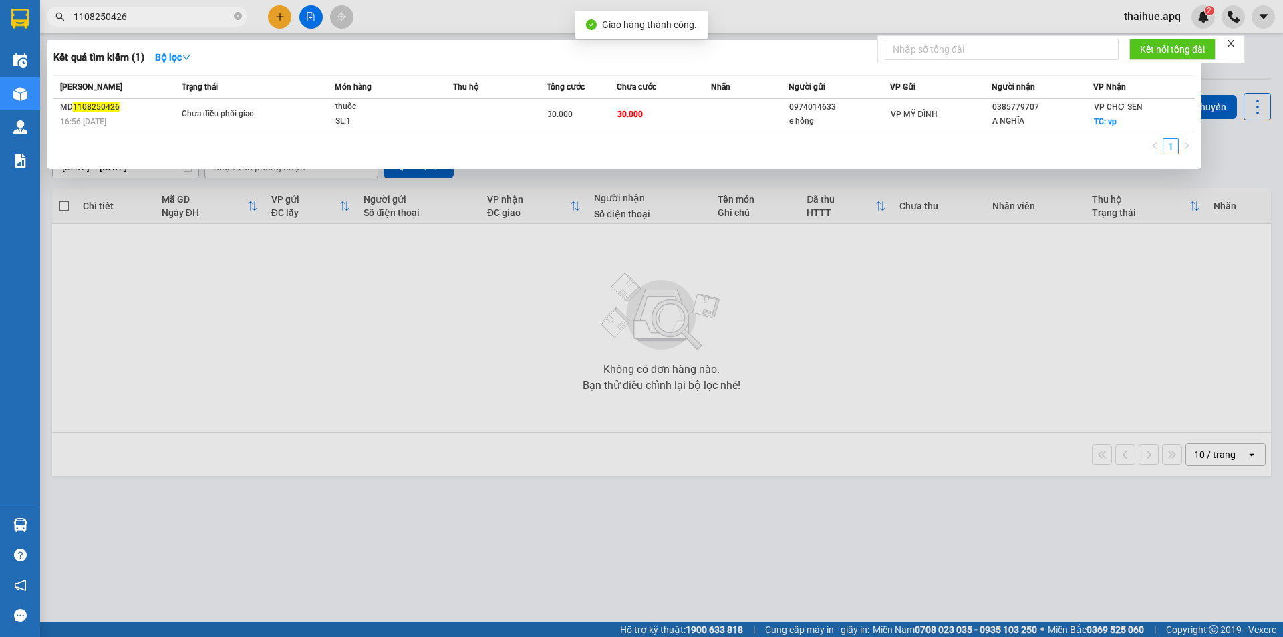
click at [136, 18] on input "1108250426" at bounding box center [152, 16] width 158 height 15
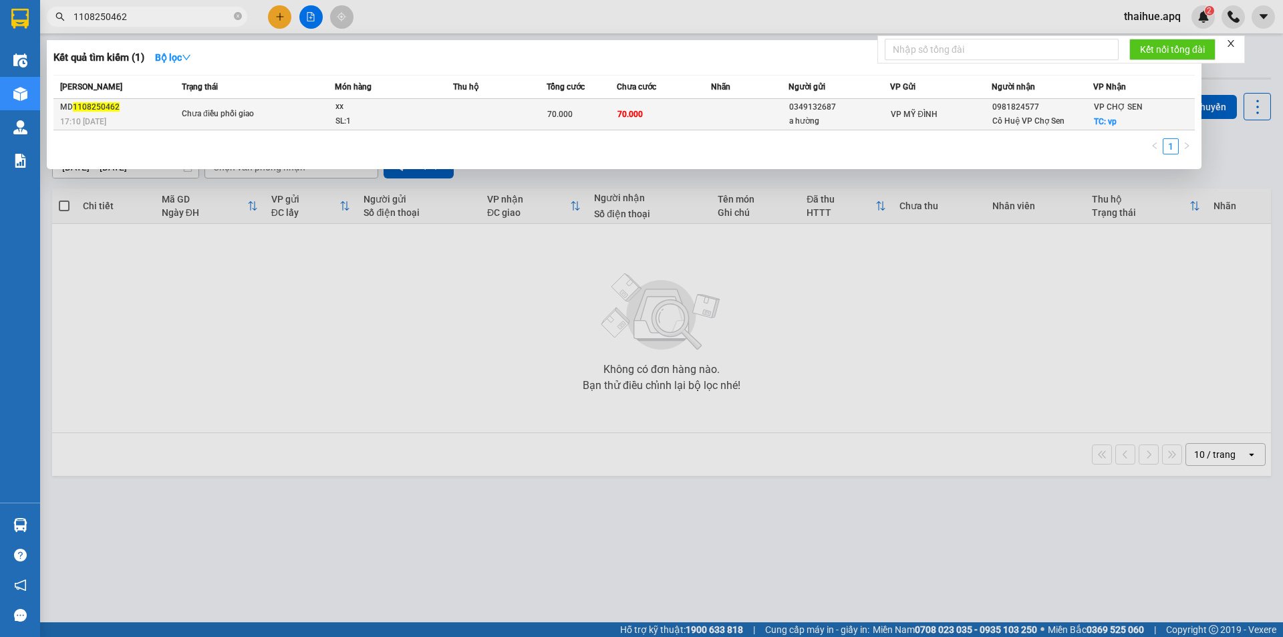
type input "1108250462"
click at [319, 118] on span "Chưa điều phối giao" at bounding box center [258, 114] width 152 height 15
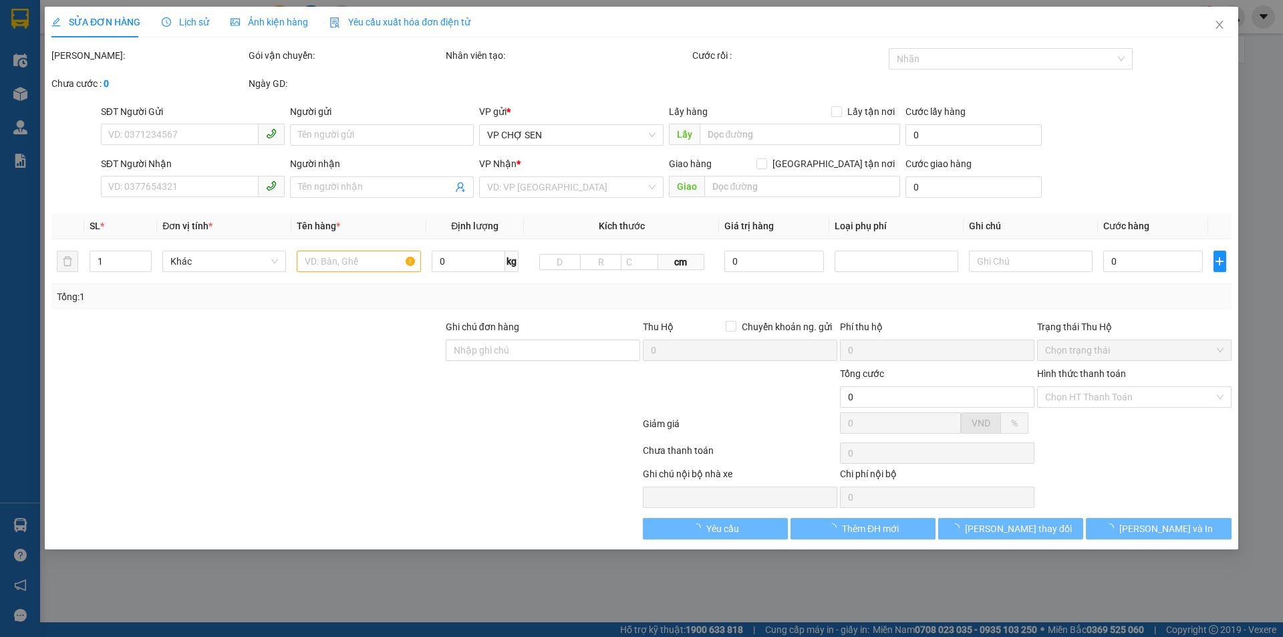
type input "0349132687"
type input "a hường"
type input "0981824577"
type input "Cô Huệ VP Chợ Sen"
checkbox input "true"
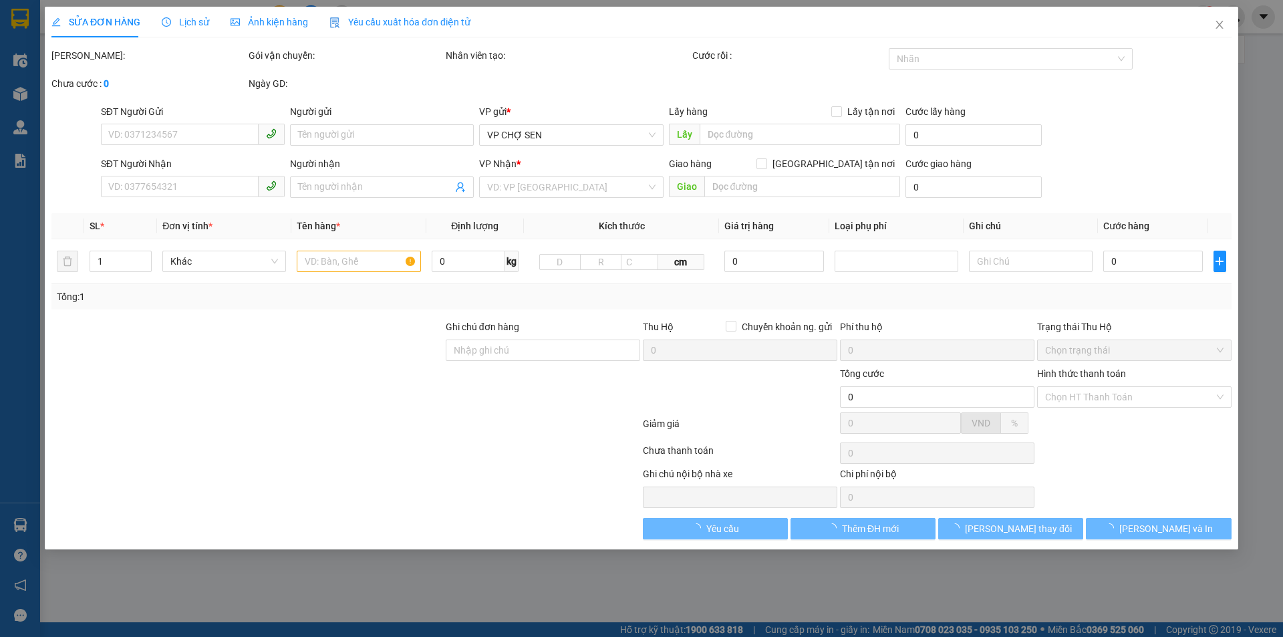
type input "vp"
type input "70.000"
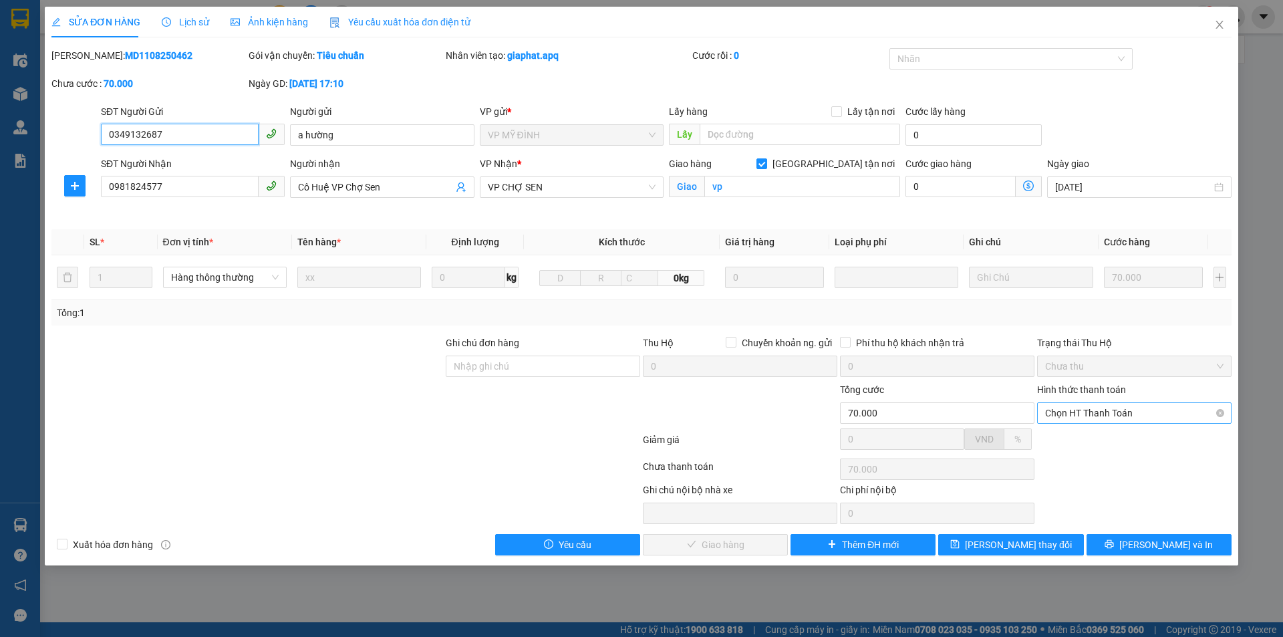
click at [1112, 411] on span "Chọn HT Thanh Toán" at bounding box center [1134, 413] width 178 height 20
click at [1100, 439] on div "Tại văn phòng" at bounding box center [1134, 439] width 178 height 15
type input "0"
click at [736, 544] on span "[PERSON_NAME] và Giao hàng" at bounding box center [732, 544] width 128 height 15
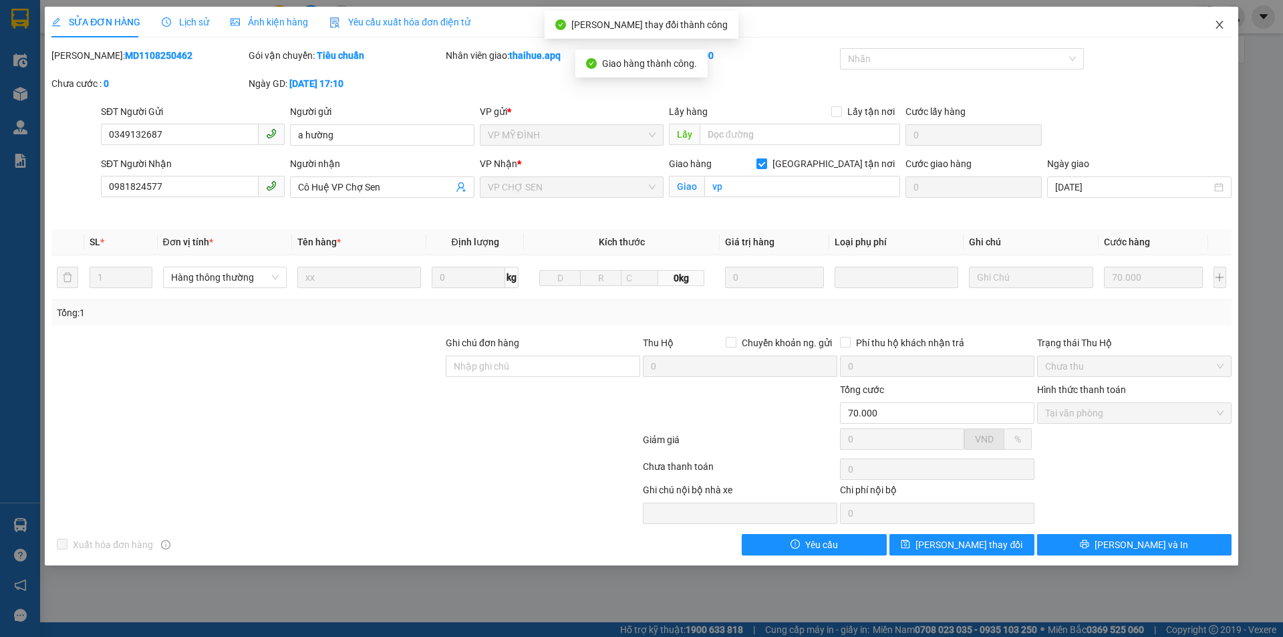
click at [1216, 21] on icon "close" at bounding box center [1219, 24] width 11 height 11
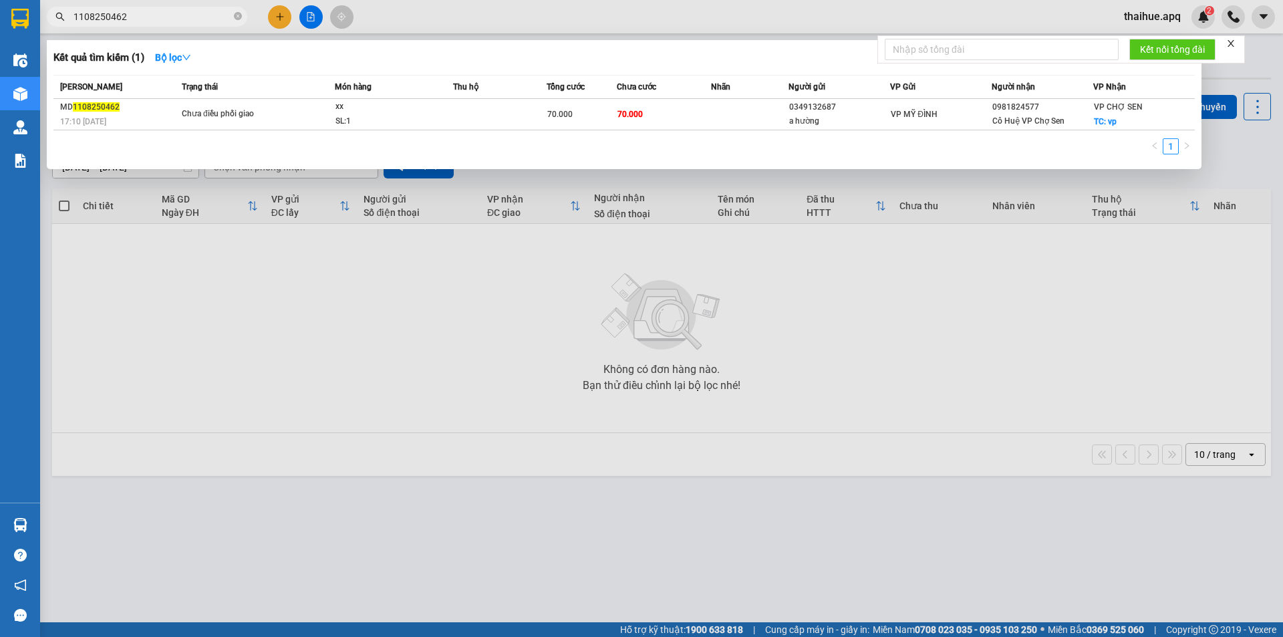
click at [138, 17] on input "1108250462" at bounding box center [152, 16] width 158 height 15
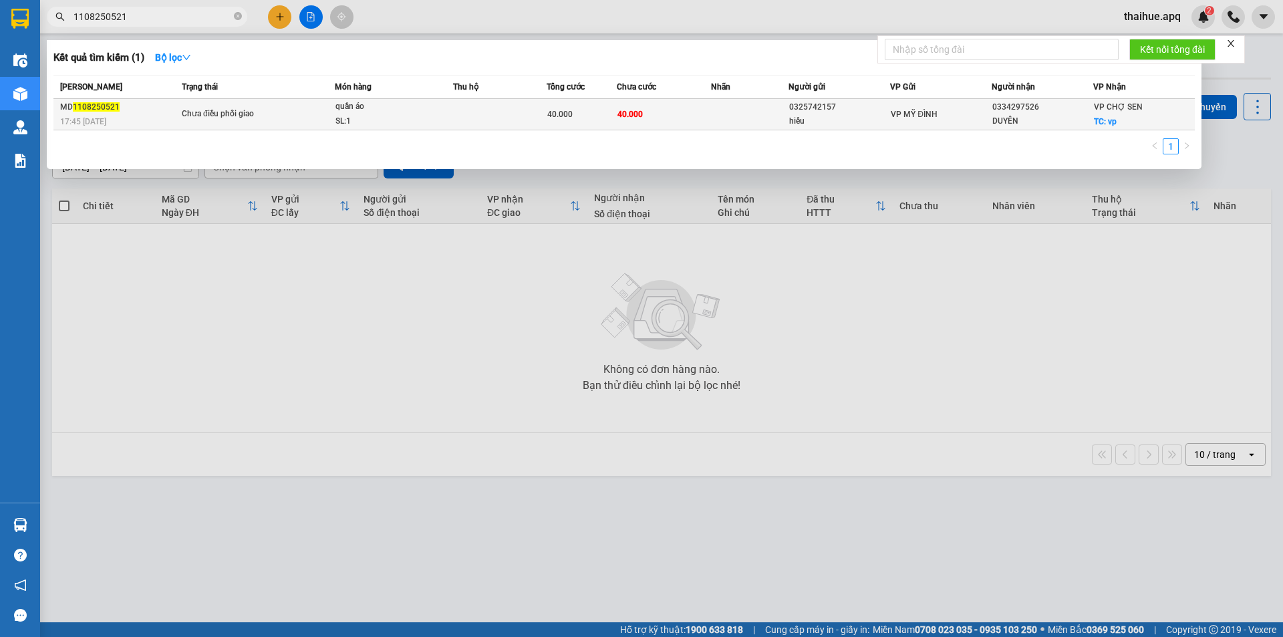
type input "1108250521"
click at [328, 113] on span "Chưa điều phối giao" at bounding box center [258, 114] width 152 height 15
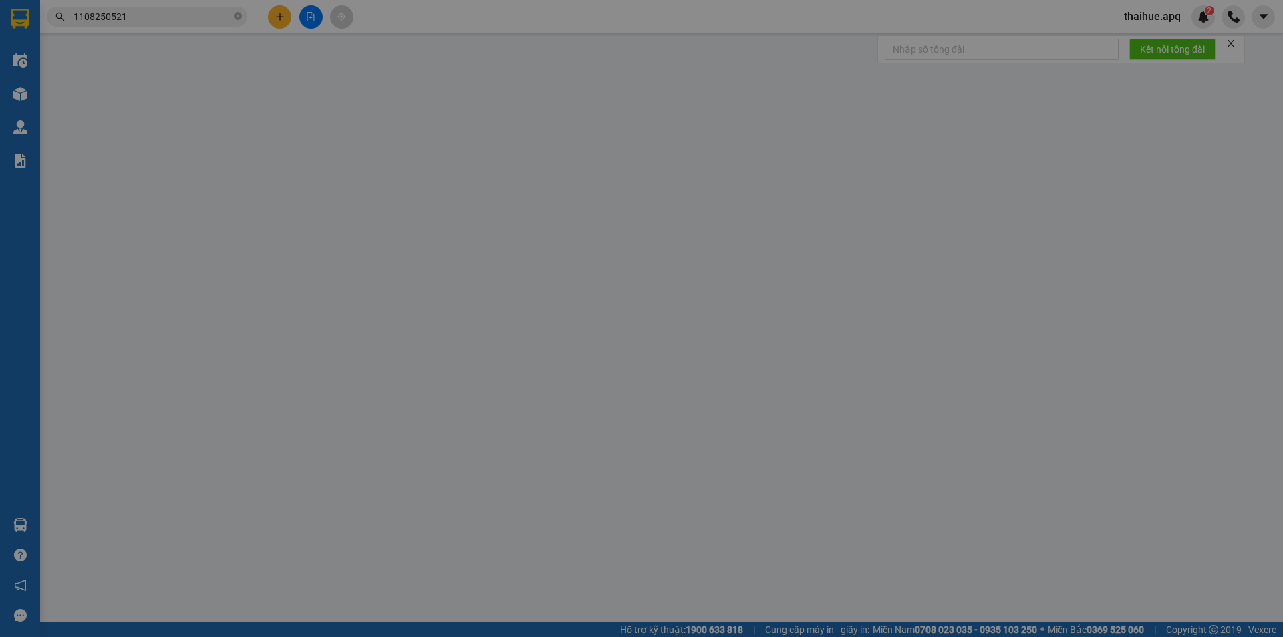
type input "0325742157"
type input "hiếu"
type input "0334297526"
type input "DUYÊN"
checkbox input "true"
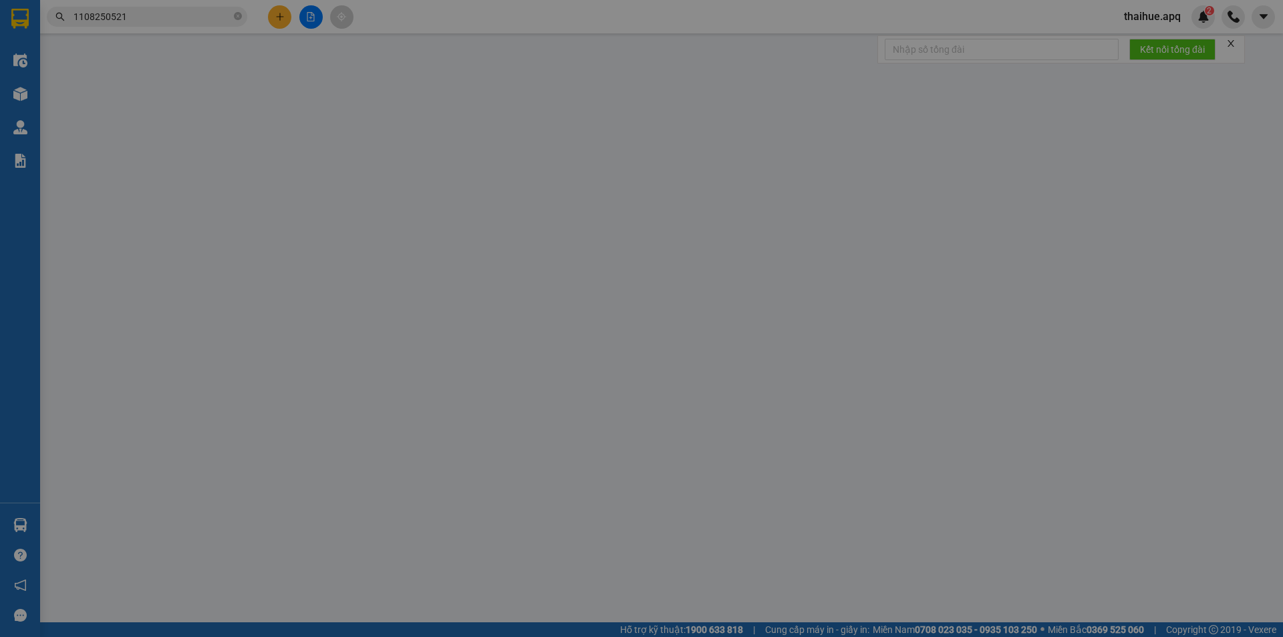
type input "vp"
type input "40.000"
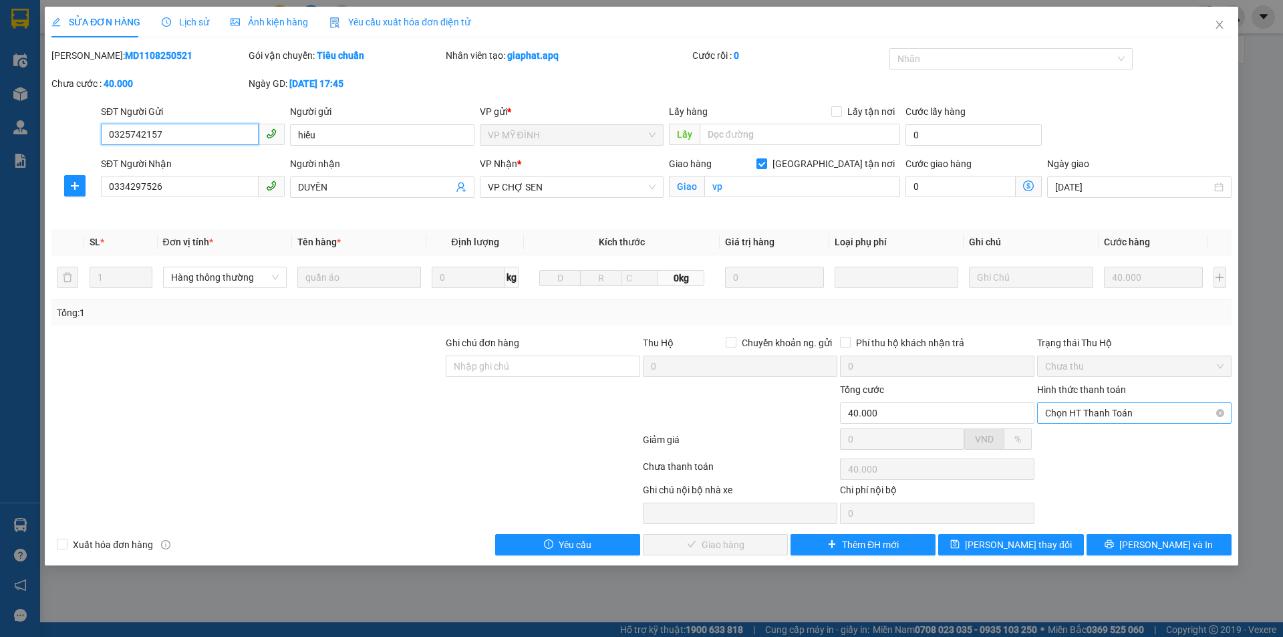
click at [1121, 411] on span "Chọn HT Thanh Toán" at bounding box center [1134, 413] width 178 height 20
click at [1094, 438] on div "Tại văn phòng" at bounding box center [1134, 439] width 178 height 15
type input "0"
click at [740, 543] on span "[PERSON_NAME] và Giao hàng" at bounding box center [732, 544] width 128 height 15
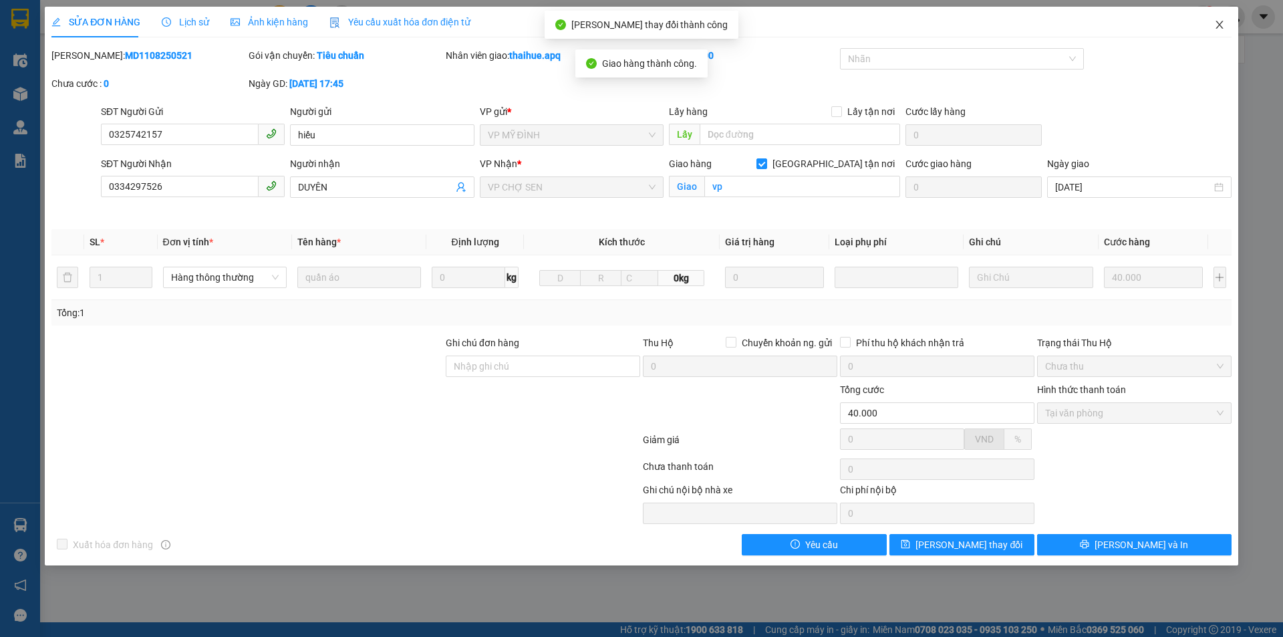
click at [1220, 25] on icon "close" at bounding box center [1219, 24] width 11 height 11
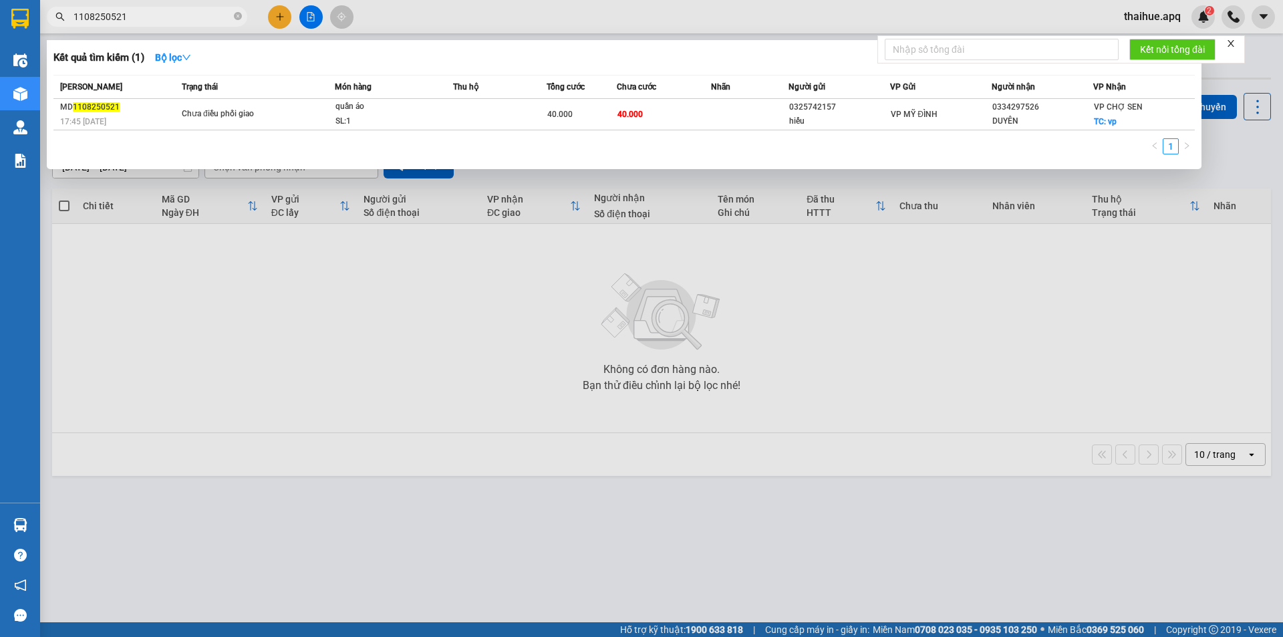
click at [142, 19] on input "1108250521" at bounding box center [152, 16] width 158 height 15
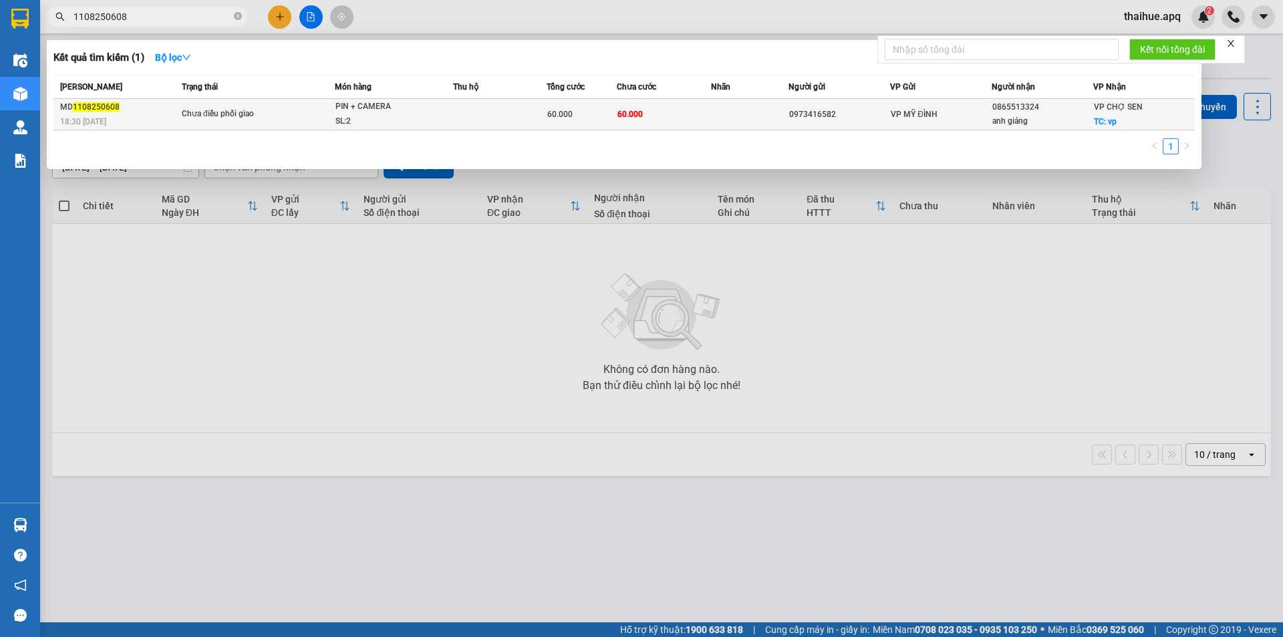
type input "1108250608"
click at [315, 112] on span "Chưa điều phối giao" at bounding box center [258, 114] width 152 height 15
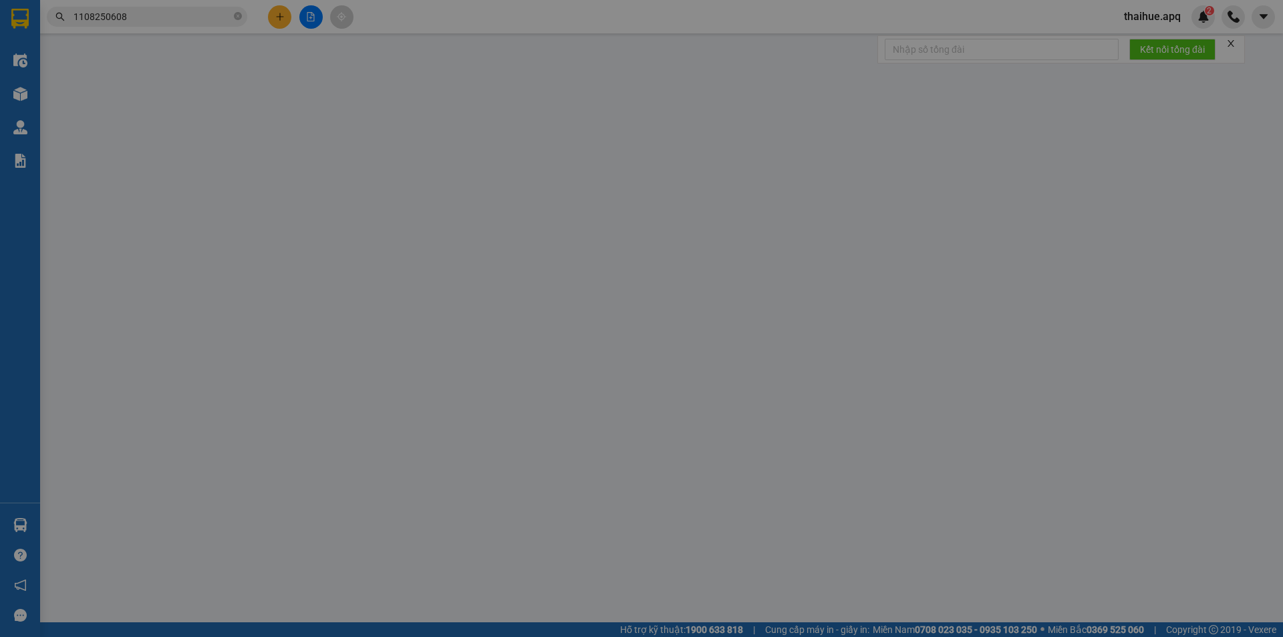
type input "0973416582"
type input "0865513324"
type input "anh giảng"
checkbox input "true"
type input "vp"
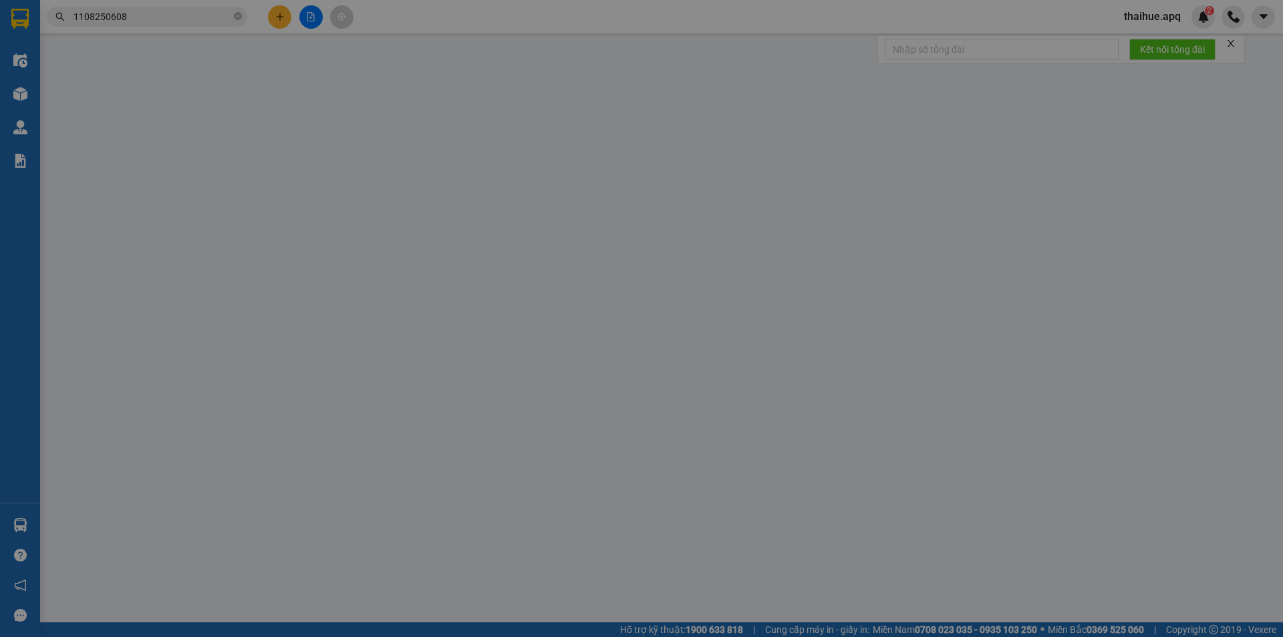
type input "60.000"
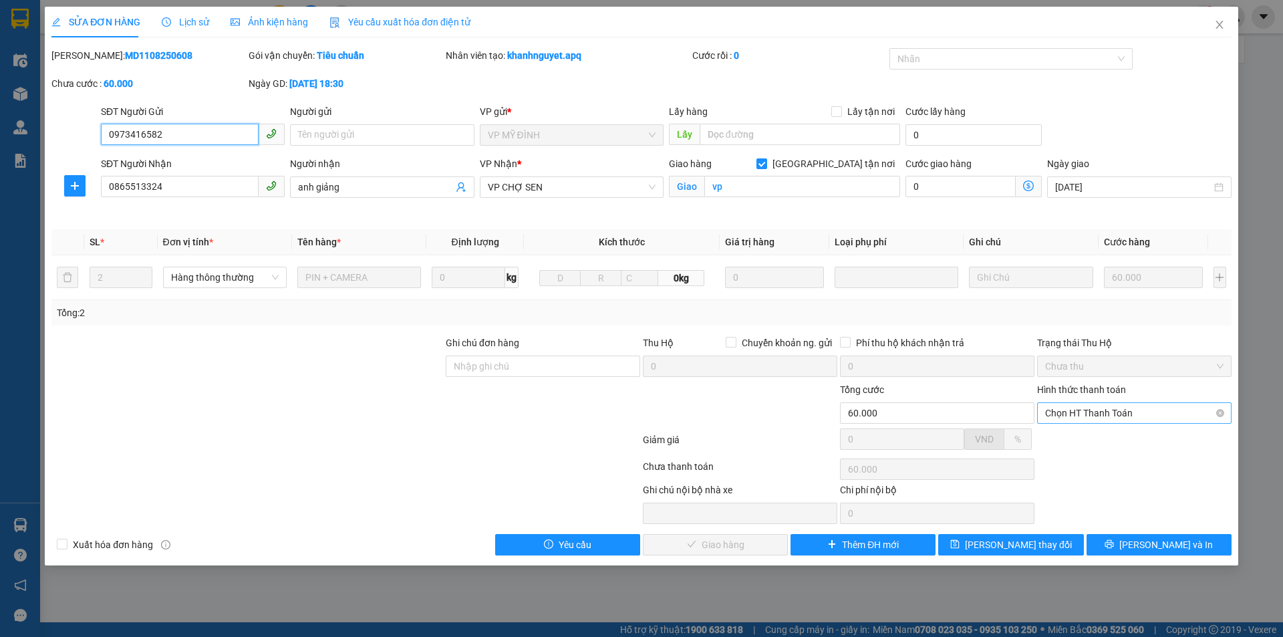
click at [1120, 411] on span "Chọn HT Thanh Toán" at bounding box center [1134, 413] width 178 height 20
click at [1102, 440] on div "Tại văn phòng" at bounding box center [1134, 439] width 178 height 15
type input "0"
click at [717, 550] on span "[PERSON_NAME] và Giao hàng" at bounding box center [732, 544] width 128 height 15
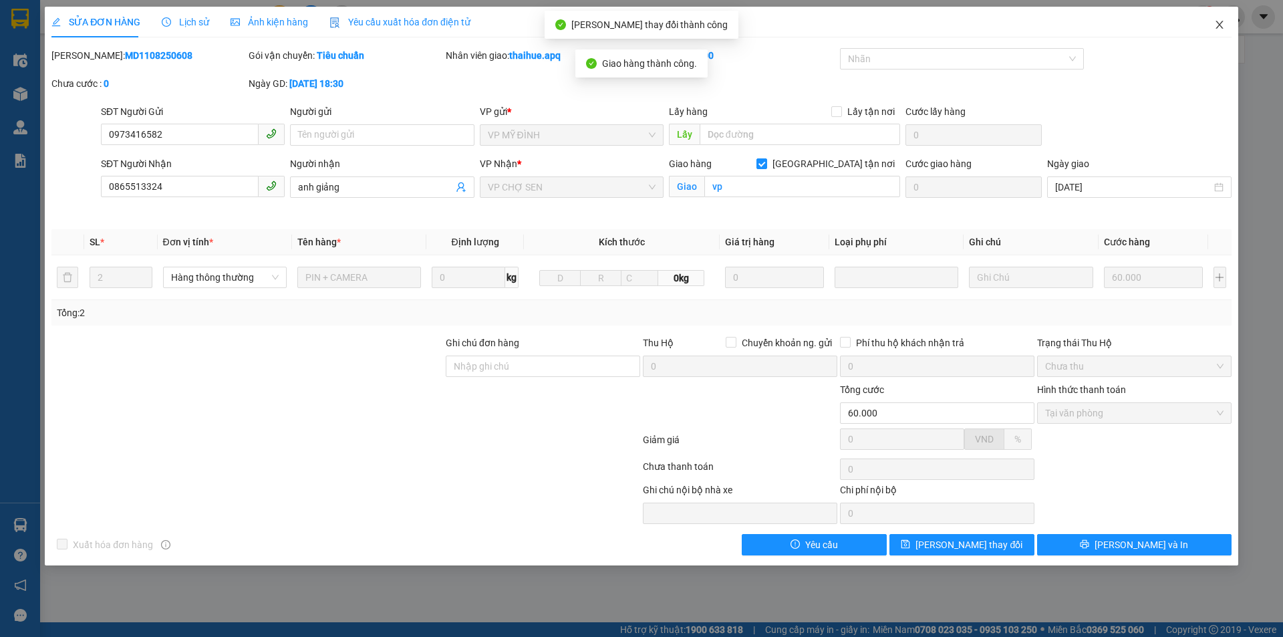
click at [1214, 19] on span "Close" at bounding box center [1218, 25] width 37 height 37
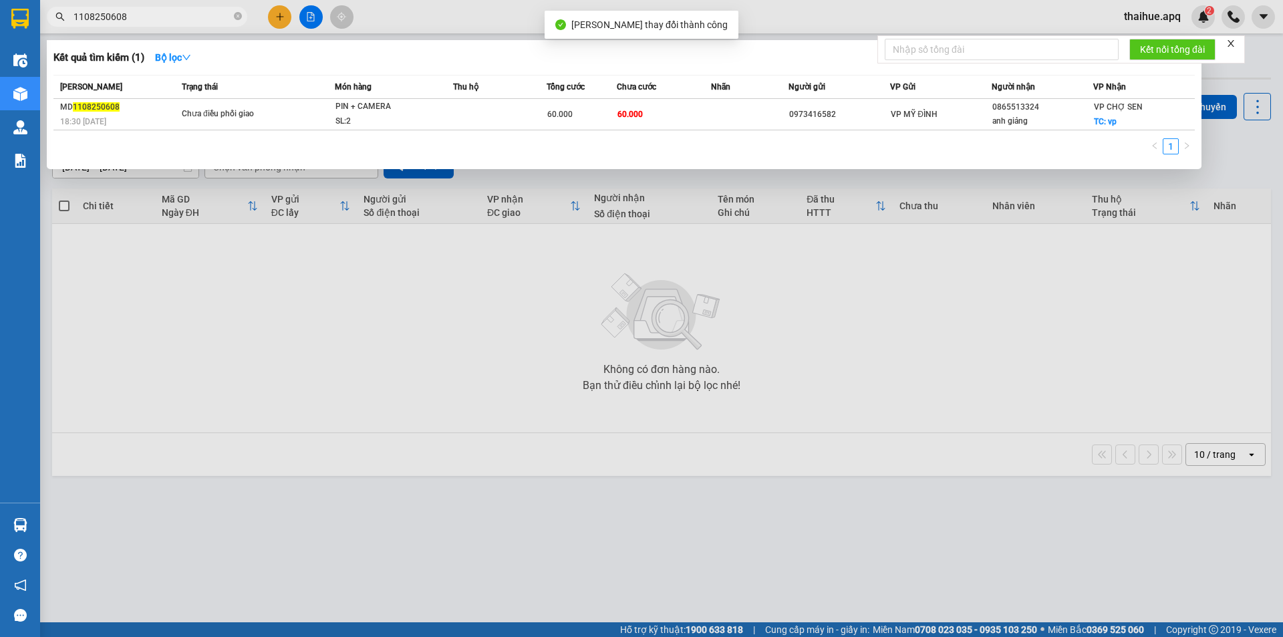
click at [137, 16] on input "1108250608" at bounding box center [152, 16] width 158 height 15
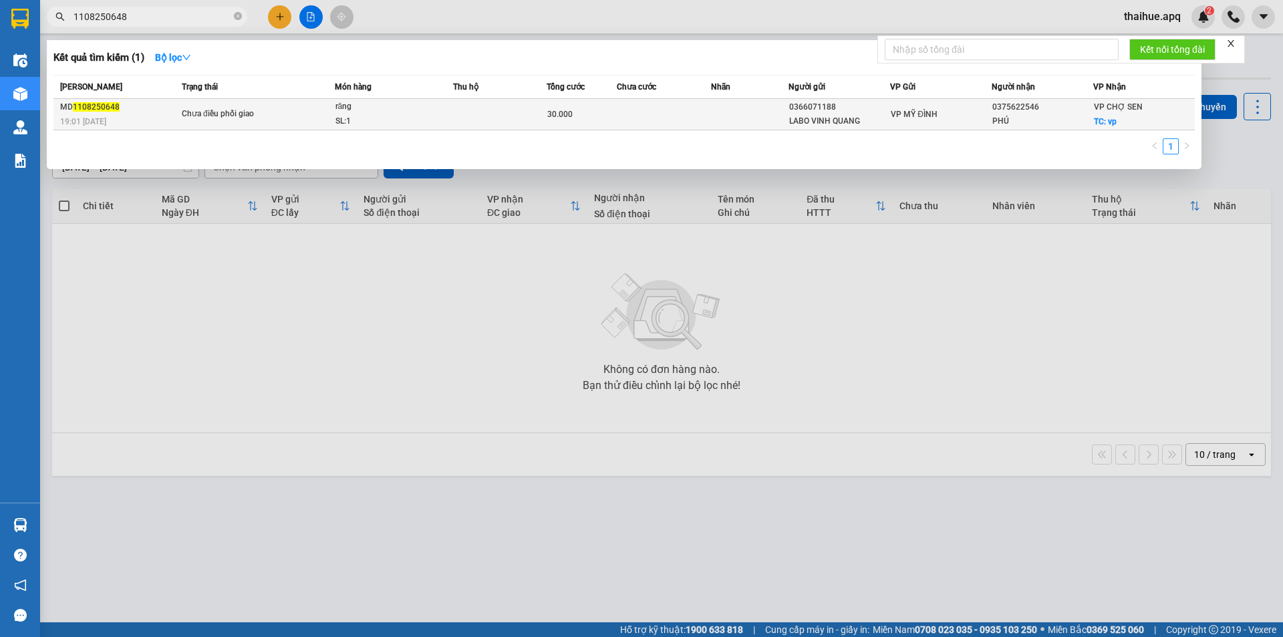
type input "1108250648"
click at [434, 116] on div "SL: 1" at bounding box center [385, 121] width 100 height 15
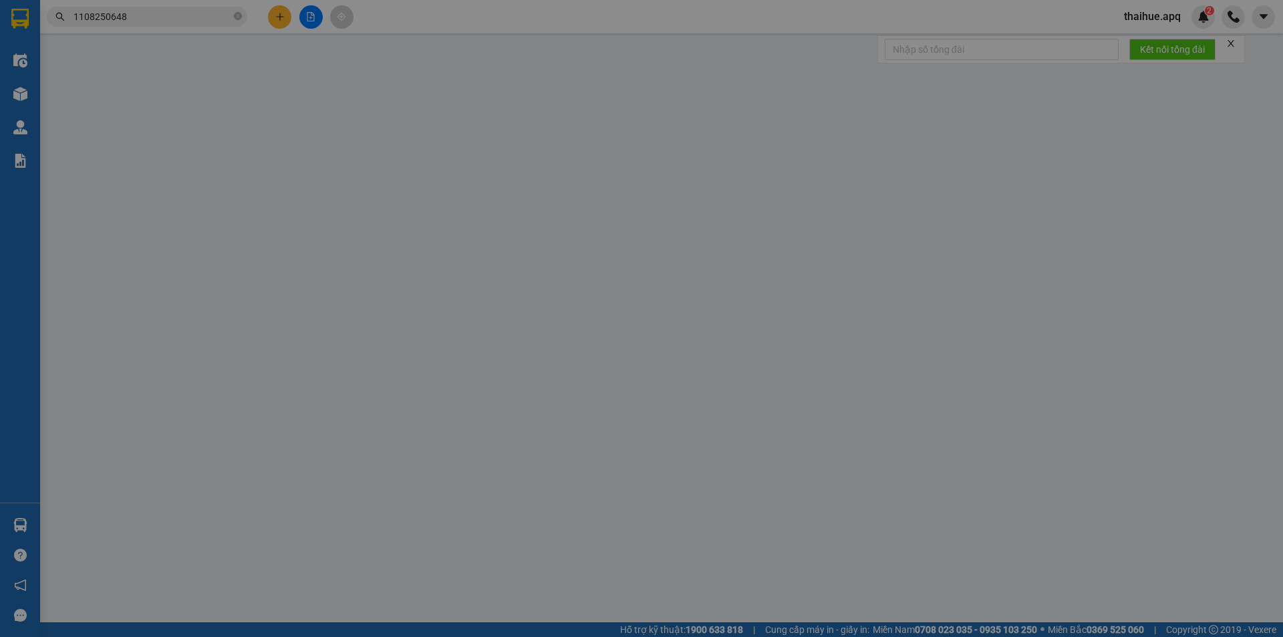
type input "0366071188"
type input "LABO VINH QUANG"
type input "0375622546"
type input "PHÚ"
checkbox input "true"
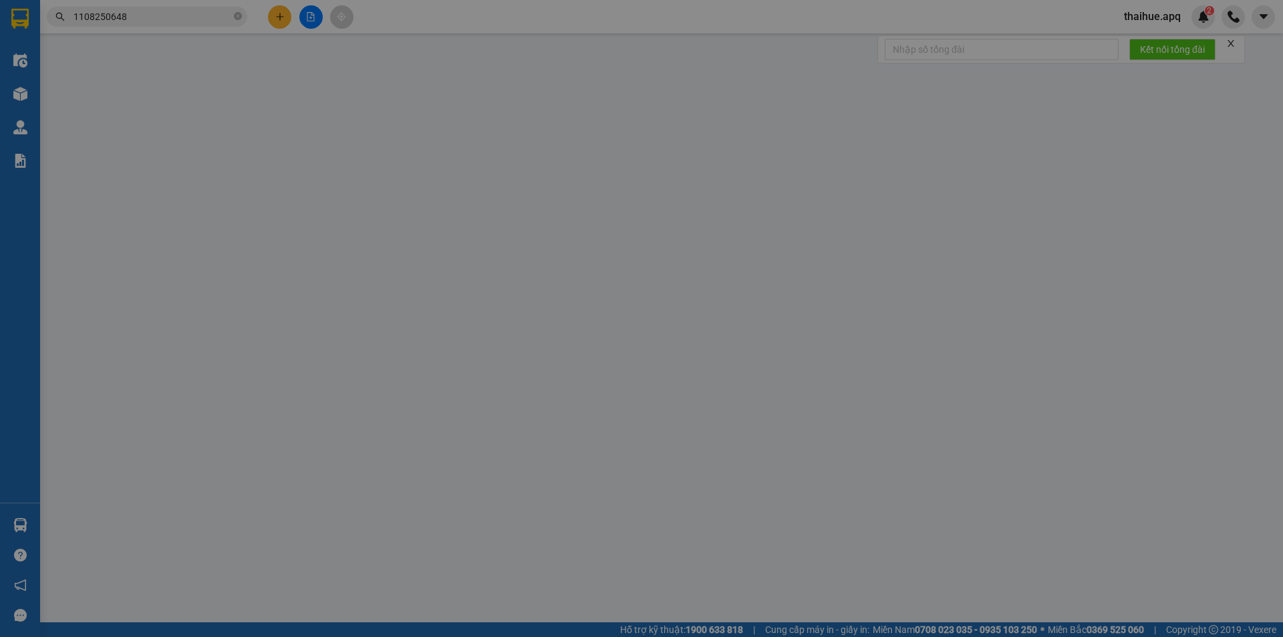
type input "vp"
type input "30.000"
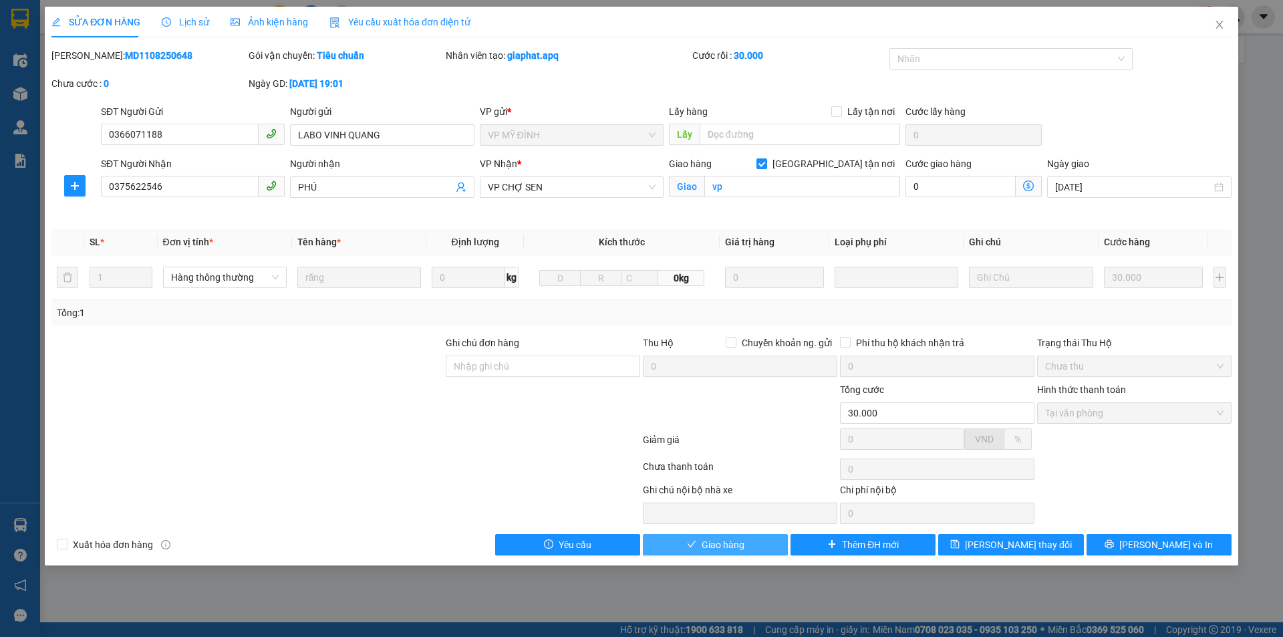
click at [733, 541] on span "Giao hàng" at bounding box center [722, 544] width 43 height 15
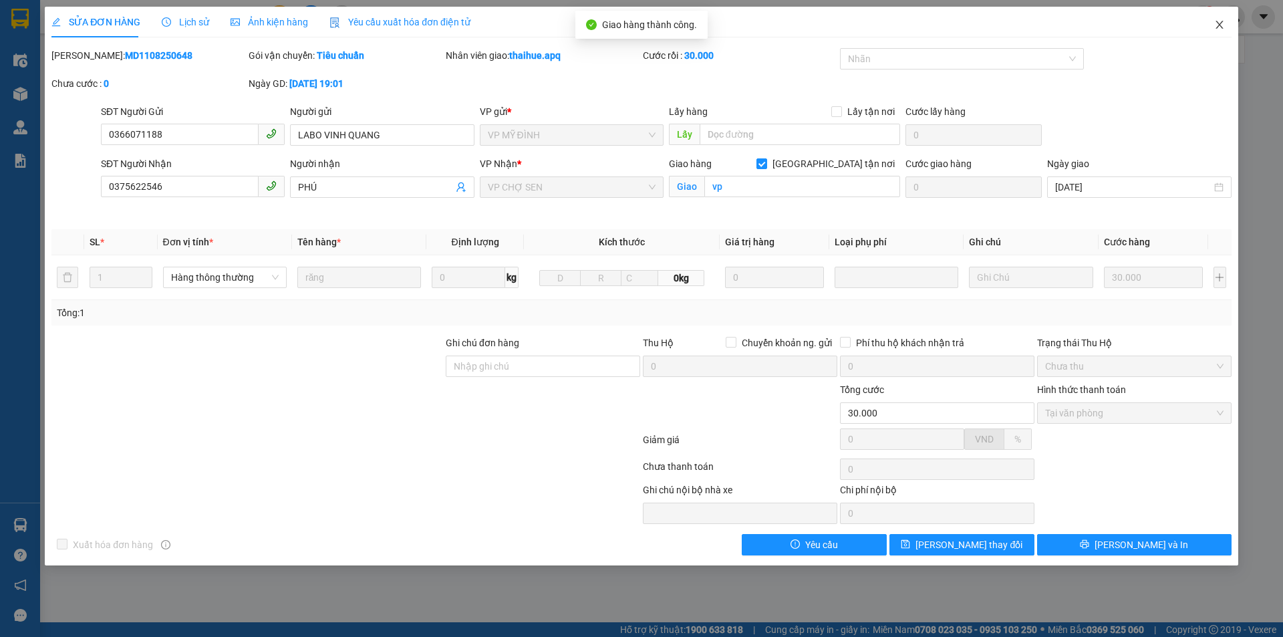
click at [1220, 24] on icon "close" at bounding box center [1218, 25] width 7 height 8
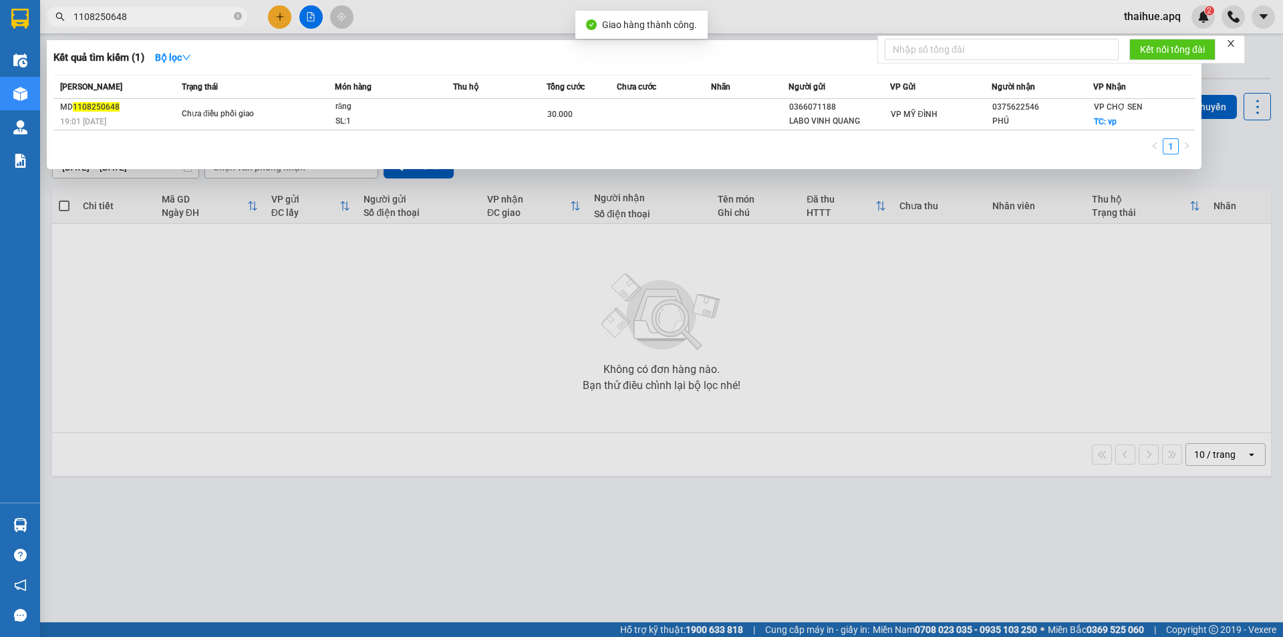
click at [135, 17] on input "1108250648" at bounding box center [152, 16] width 158 height 15
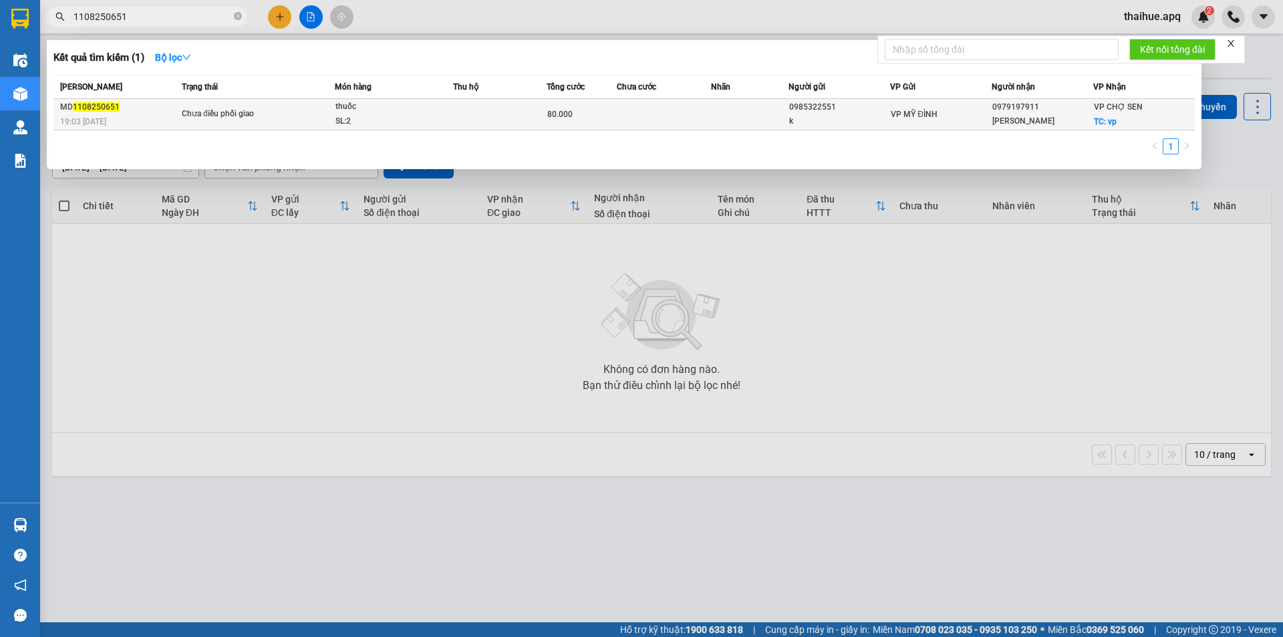
type input "1108250651"
click at [275, 105] on td "Chưa điều phối giao" at bounding box center [256, 114] width 156 height 31
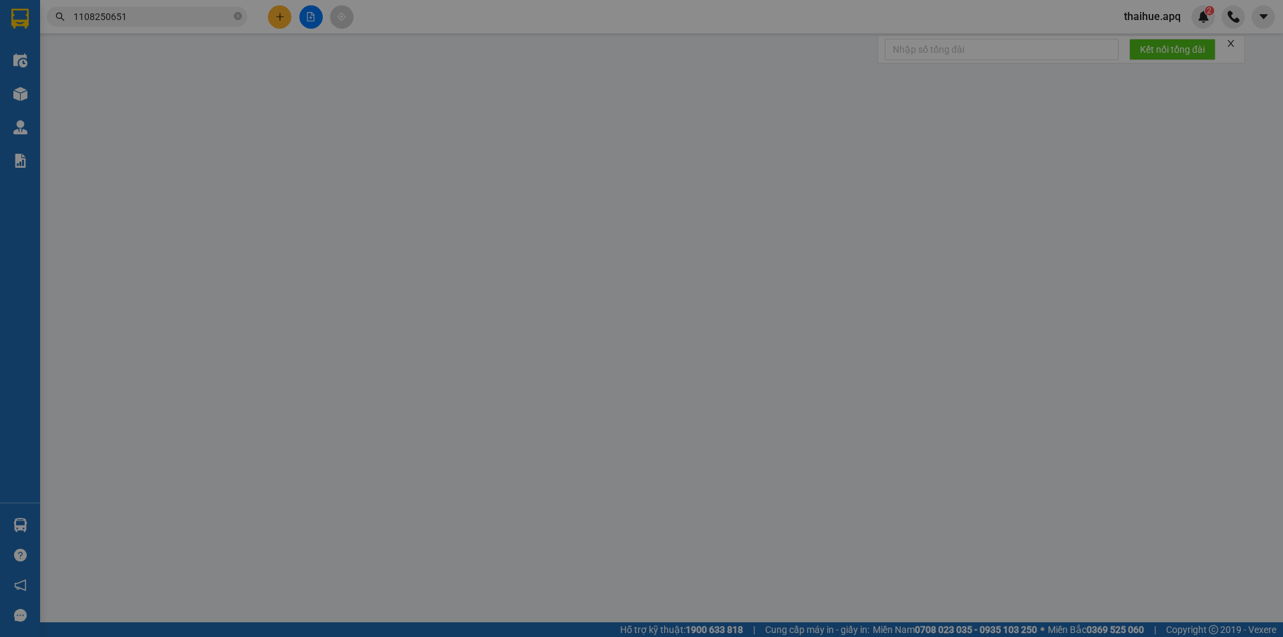
type input "0985322551"
type input "k"
type input "0979197911"
type input "[PERSON_NAME]"
checkbox input "true"
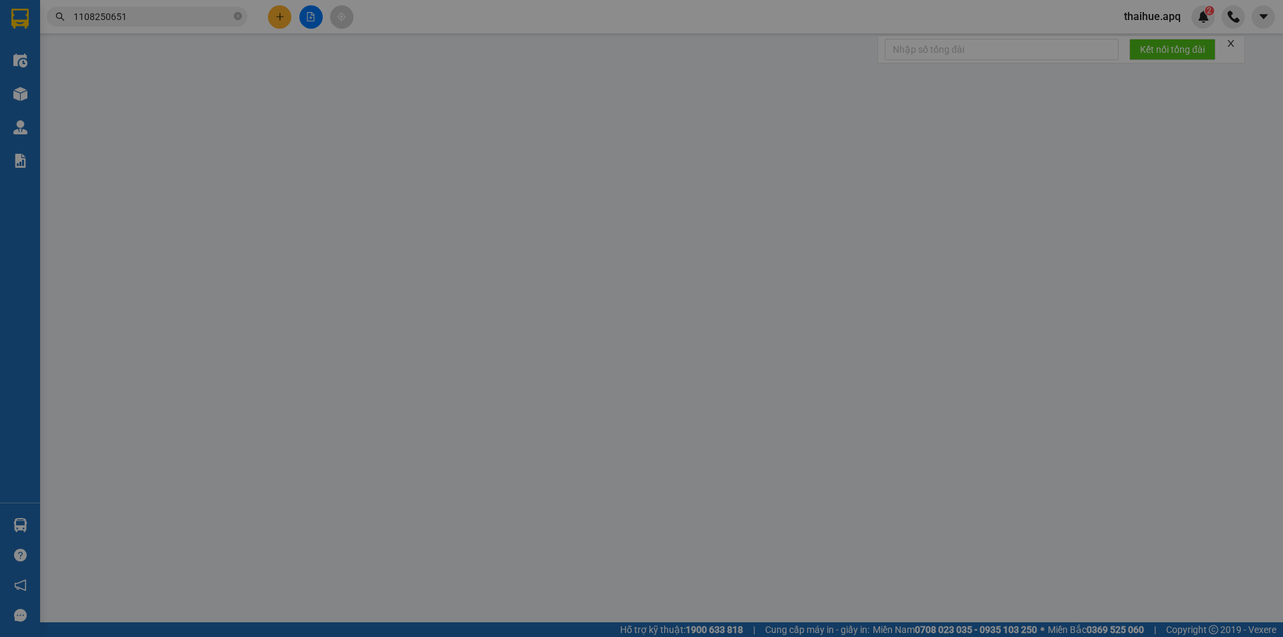
type input "vp"
type input "80.000"
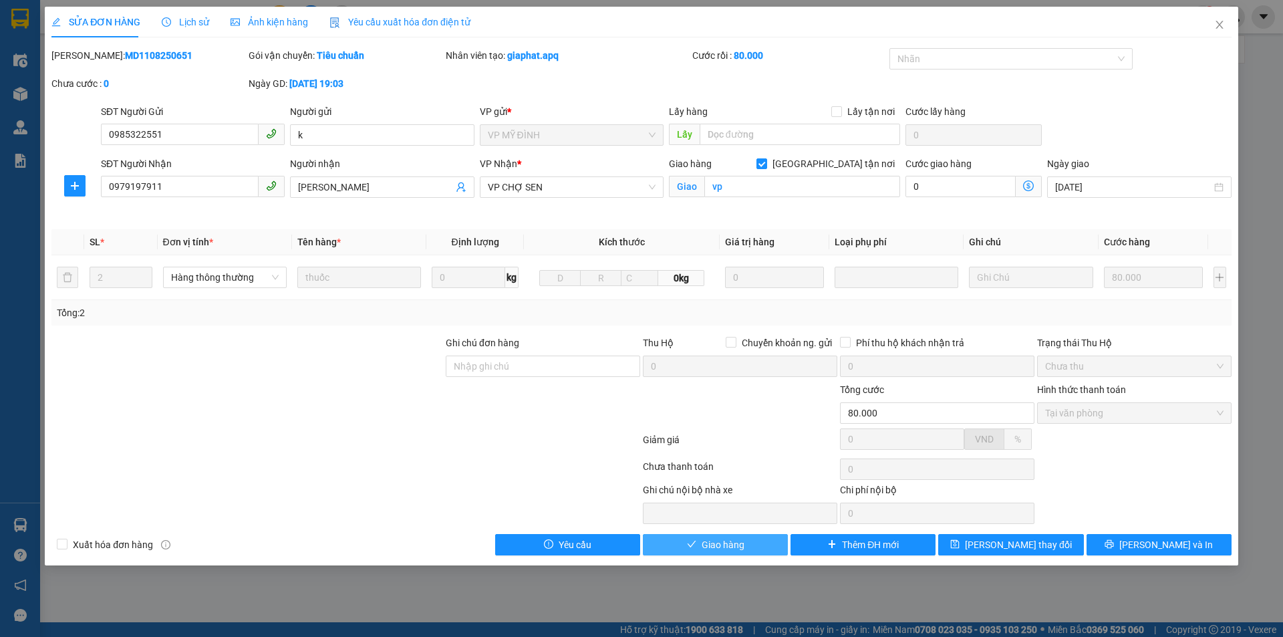
click at [718, 546] on span "Giao hàng" at bounding box center [722, 544] width 43 height 15
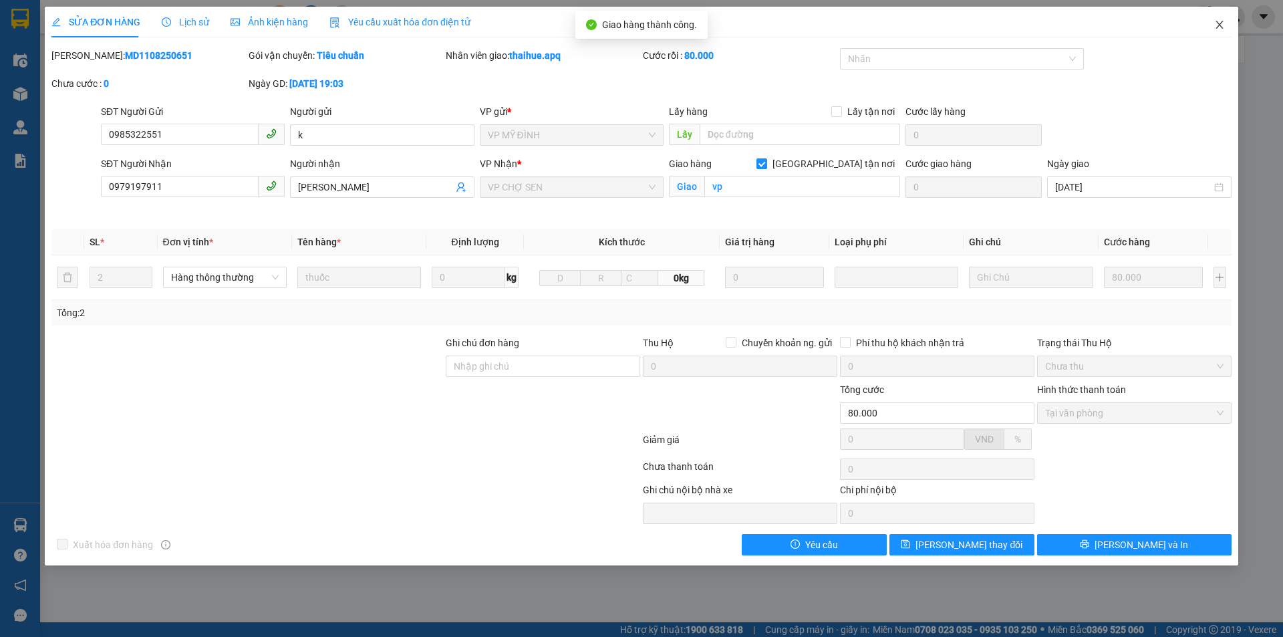
click at [1217, 28] on icon "close" at bounding box center [1218, 25] width 7 height 8
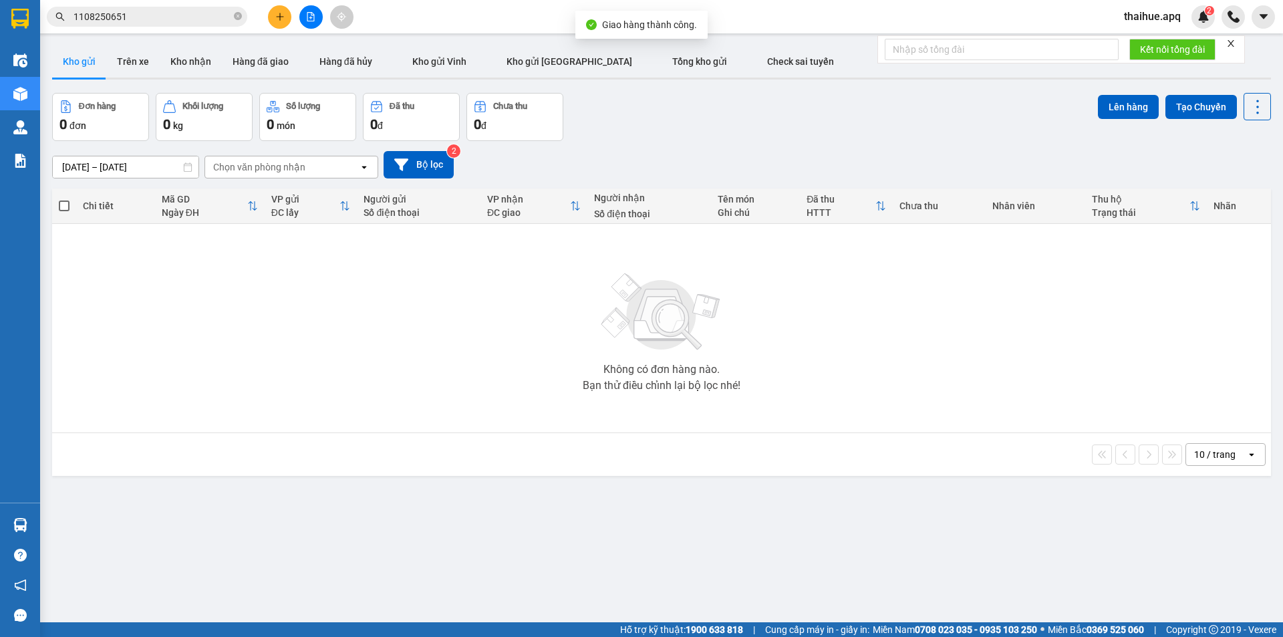
click at [152, 18] on input "1108250651" at bounding box center [152, 16] width 158 height 15
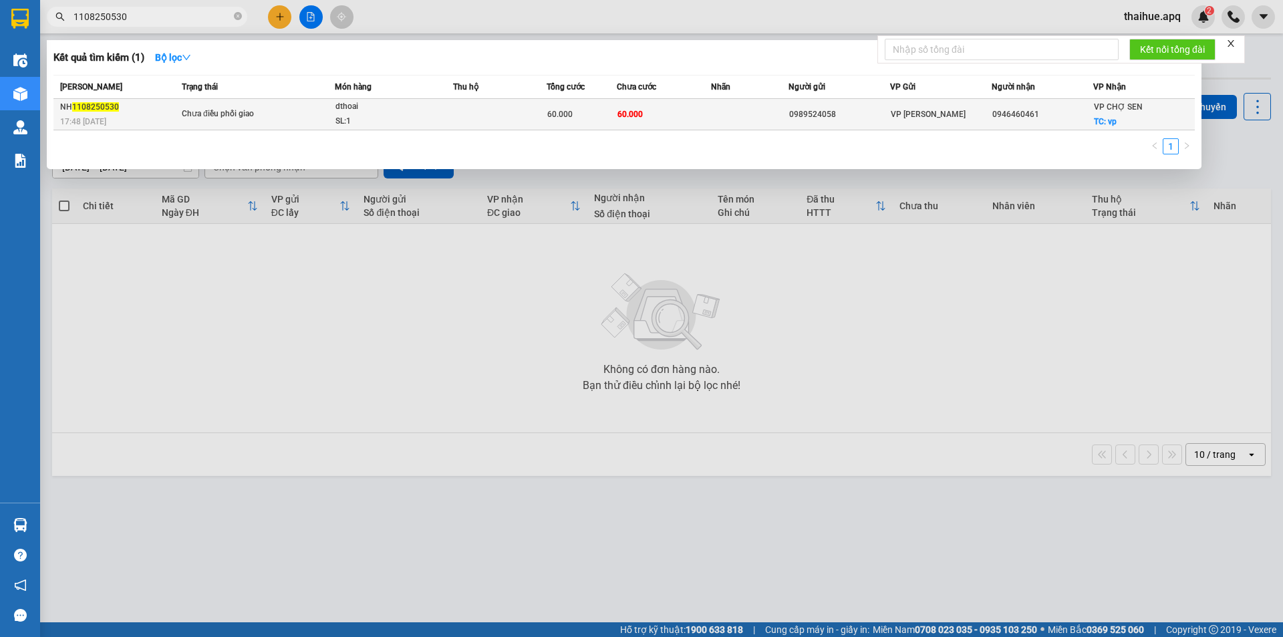
type input "1108250530"
click at [293, 116] on span "Chưa điều phối giao" at bounding box center [258, 114] width 152 height 15
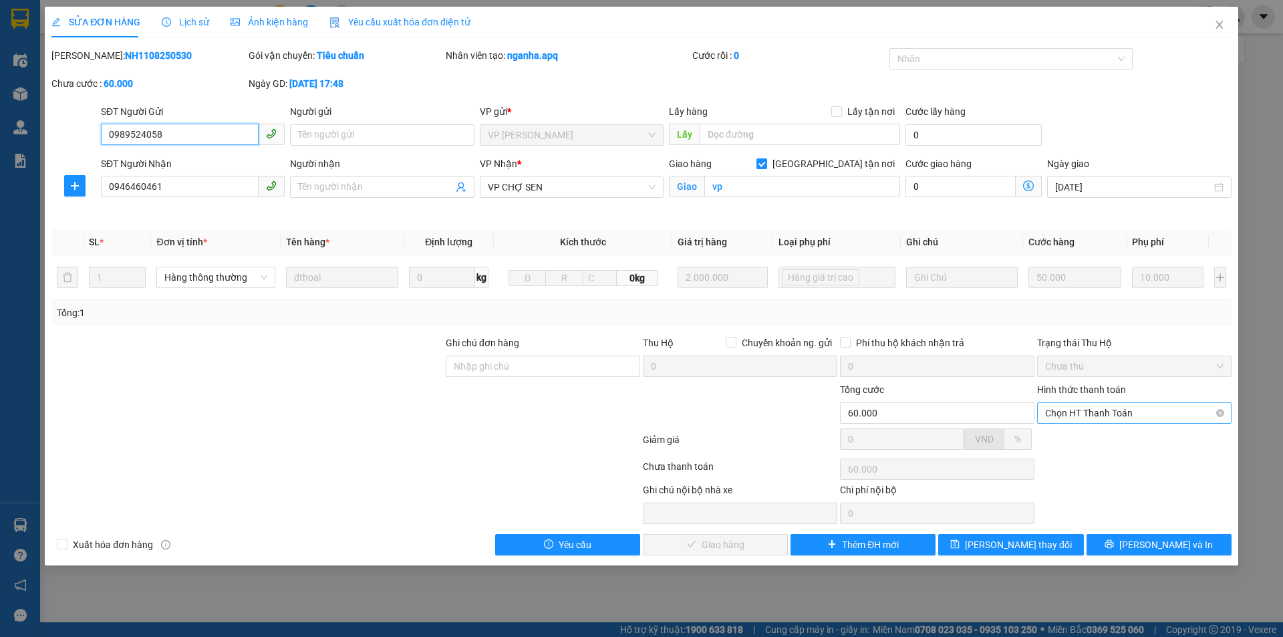
click at [1132, 408] on span "Chọn HT Thanh Toán" at bounding box center [1134, 413] width 178 height 20
click at [1098, 436] on div "Tại văn phòng" at bounding box center [1134, 439] width 178 height 15
type input "0"
click at [716, 542] on span "[PERSON_NAME] và Giao hàng" at bounding box center [732, 544] width 128 height 15
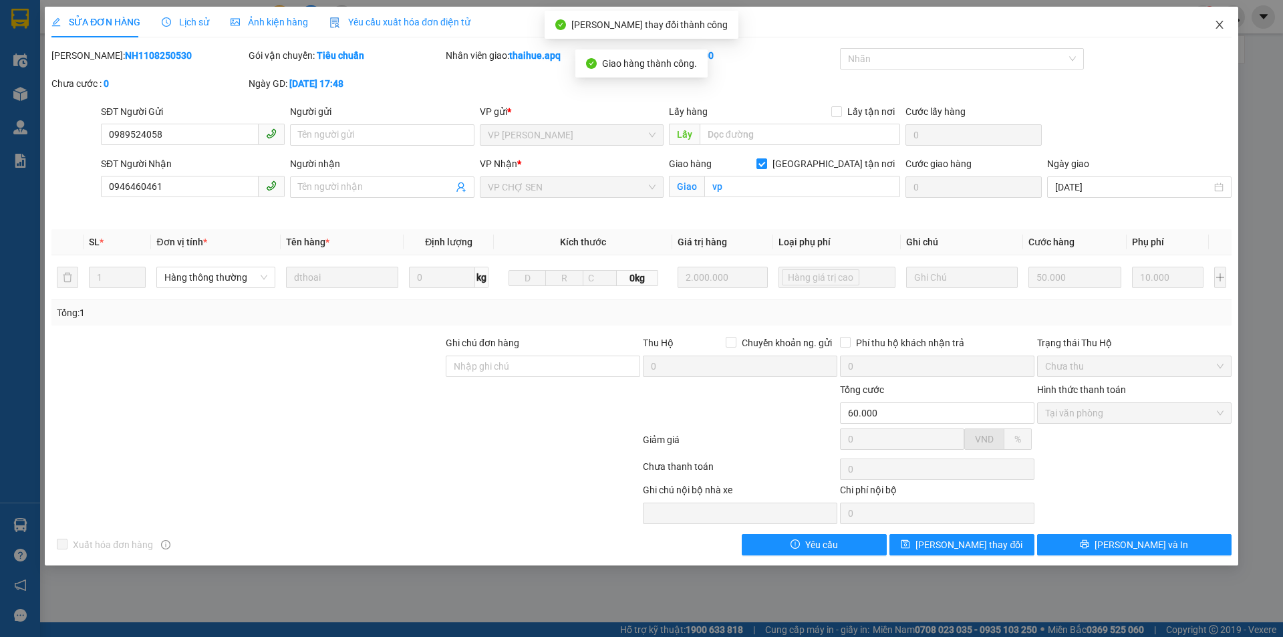
click at [1222, 21] on icon "close" at bounding box center [1219, 24] width 11 height 11
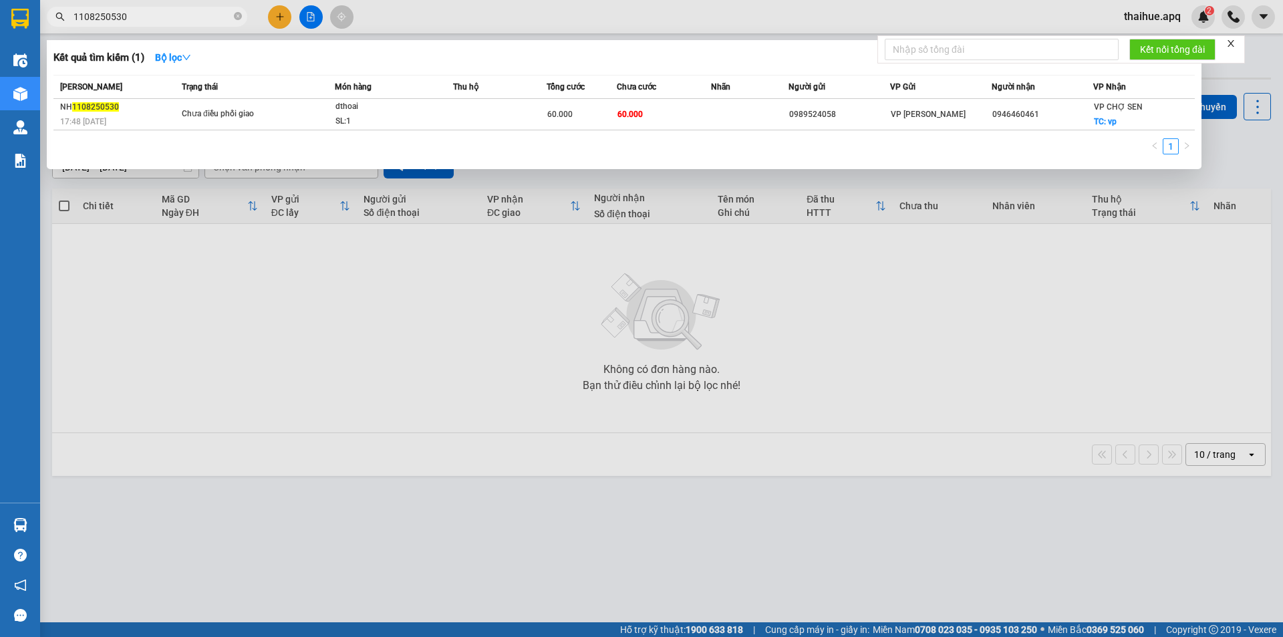
click at [144, 16] on input "1108250530" at bounding box center [152, 16] width 158 height 15
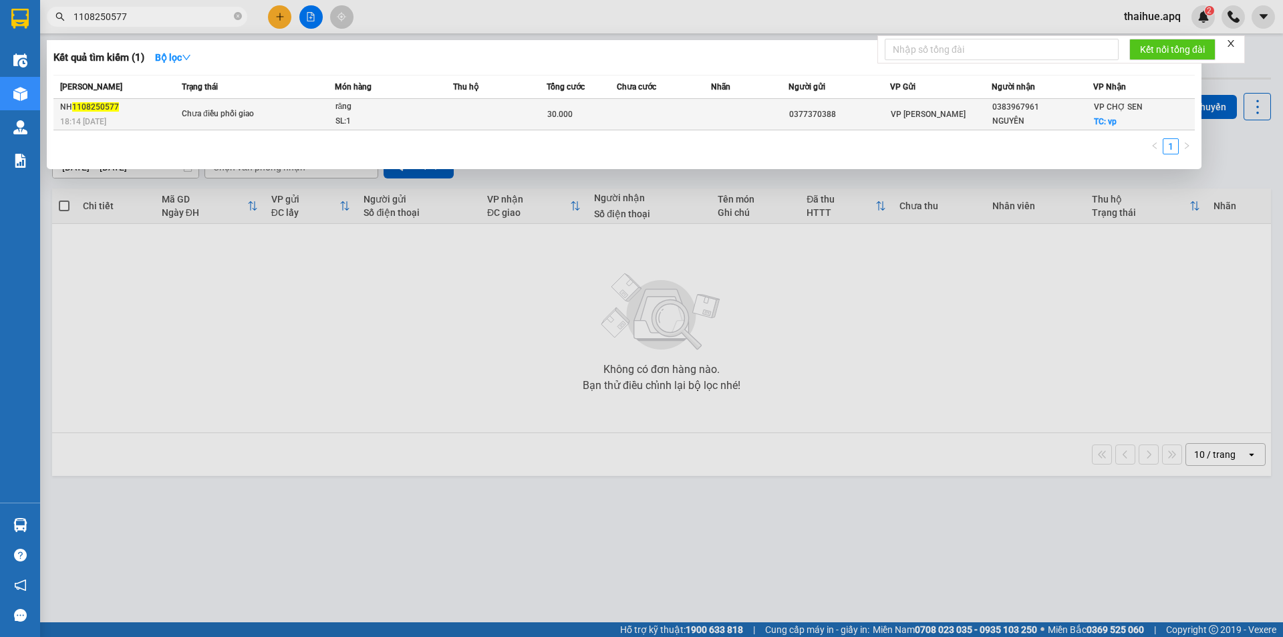
type input "1108250577"
click at [301, 116] on span "Chưa điều phối giao" at bounding box center [258, 114] width 152 height 15
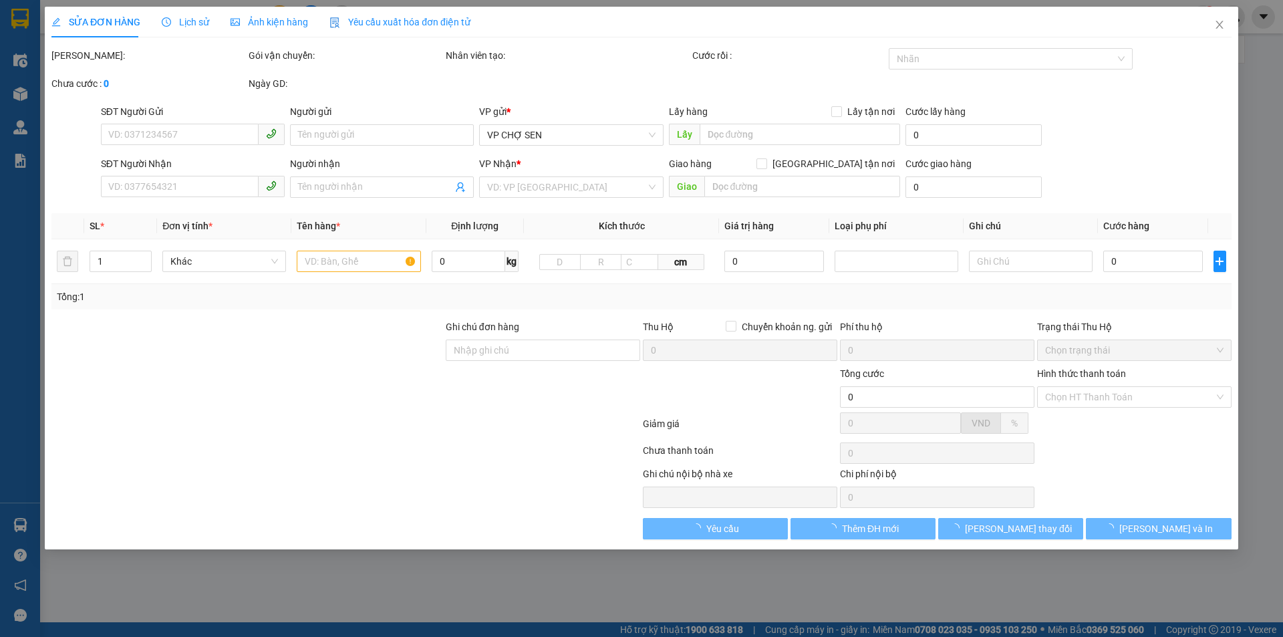
type input "0377370388"
type input "0383967961"
type input "NGUYÊN"
checkbox input "true"
type input "vp"
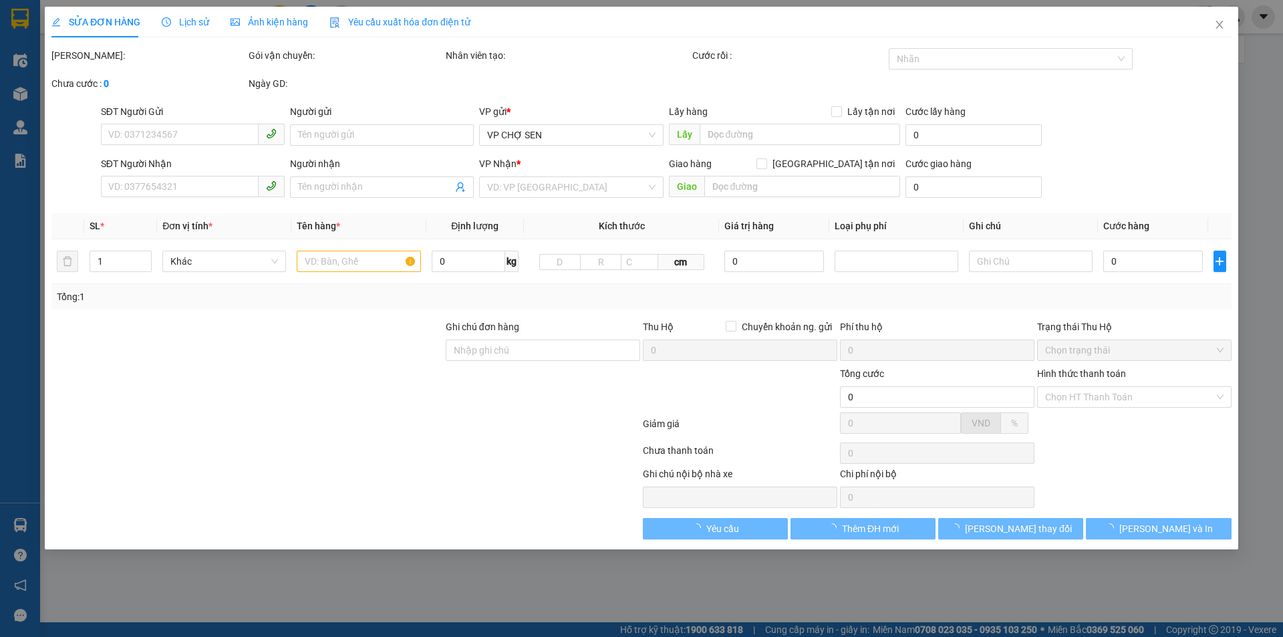
type input "30.000"
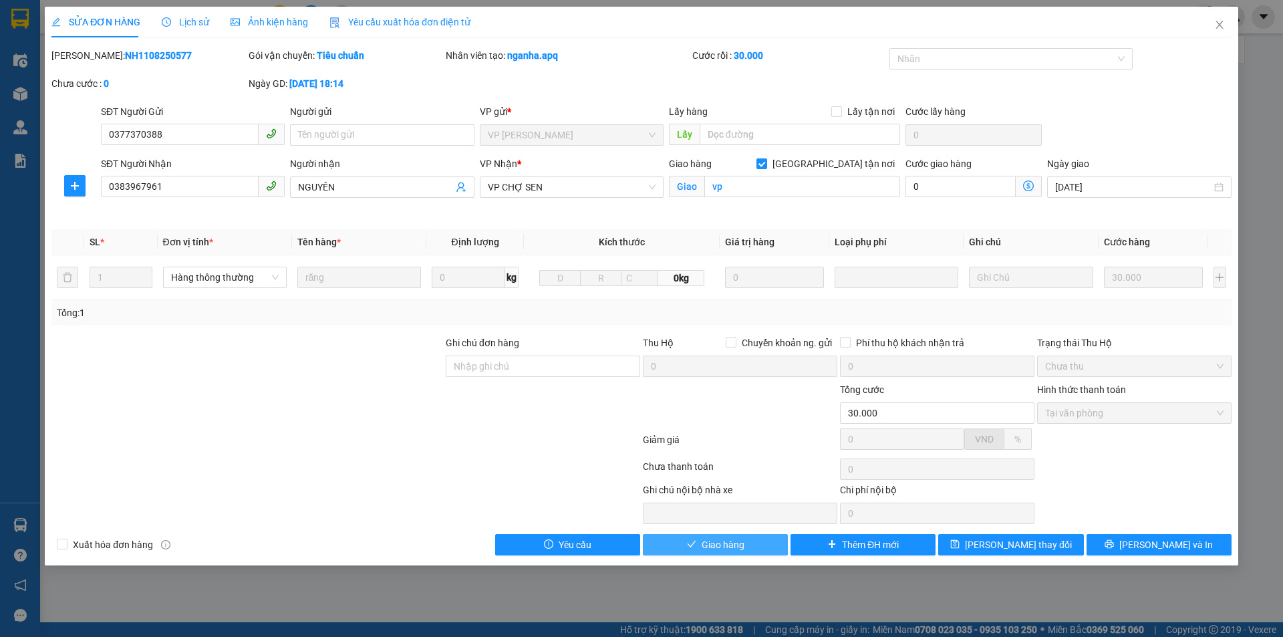
click at [729, 544] on span "Giao hàng" at bounding box center [722, 544] width 43 height 15
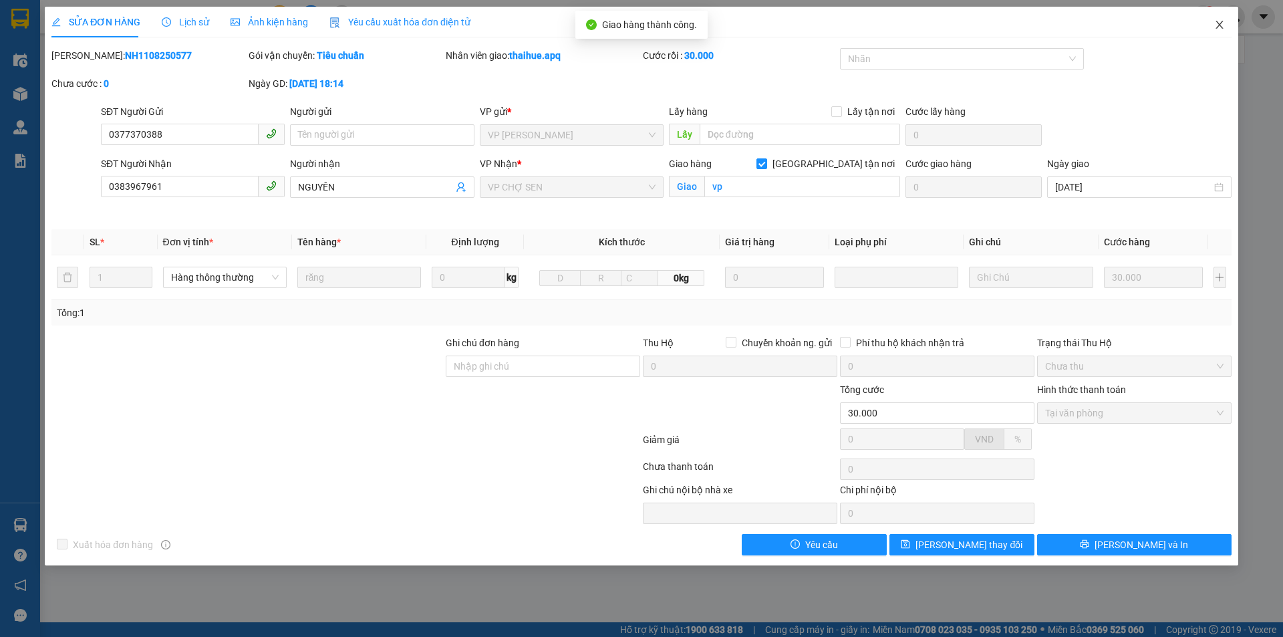
click at [1218, 23] on icon "close" at bounding box center [1219, 24] width 11 height 11
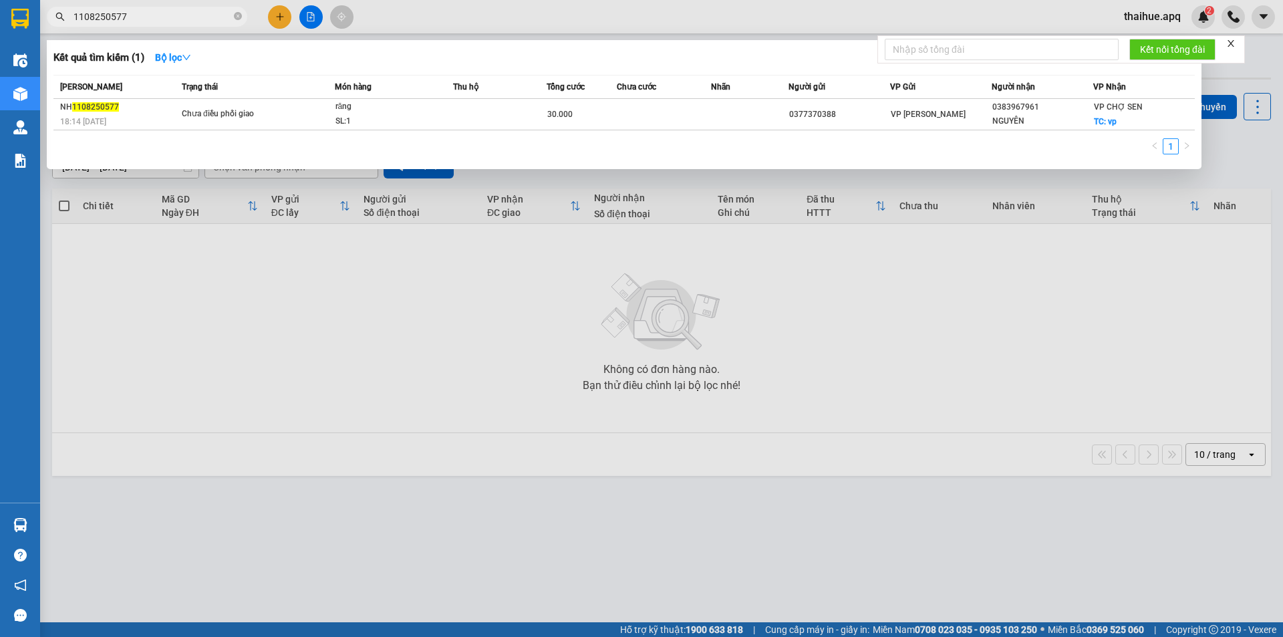
click at [146, 18] on input "1108250577" at bounding box center [152, 16] width 158 height 15
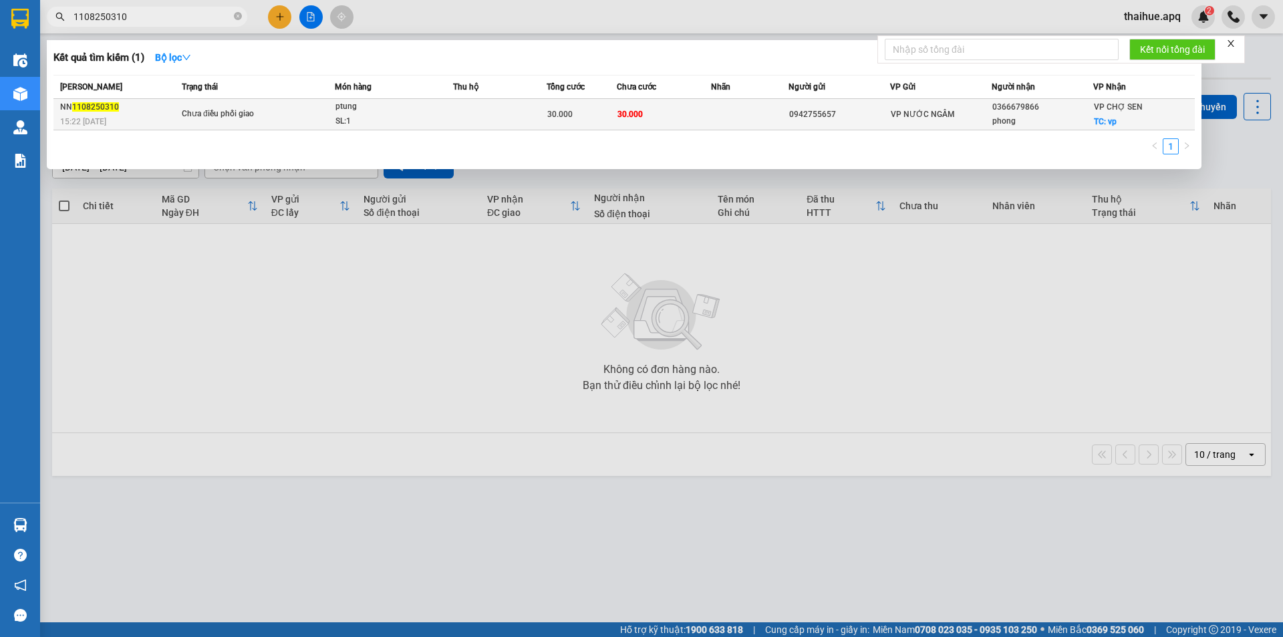
type input "1108250310"
click at [411, 106] on div "ptung" at bounding box center [385, 107] width 100 height 15
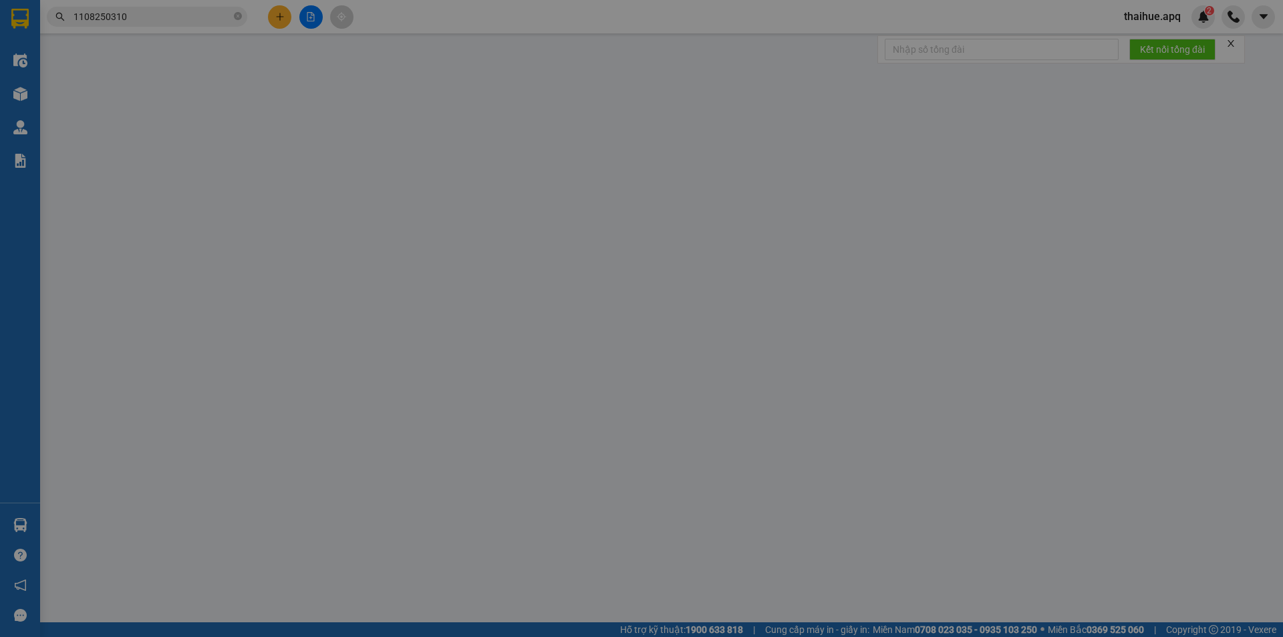
type input "0942755657"
type input "0366679866"
type input "phong"
checkbox input "true"
type input "vp"
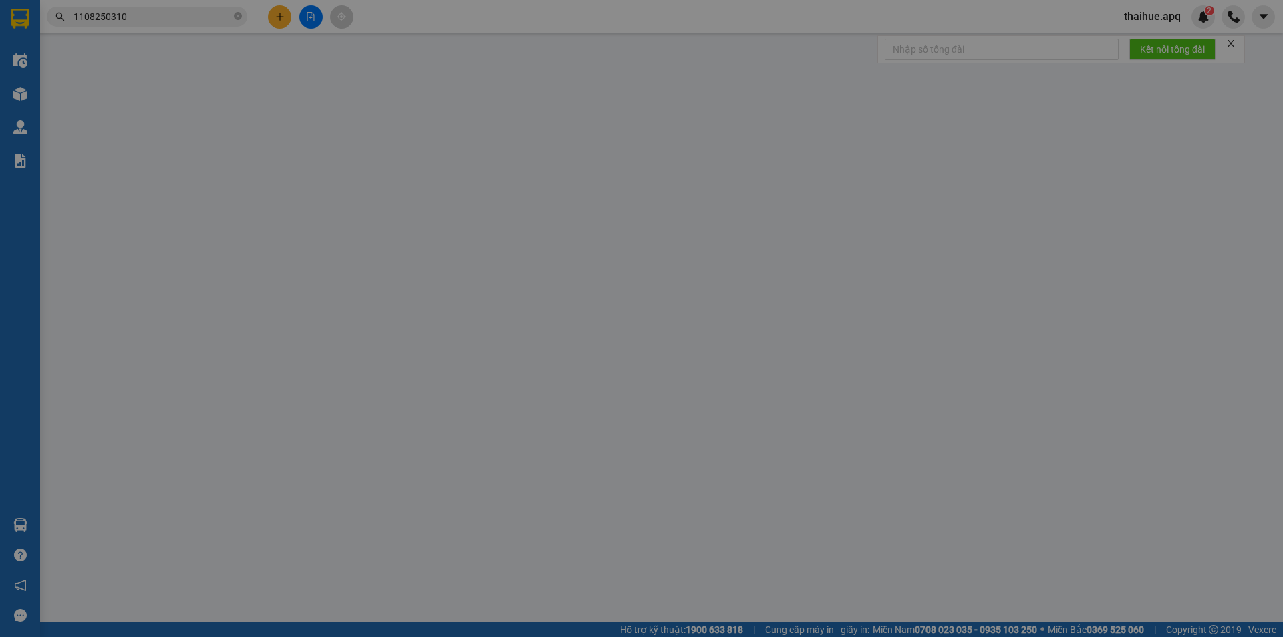
type input "30.000"
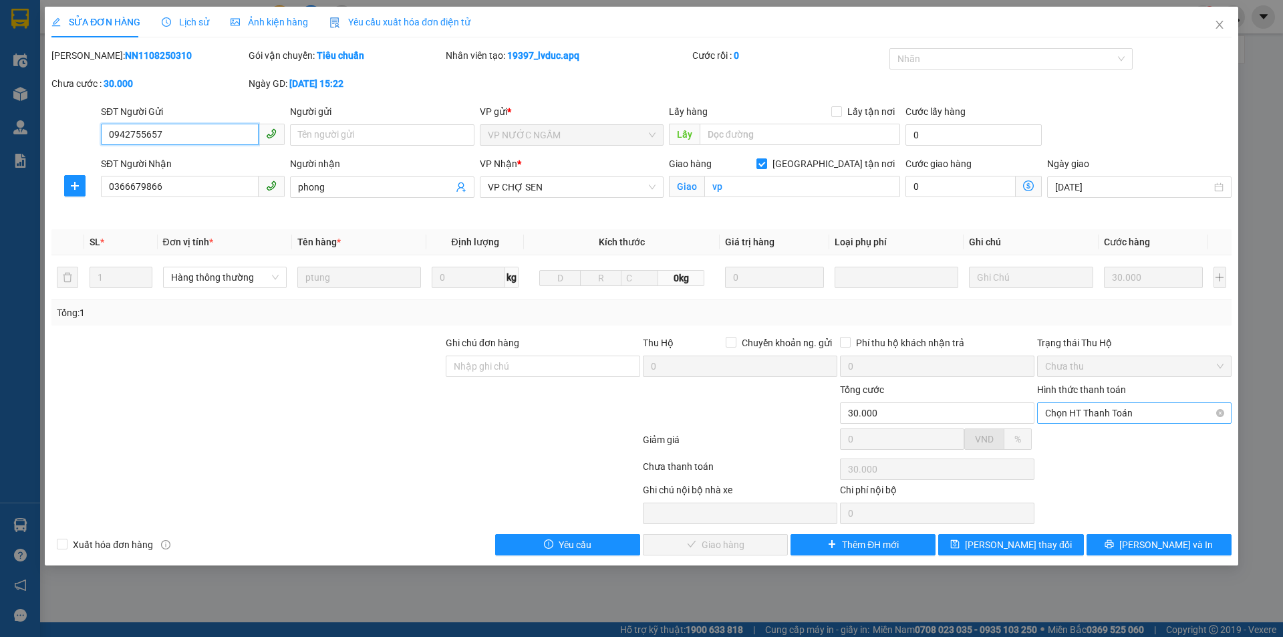
click at [1130, 409] on span "Chọn HT Thanh Toán" at bounding box center [1134, 413] width 178 height 20
click at [1107, 439] on div "Tại văn phòng" at bounding box center [1134, 439] width 178 height 15
type input "0"
click at [735, 539] on span "[PERSON_NAME] và Giao hàng" at bounding box center [732, 544] width 128 height 15
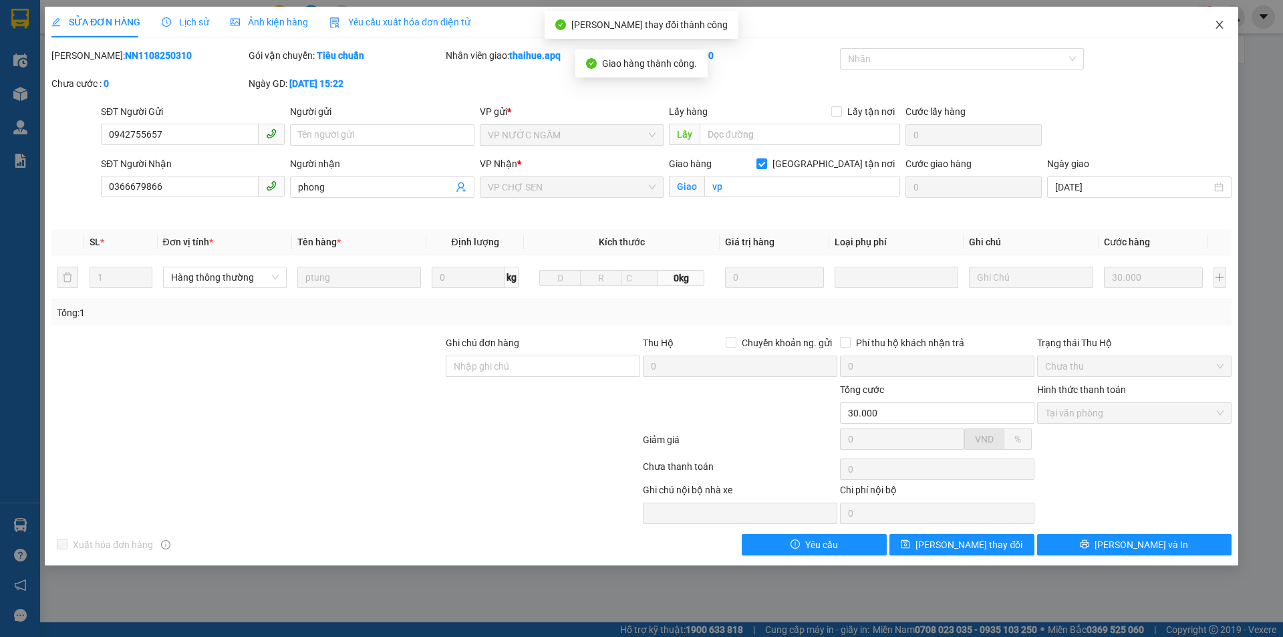
click at [1223, 22] on icon "close" at bounding box center [1219, 24] width 11 height 11
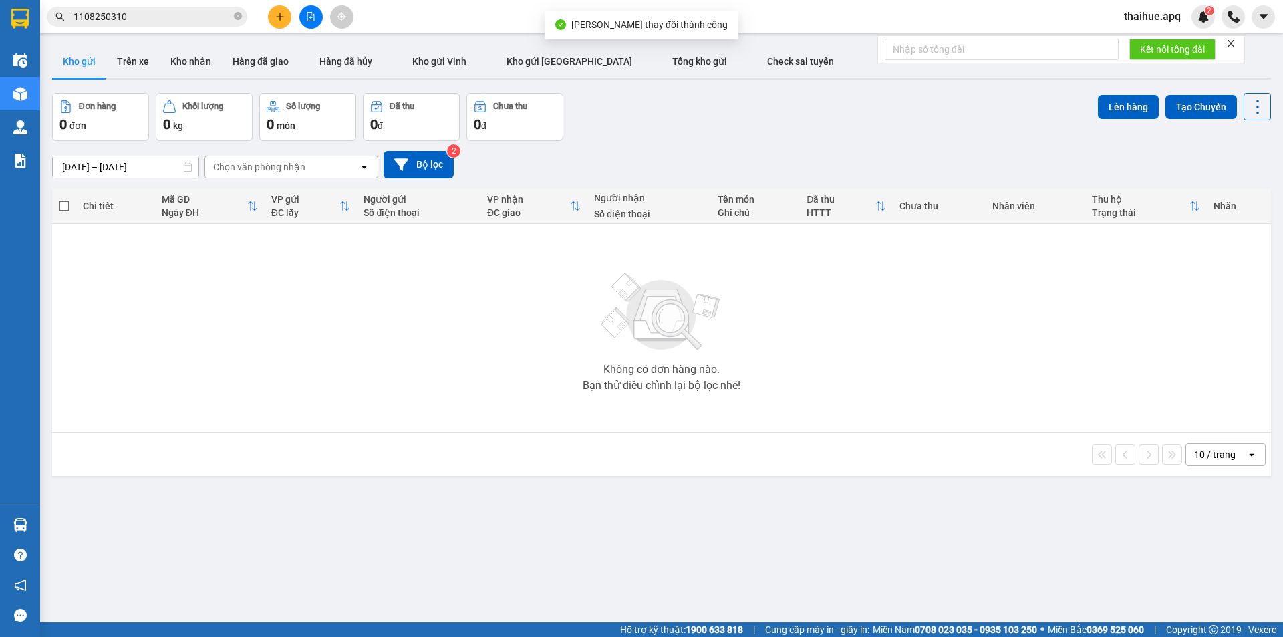
click at [145, 17] on input "1108250310" at bounding box center [152, 16] width 158 height 15
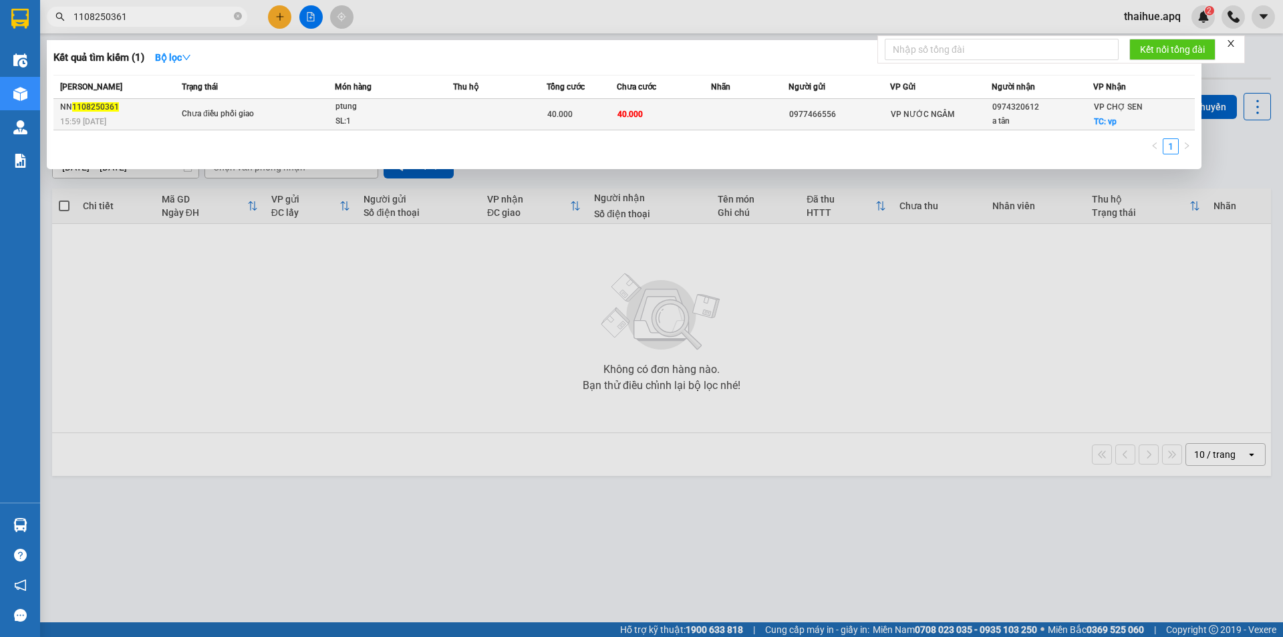
type input "1108250361"
click at [289, 117] on span "Chưa điều phối giao" at bounding box center [258, 114] width 152 height 15
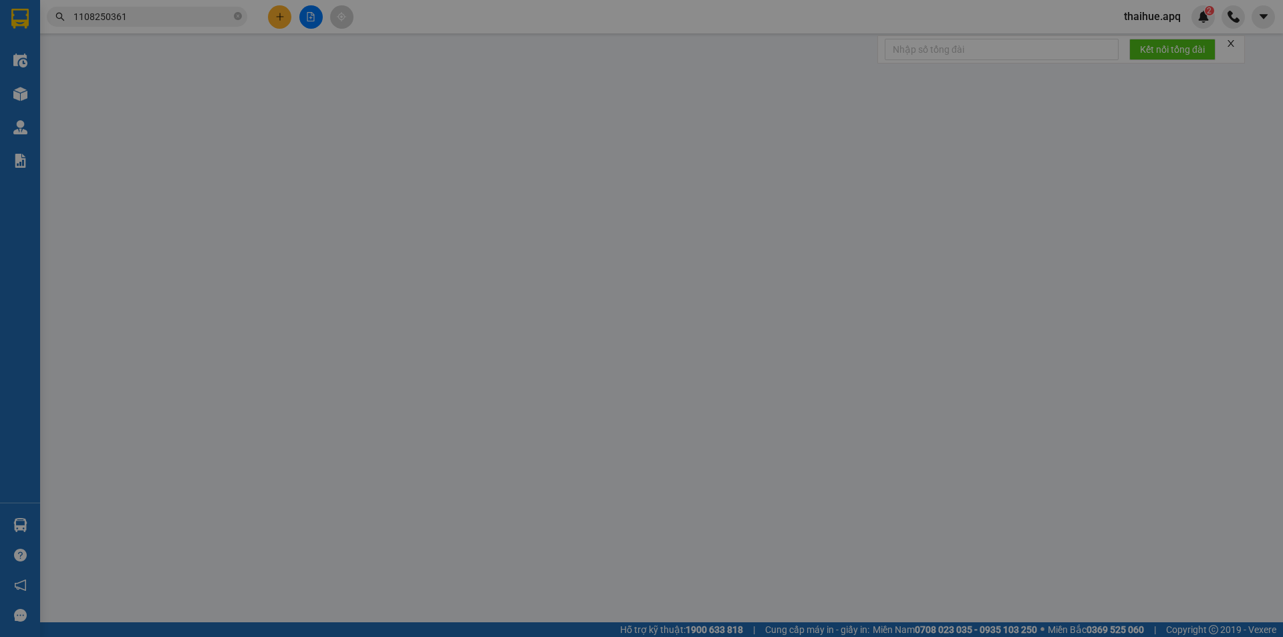
type input "0977466556"
type input "0974320612"
type input "a tân"
checkbox input "true"
type input "vp"
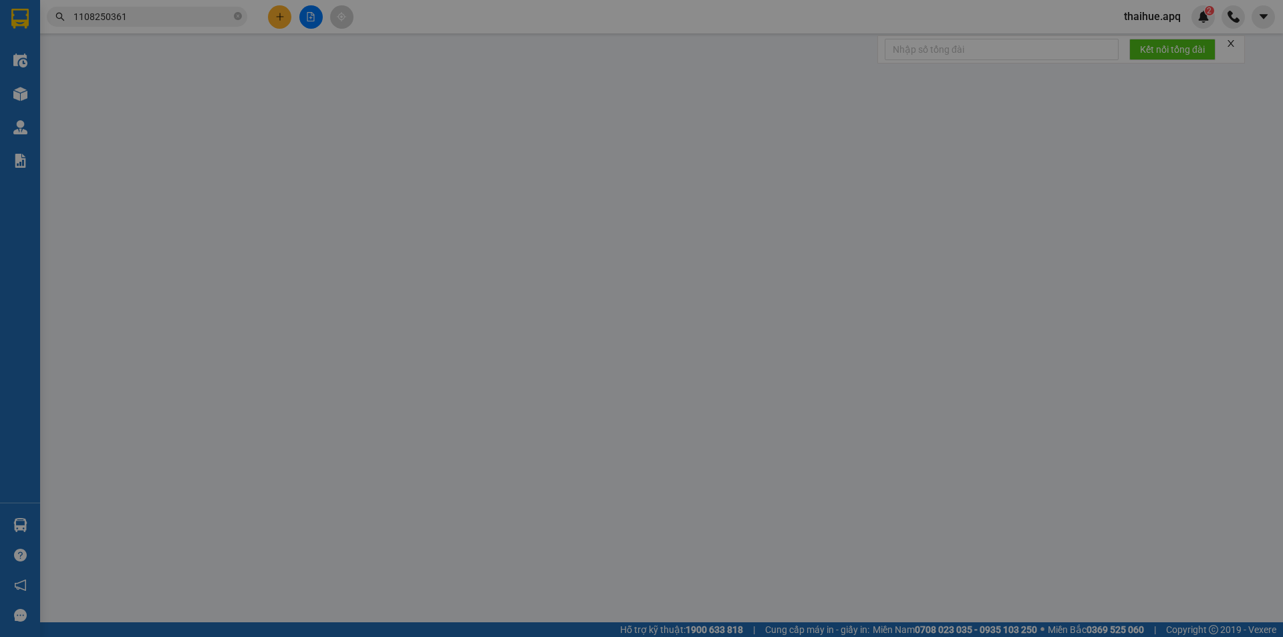
type input "40.000"
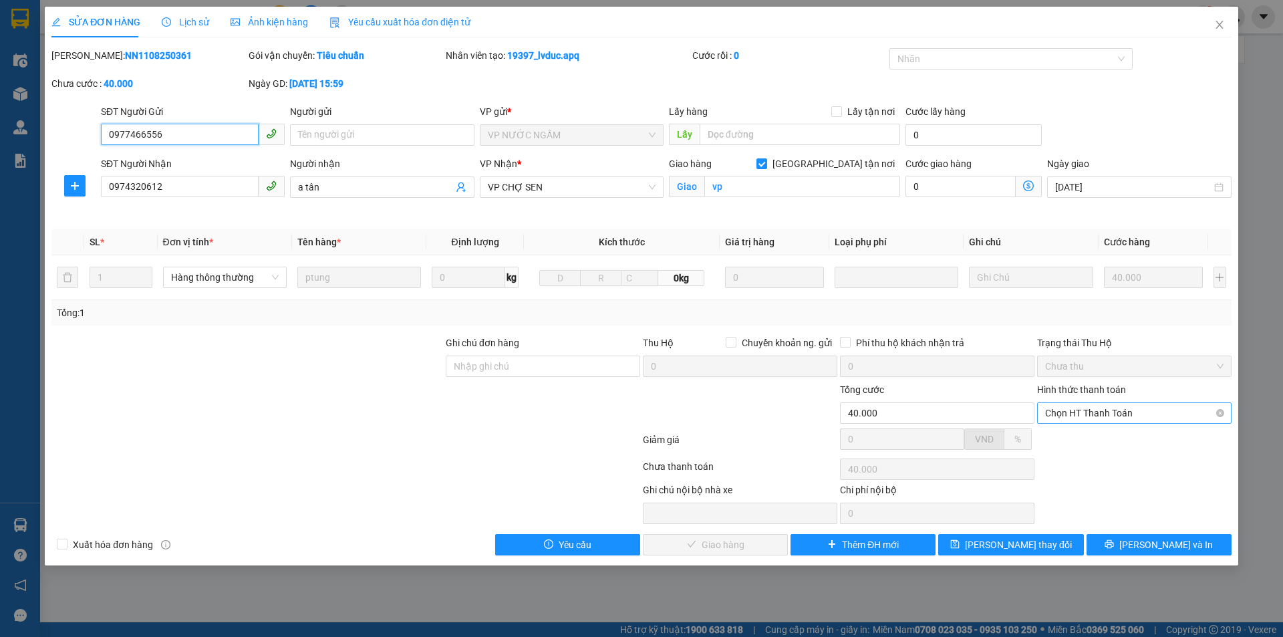
click at [1116, 411] on span "Chọn HT Thanh Toán" at bounding box center [1134, 413] width 178 height 20
click at [1097, 441] on div "Tại văn phòng" at bounding box center [1134, 439] width 178 height 15
type input "0"
click at [722, 544] on span "[PERSON_NAME] và Giao hàng" at bounding box center [732, 544] width 128 height 15
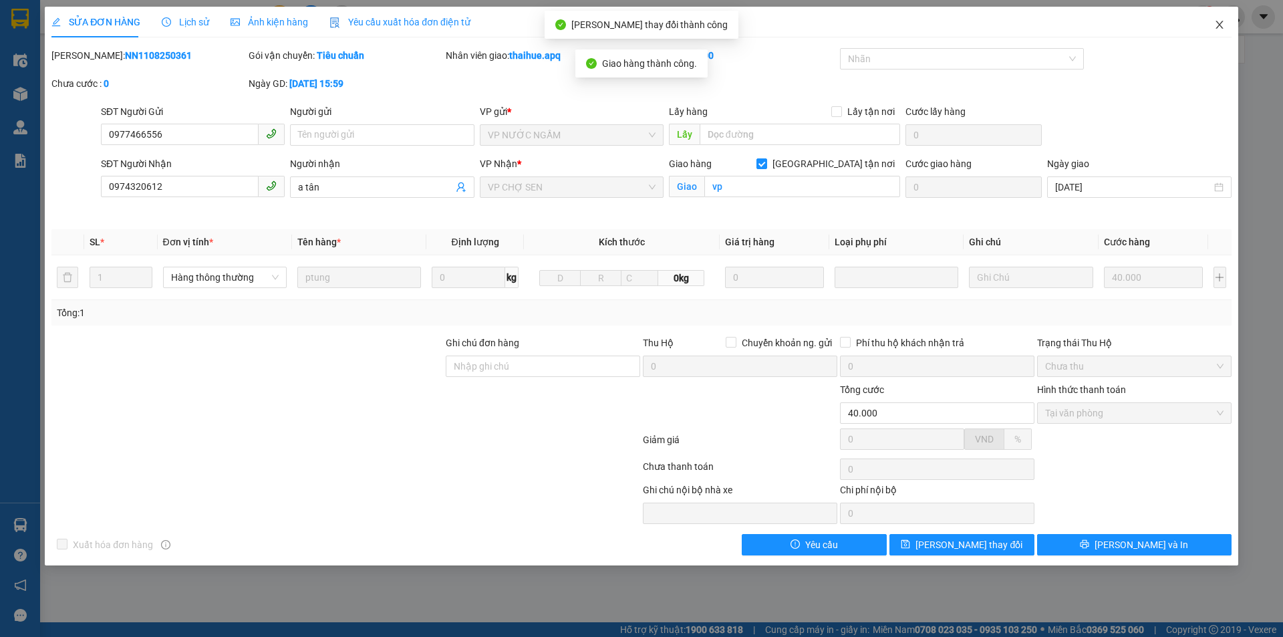
click at [1220, 24] on icon "close" at bounding box center [1218, 25] width 7 height 8
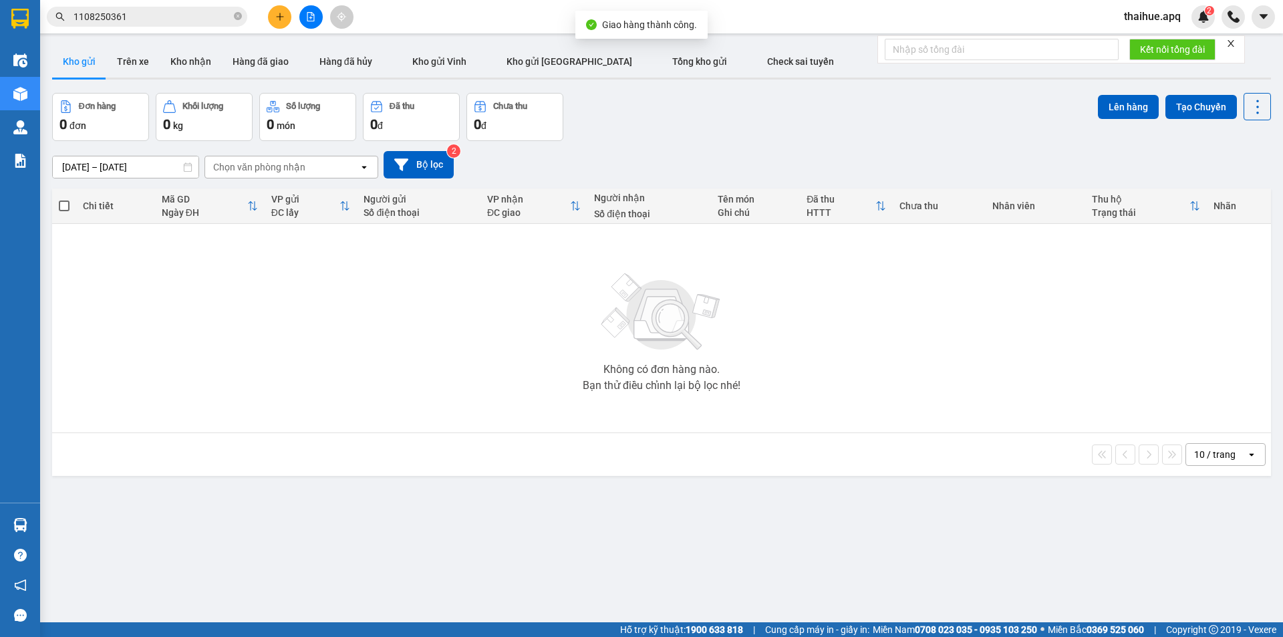
click at [140, 15] on input "1108250361" at bounding box center [152, 16] width 158 height 15
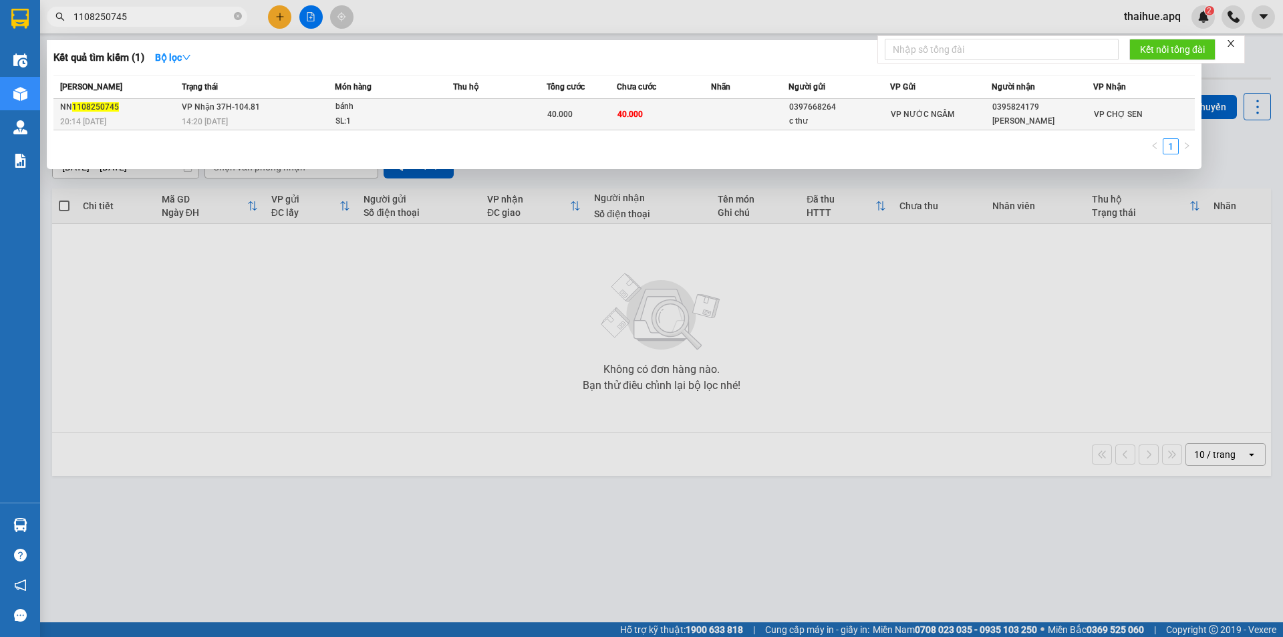
type input "1108250745"
click at [316, 113] on td "VP Nhận 37H-104.81 14:20 [DATE]" at bounding box center [256, 114] width 156 height 31
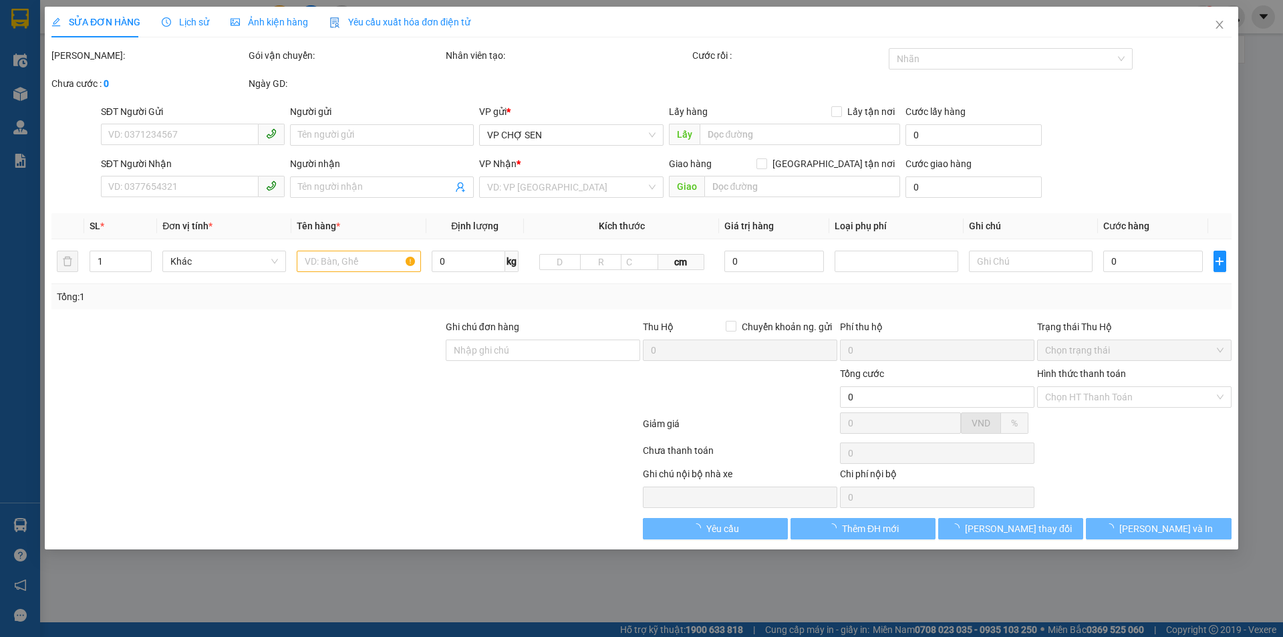
type input "0397668264"
type input "c thư"
type input "0395824179"
type input "[PERSON_NAME]"
type input "40.000"
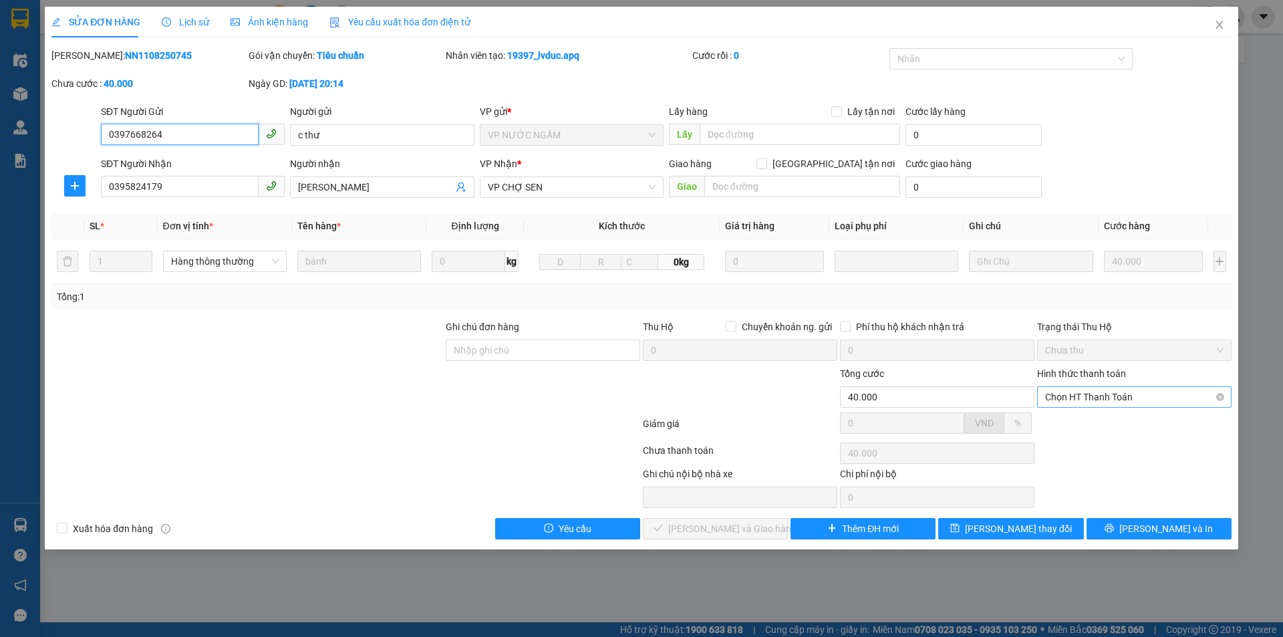
click at [1105, 397] on span "Chọn HT Thanh Toán" at bounding box center [1134, 397] width 178 height 20
click at [1090, 422] on div "Tại văn phòng" at bounding box center [1134, 423] width 178 height 15
type input "0"
click at [733, 530] on span "[PERSON_NAME] và Giao hàng" at bounding box center [732, 528] width 128 height 15
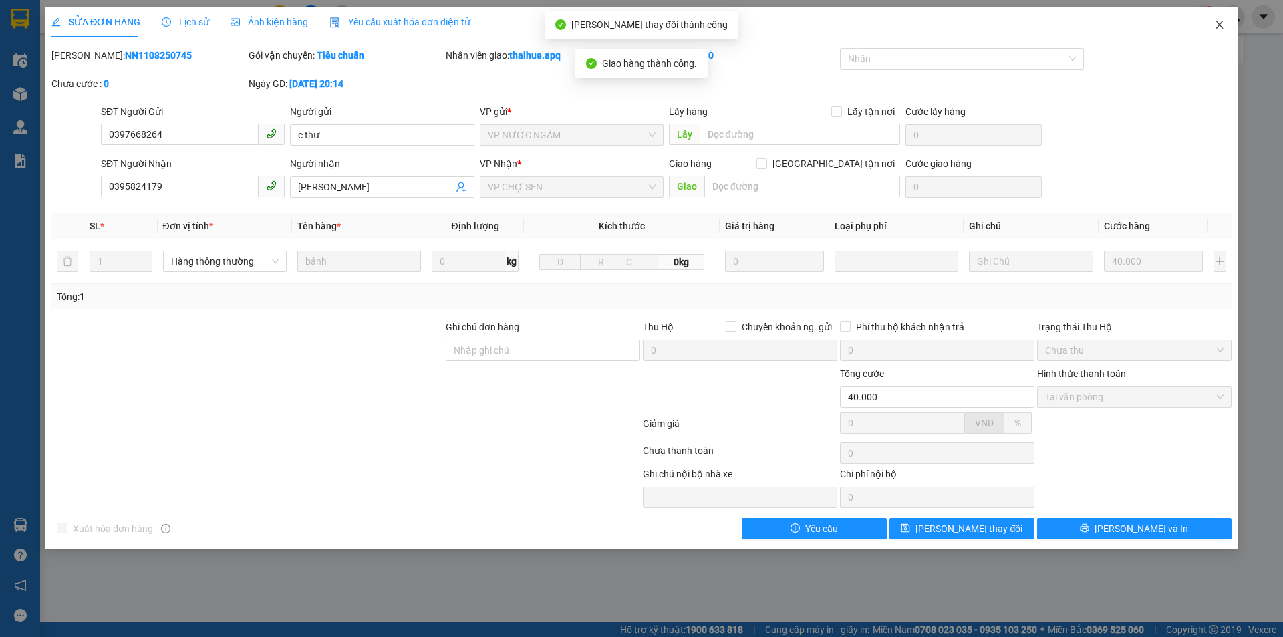
click at [1220, 23] on icon "close" at bounding box center [1219, 24] width 11 height 11
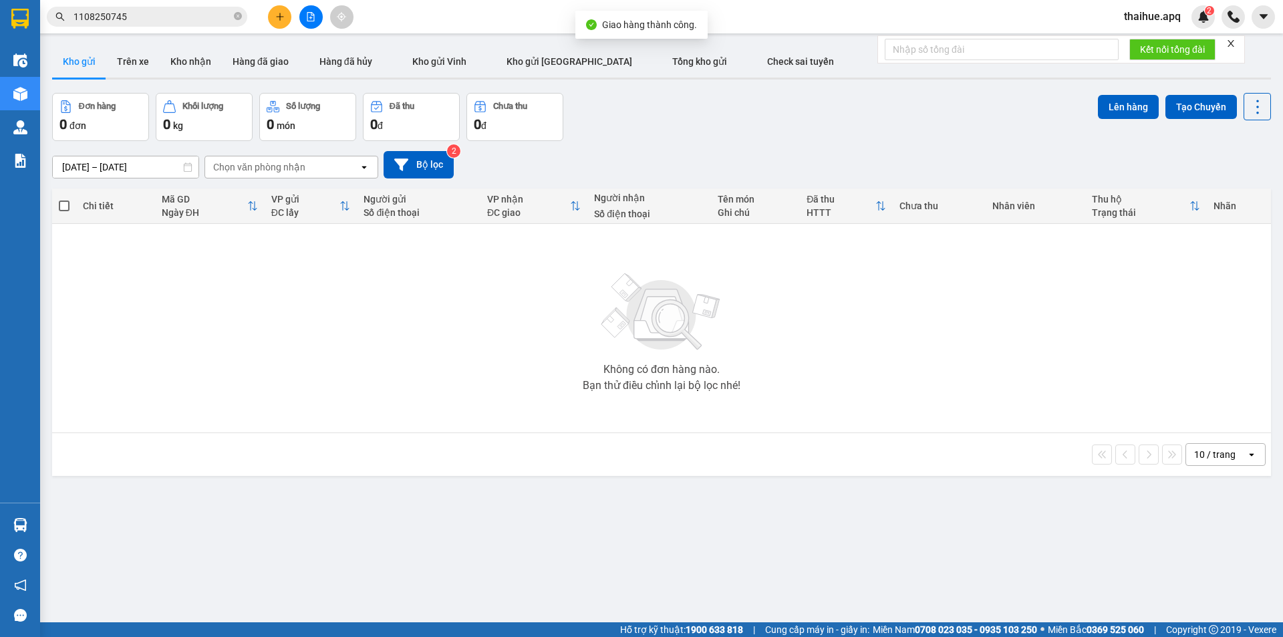
click at [140, 17] on input "1108250745" at bounding box center [152, 16] width 158 height 15
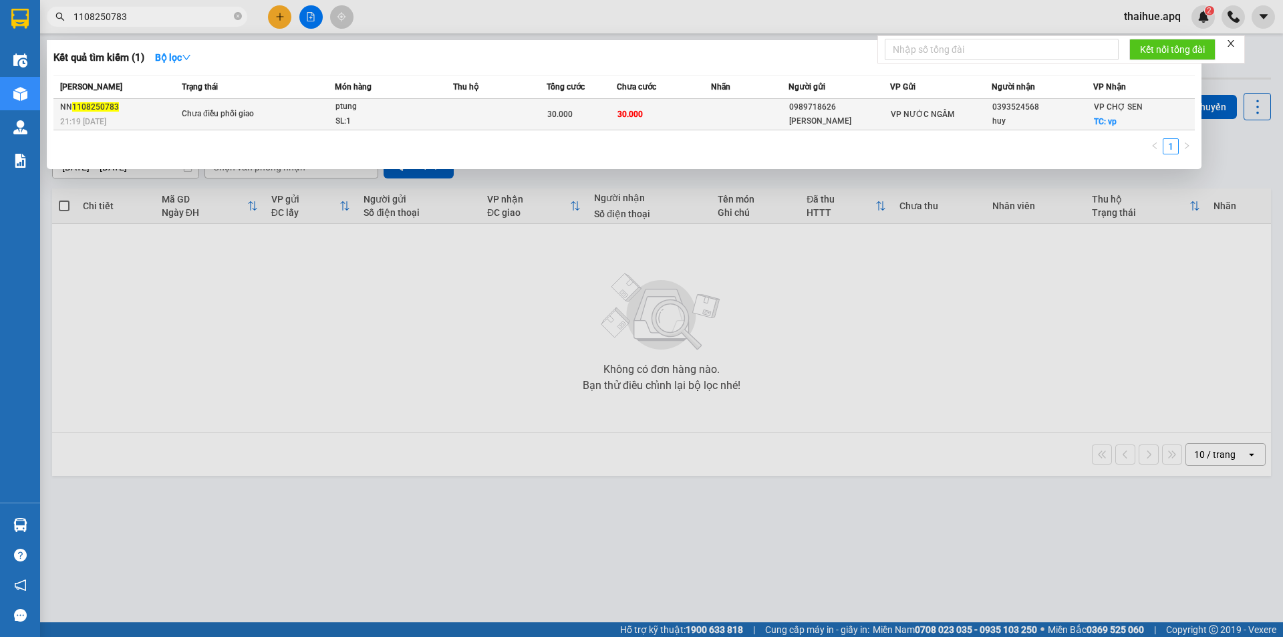
type input "1108250783"
click at [302, 111] on span "Chưa điều phối giao" at bounding box center [258, 114] width 152 height 15
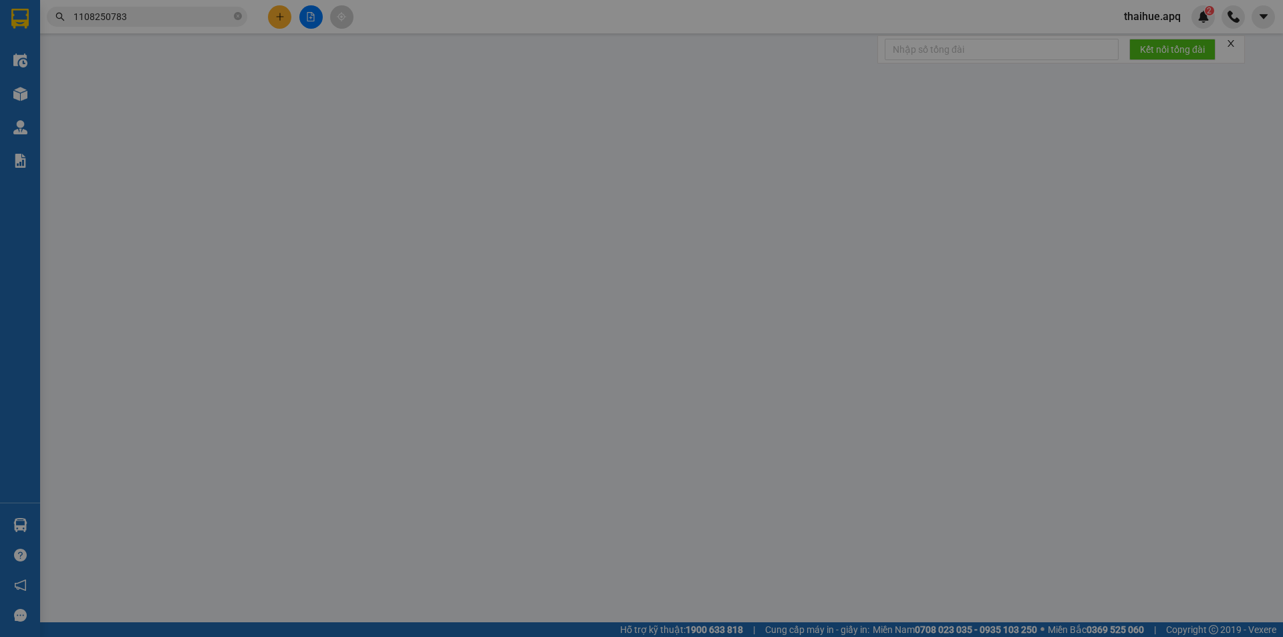
type input "0989718626"
type input "[PERSON_NAME]"
type input "0393524568"
type input "huy"
checkbox input "true"
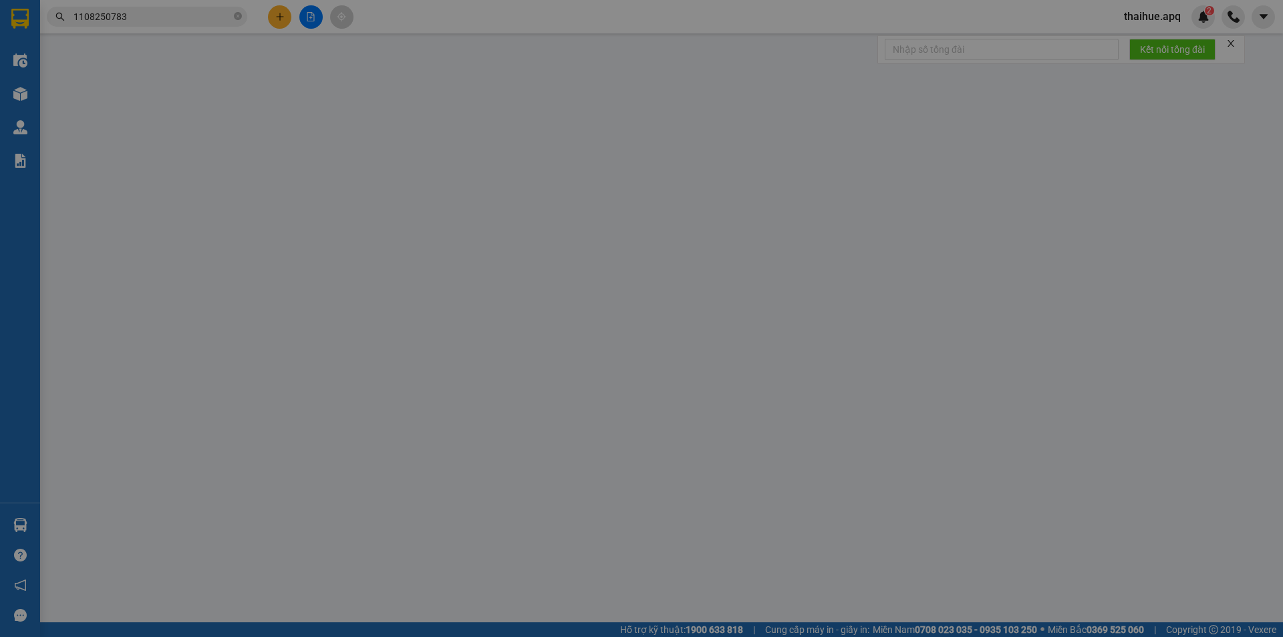
type input "vp"
type input "30.000"
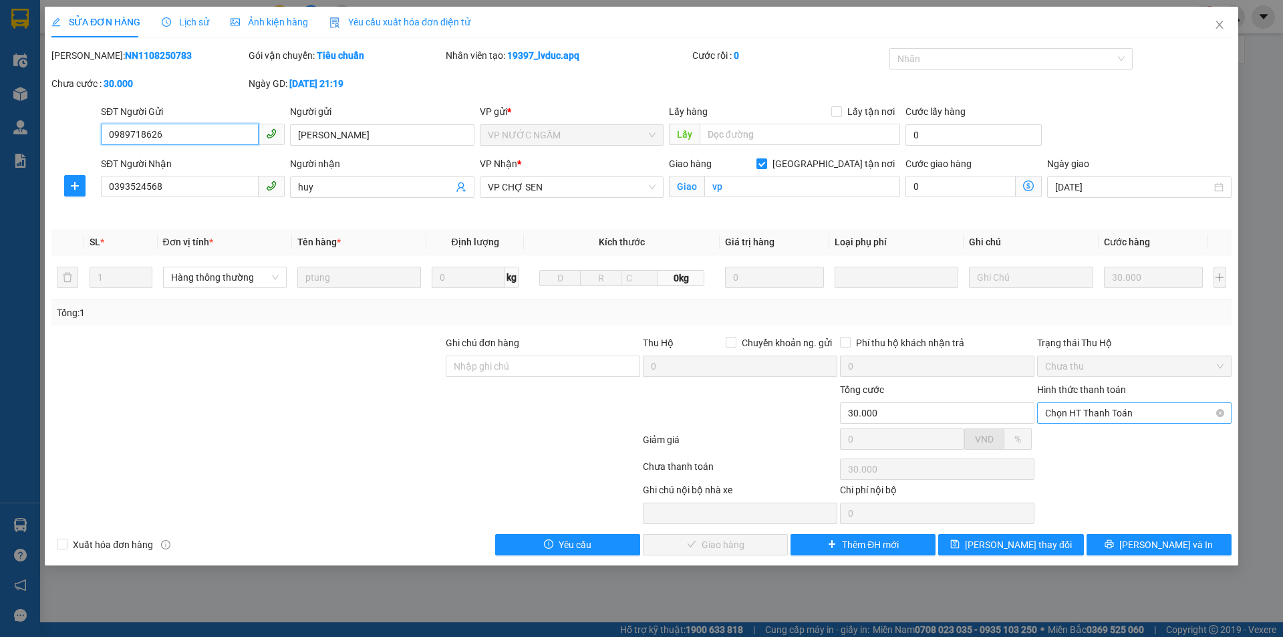
click at [1115, 414] on span "Chọn HT Thanh Toán" at bounding box center [1134, 413] width 178 height 20
click at [1104, 438] on div "Tại văn phòng" at bounding box center [1134, 439] width 178 height 15
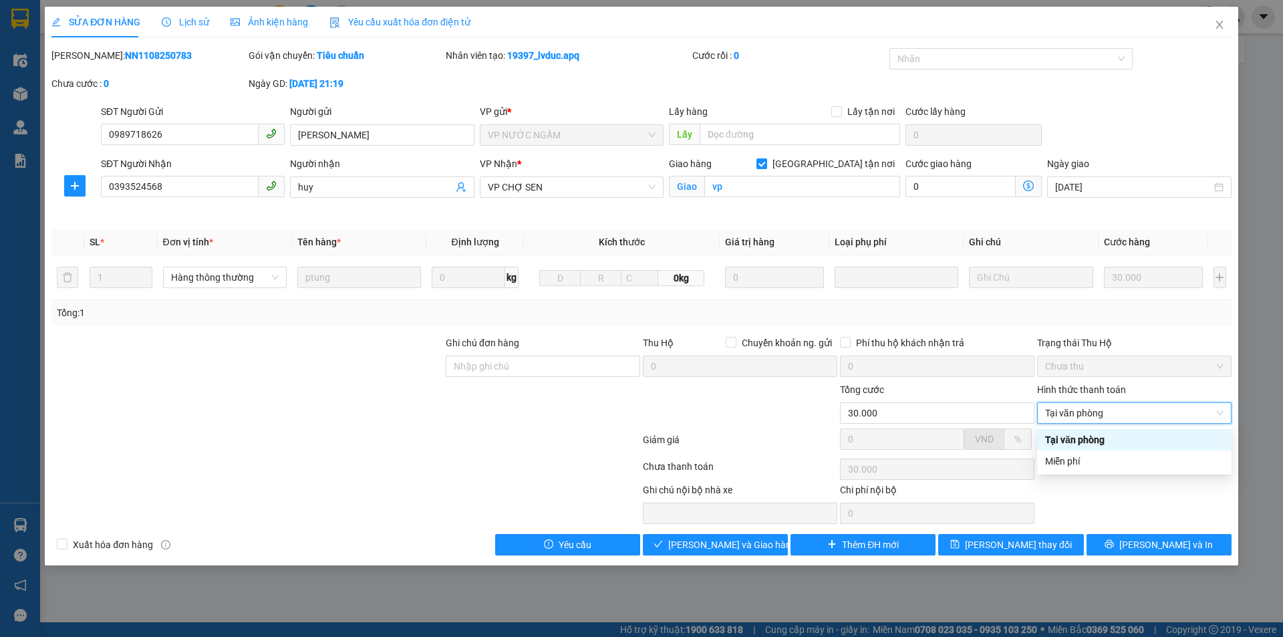
type input "0"
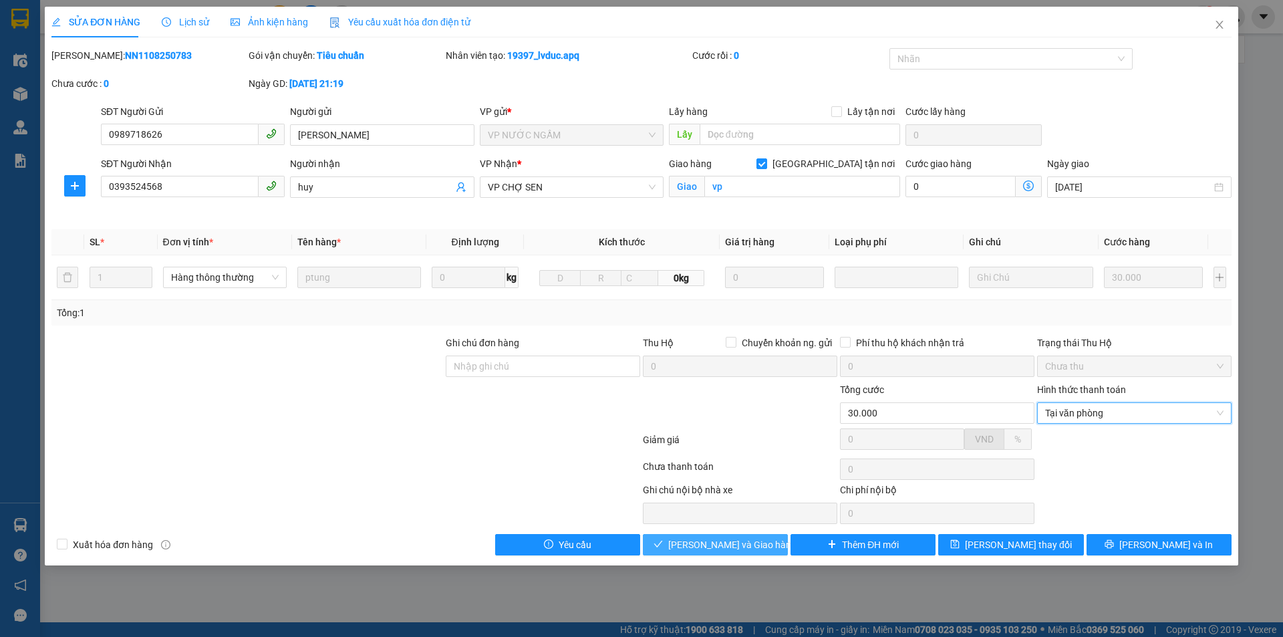
click at [730, 544] on span "[PERSON_NAME] và Giao hàng" at bounding box center [732, 544] width 128 height 15
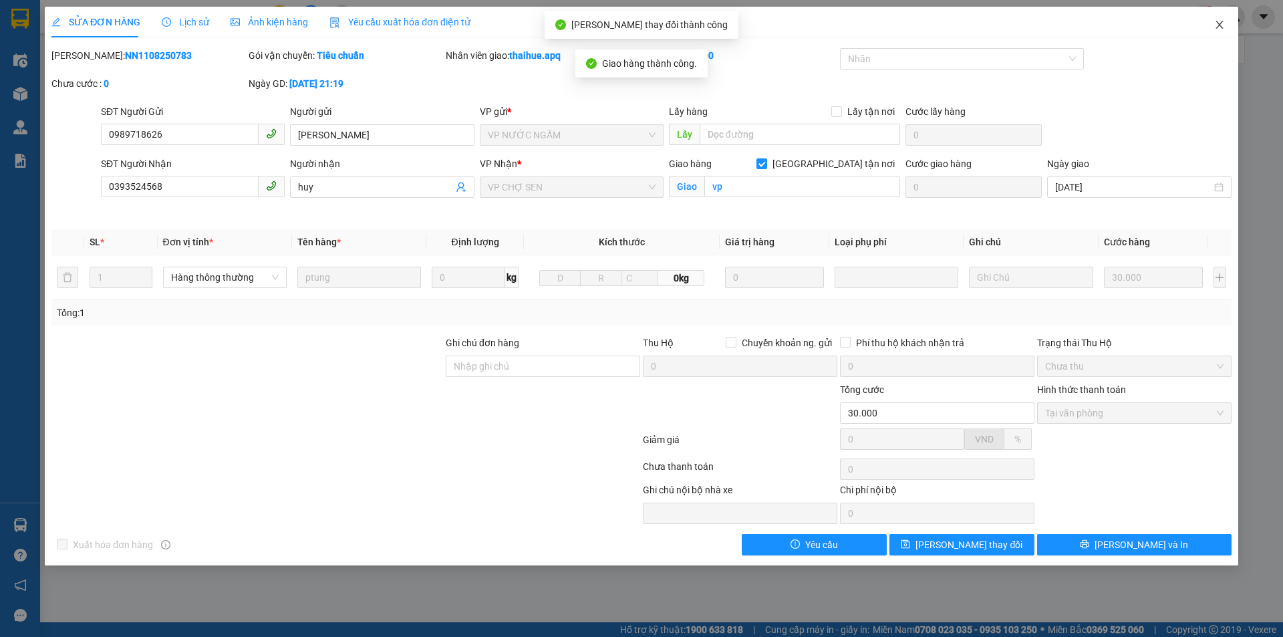
click at [1218, 23] on icon "close" at bounding box center [1219, 24] width 11 height 11
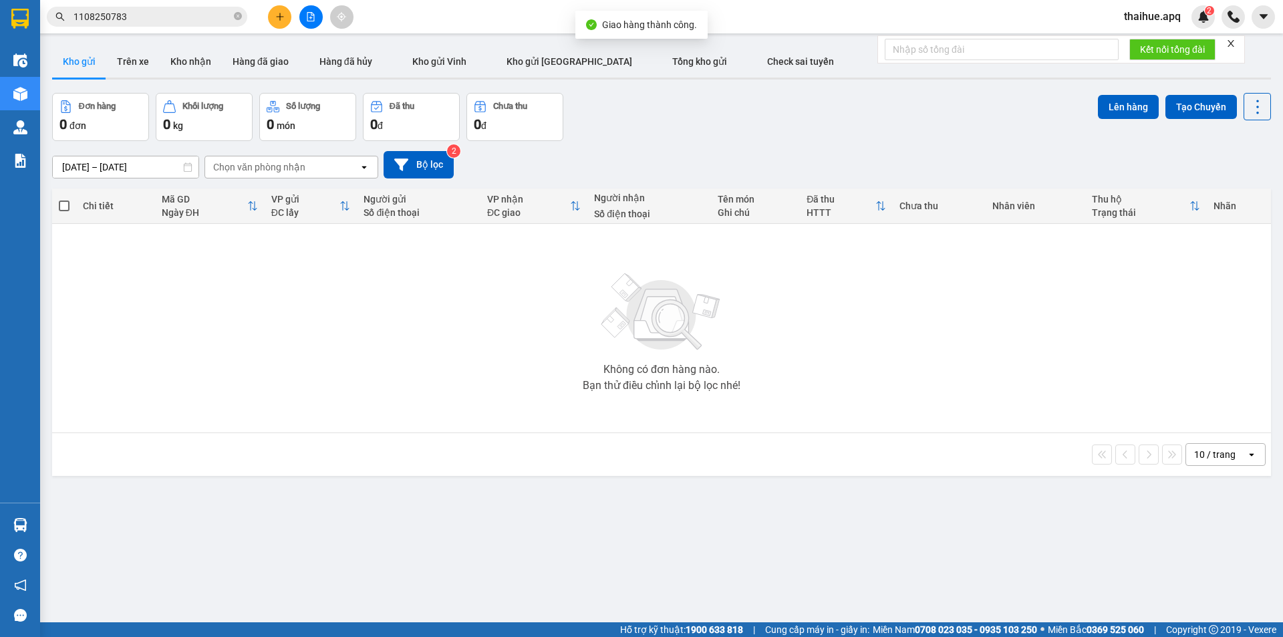
click at [166, 17] on input "1108250783" at bounding box center [152, 16] width 158 height 15
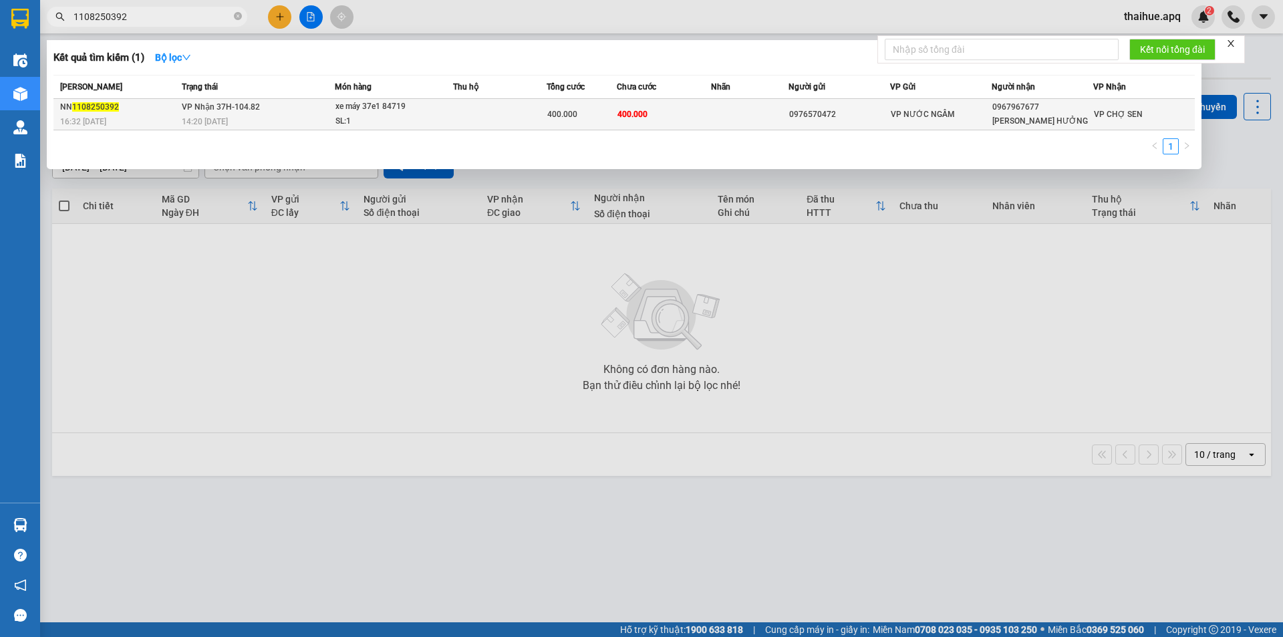
type input "1108250392"
click at [446, 111] on span "xe máy 37e1 84719 SL: 1" at bounding box center [394, 114] width 118 height 29
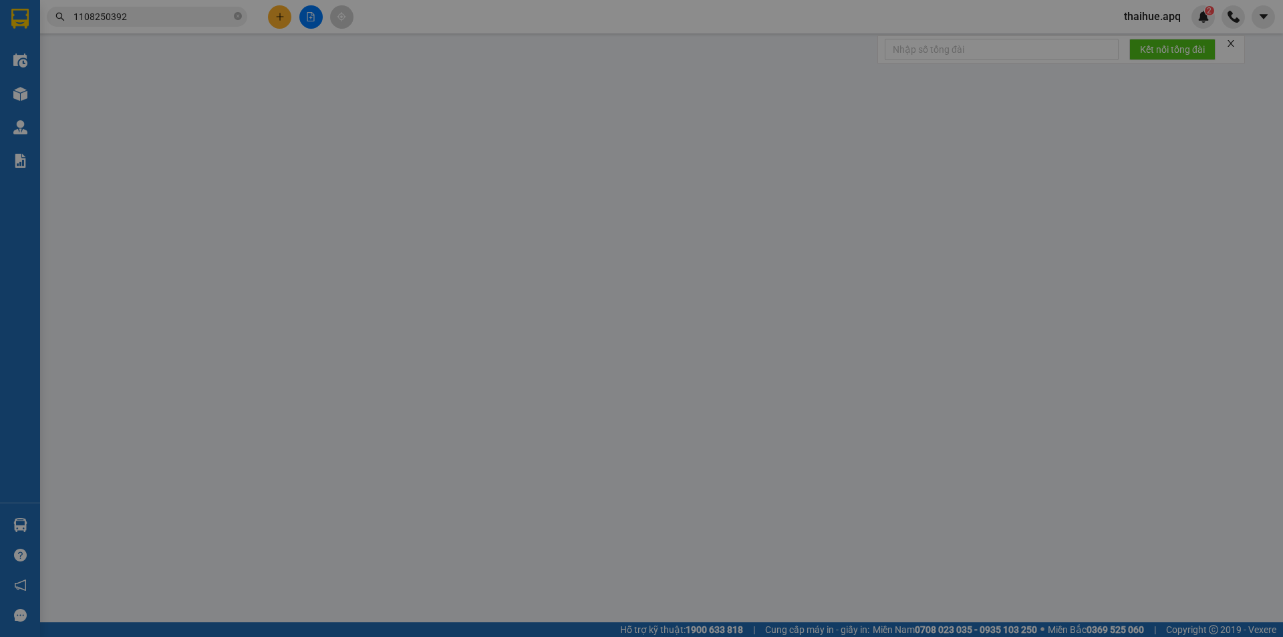
type input "0976570472"
type input "0967967677"
type input "[PERSON_NAME] HƯỞNG"
type input "400.000"
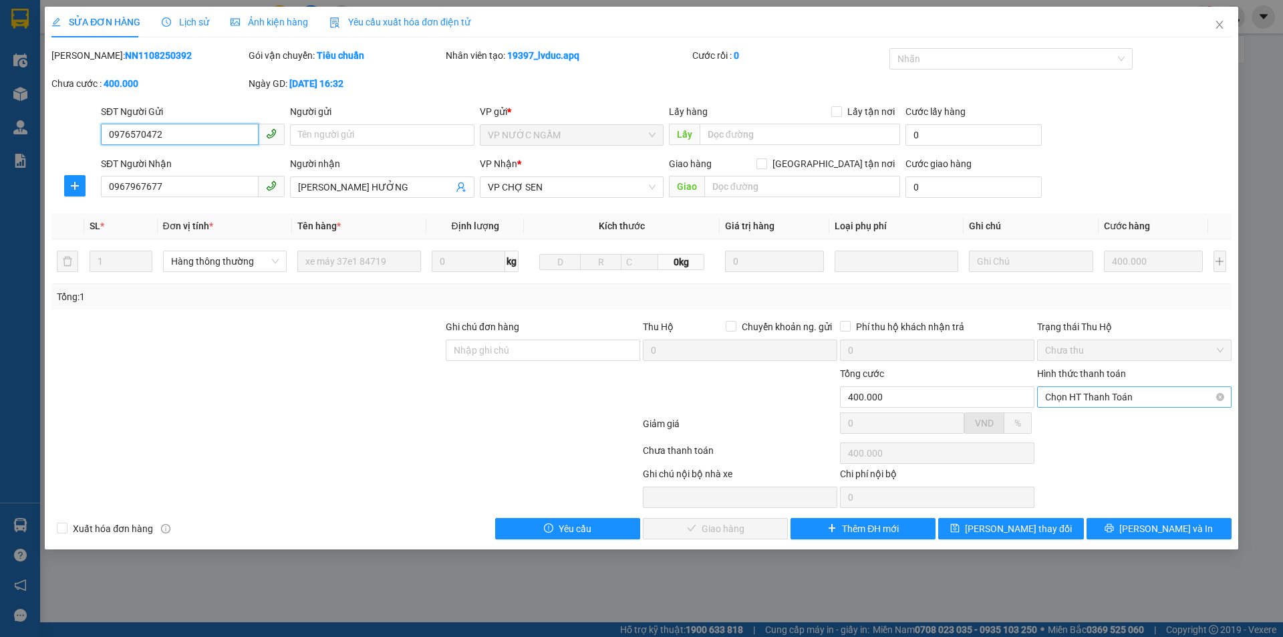
click at [1118, 396] on span "Chọn HT Thanh Toán" at bounding box center [1134, 397] width 178 height 20
click at [1104, 419] on div "Tại văn phòng" at bounding box center [1134, 423] width 178 height 15
type input "0"
click at [731, 532] on span "[PERSON_NAME] và Giao hàng" at bounding box center [732, 528] width 128 height 15
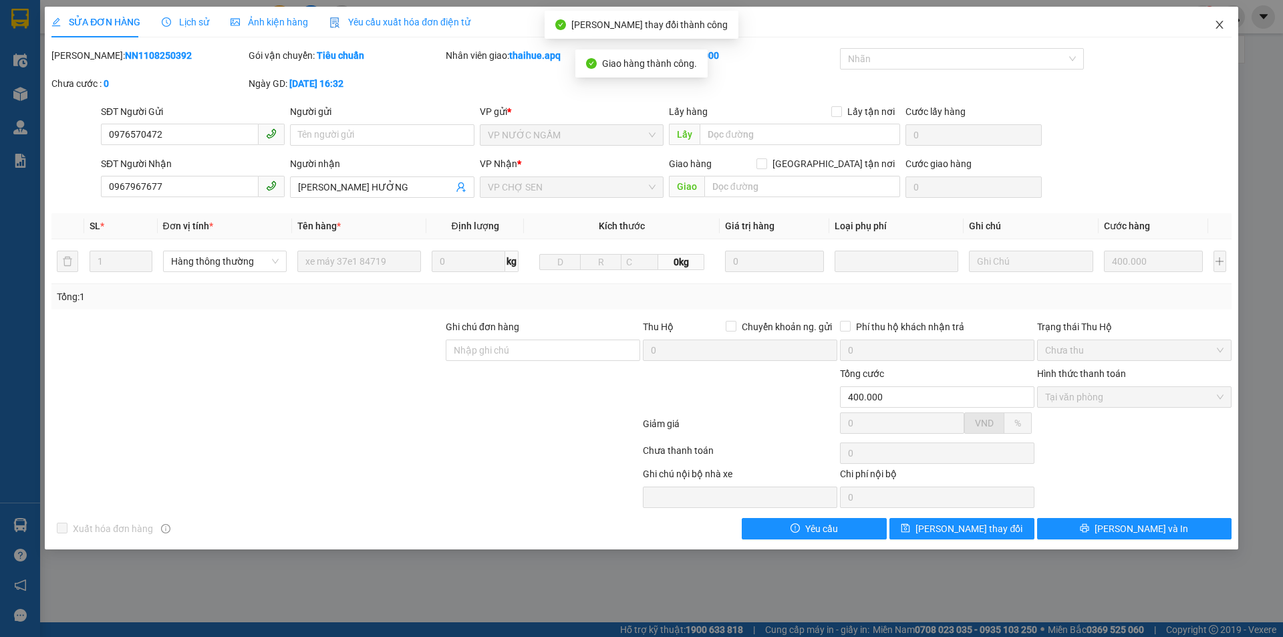
click at [1222, 25] on icon "close" at bounding box center [1219, 24] width 11 height 11
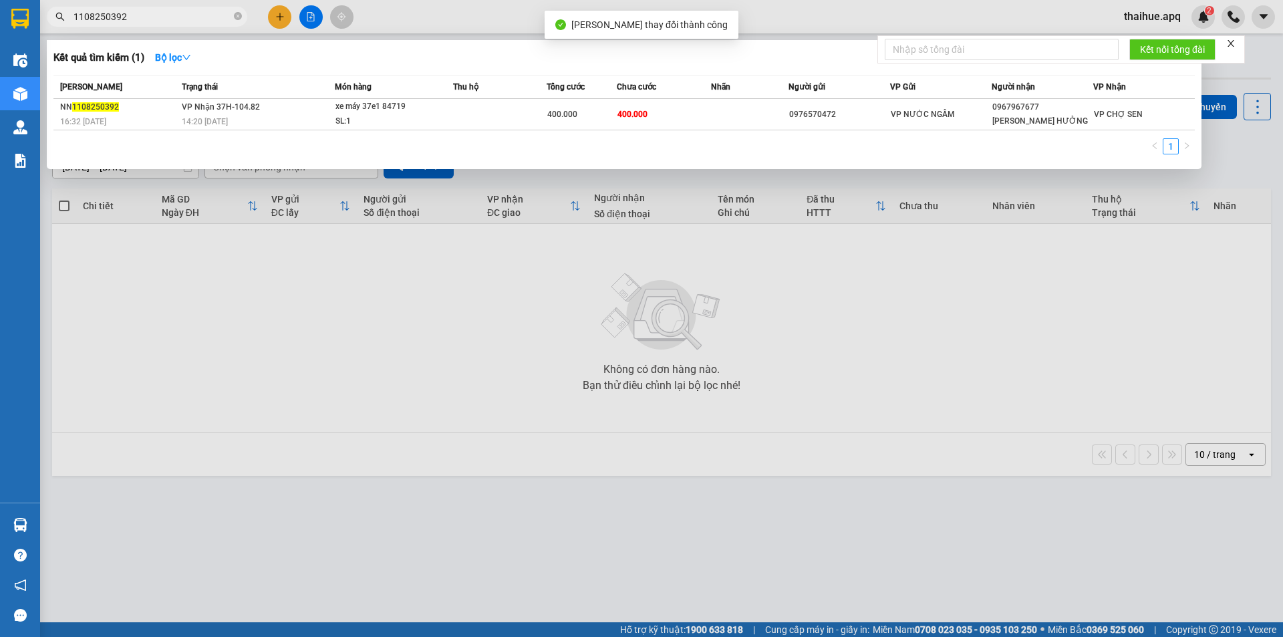
click at [133, 18] on input "1108250392" at bounding box center [152, 16] width 158 height 15
click at [152, 17] on input "1108250392" at bounding box center [152, 16] width 158 height 15
